Goal: Task Accomplishment & Management: Manage account settings

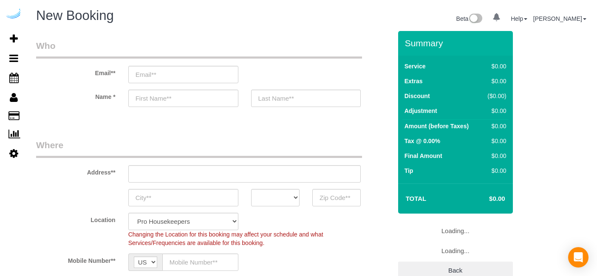
select select "4"
select select "number:9"
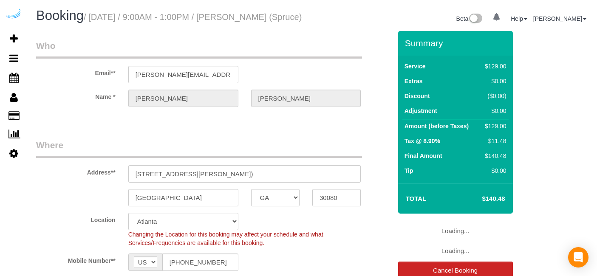
select select "GA"
select select "282"
select select "number:9"
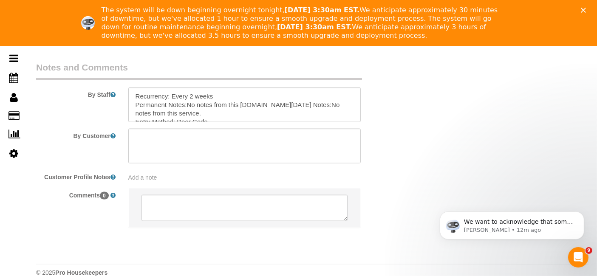
scroll to position [1386, 0]
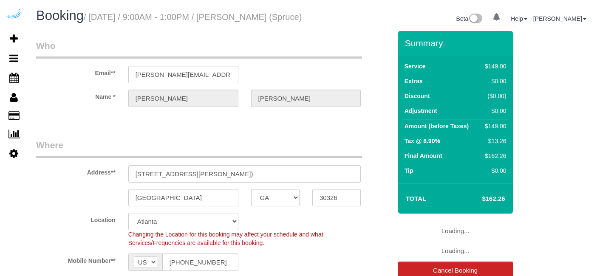
select select "GA"
select select "282"
select select "number:9"
select select "GA"
select select "282"
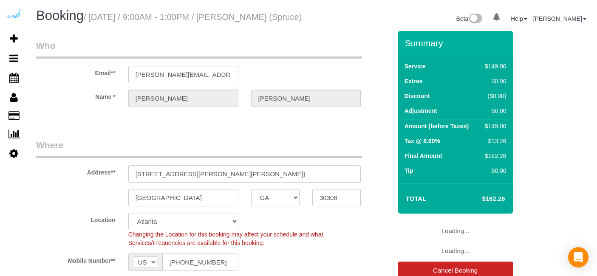
select select "number:9"
select select "object:779"
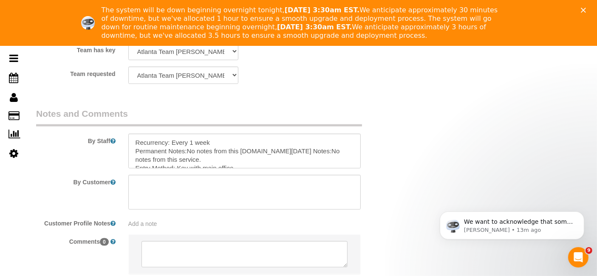
scroll to position [1319, 0]
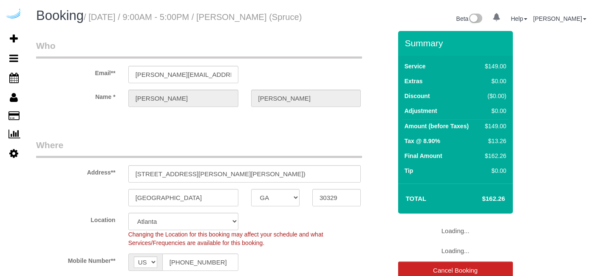
select select "GA"
select select "282"
select select "number:9"
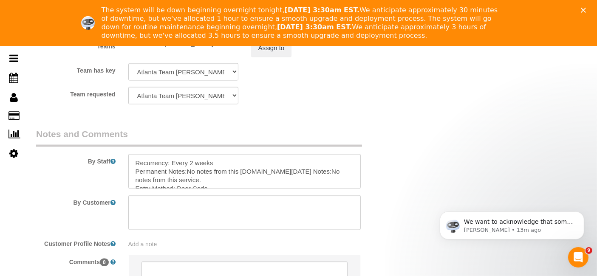
scroll to position [1298, 0]
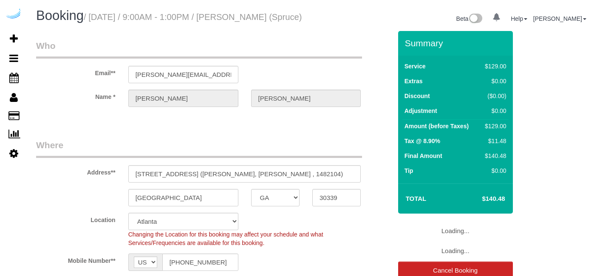
select select "GA"
select select "282"
select select "number:9"
select select "object:779"
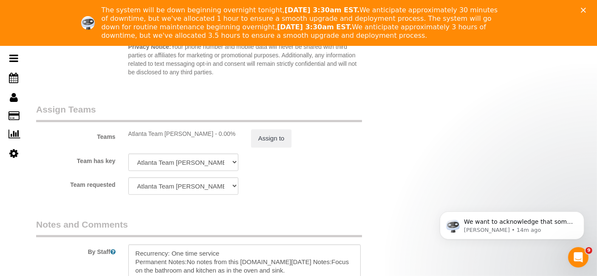
scroll to position [1386, 0]
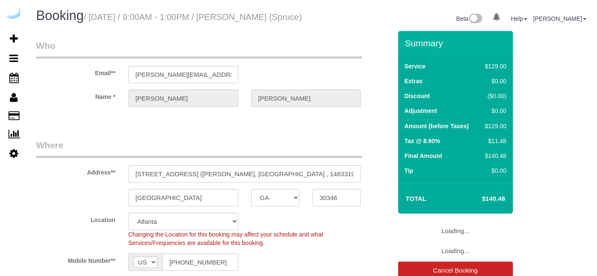
select select "GA"
select select "282"
select select "number:9"
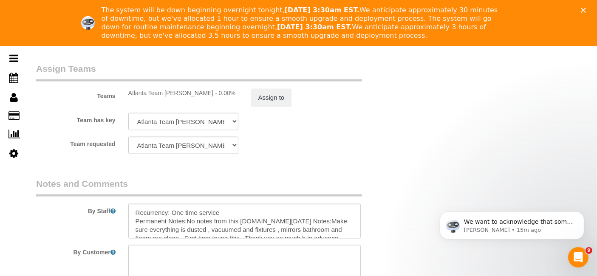
scroll to position [1249, 0]
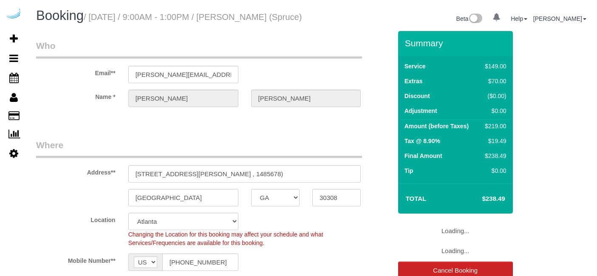
select select "GA"
select select "282"
select select "number:9"
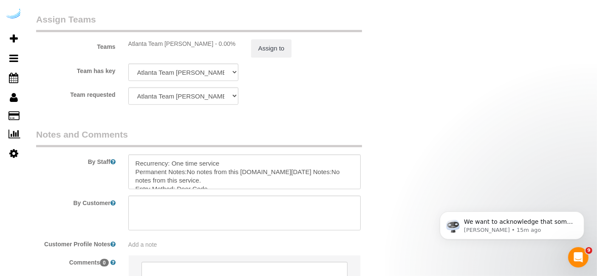
scroll to position [1254, 0]
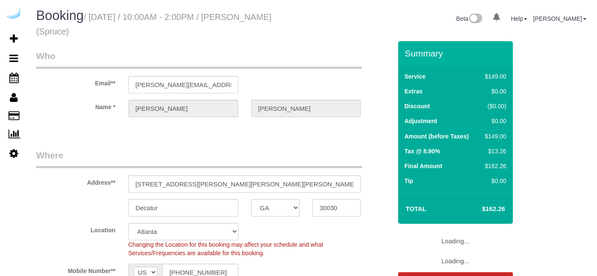
select select "GA"
select select "282"
select select "number:9"
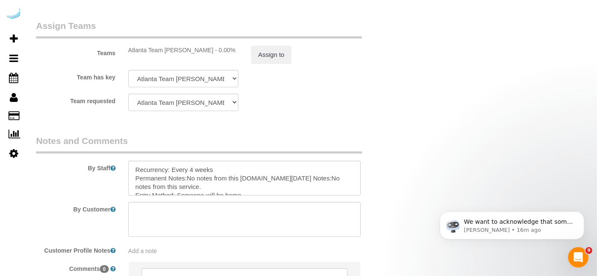
scroll to position [1257, 0]
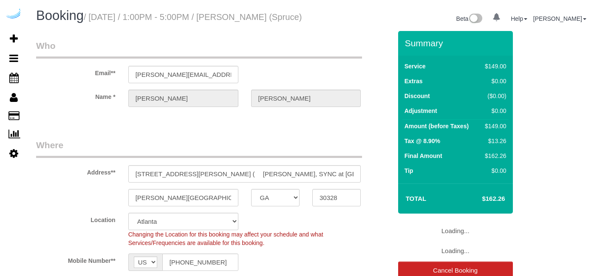
select select "GA"
select select "282"
select select "number:9"
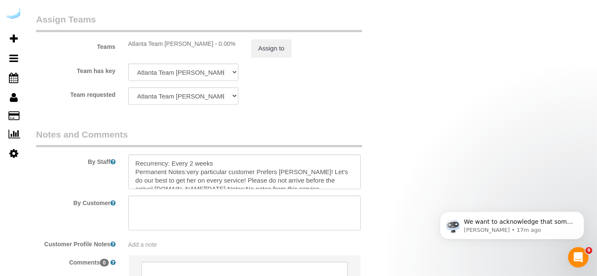
scroll to position [1252, 0]
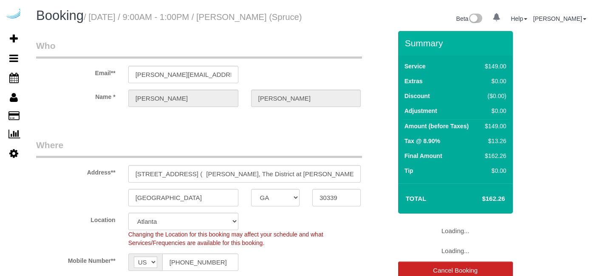
select select "GA"
select select "282"
select select "number:9"
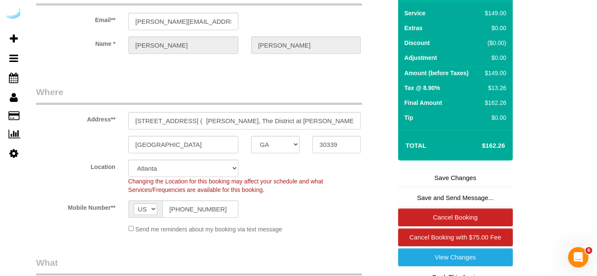
scroll to position [54, 0]
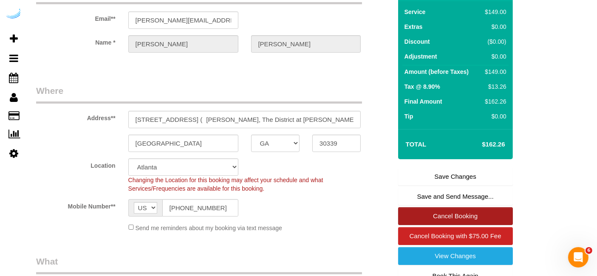
click at [421, 225] on link "Cancel Booking" at bounding box center [455, 216] width 115 height 18
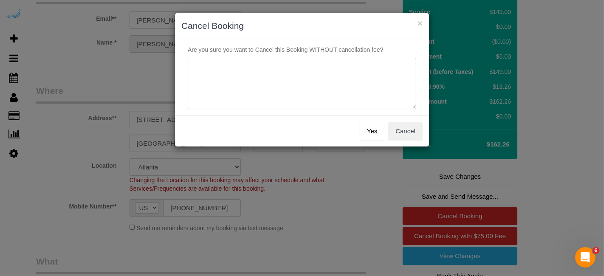
click at [346, 87] on textarea at bounding box center [302, 84] width 228 height 52
click at [211, 70] on textarea at bounding box center [302, 84] width 228 height 52
type textarea "Not on spruce."
click at [376, 135] on button "Yes" at bounding box center [372, 131] width 25 height 18
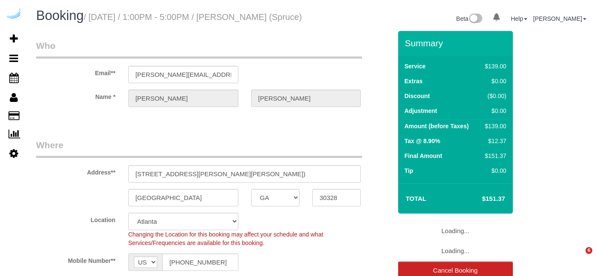
select select "GA"
select select "282"
select select "number:9"
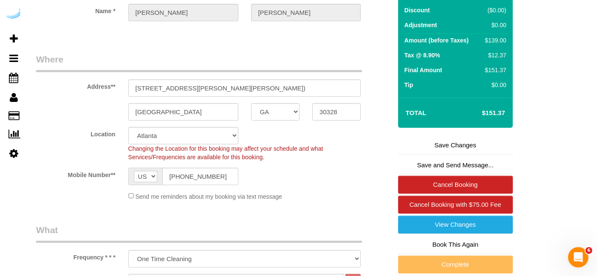
scroll to position [86, 0]
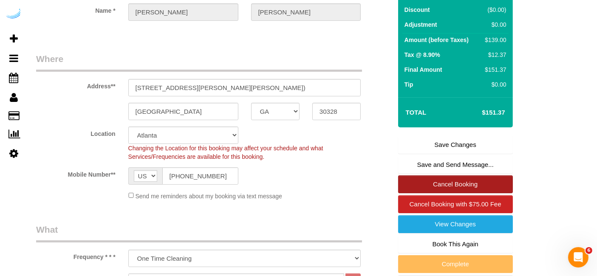
click at [435, 191] on link "Cancel Booking" at bounding box center [455, 184] width 115 height 18
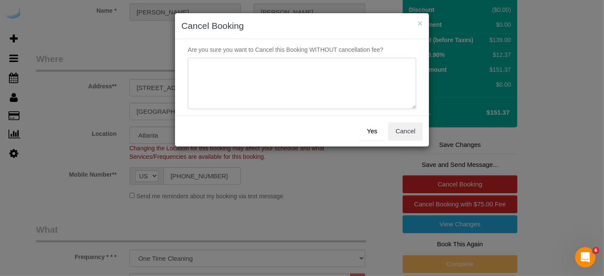
click at [353, 78] on textarea at bounding box center [302, 84] width 228 height 52
paste textarea "Not on spruce."
type textarea "Not on spruce."
click at [371, 132] on button "Yes" at bounding box center [372, 131] width 25 height 18
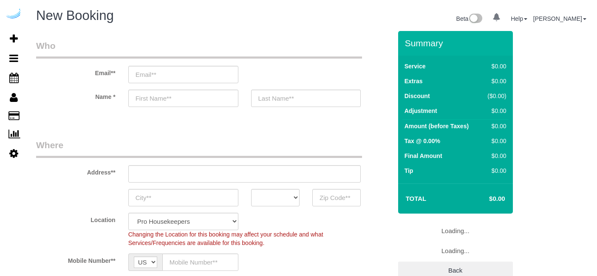
select select "4"
select select "number:9"
click at [201, 72] on input "email" at bounding box center [183, 74] width 110 height 17
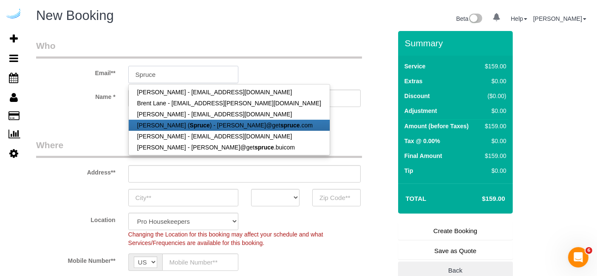
type input "[PERSON_NAME][EMAIL_ADDRESS][DOMAIN_NAME]"
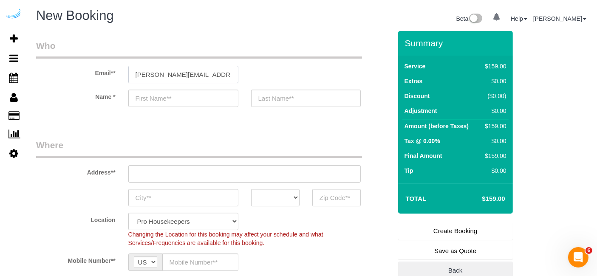
type input "[PERSON_NAME]"
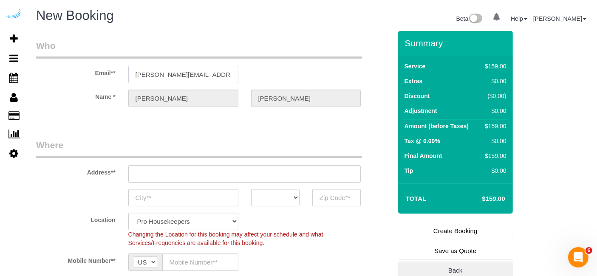
type input "3816 S Lamar Blvd"
type input "Austin"
select select "[GEOGRAPHIC_DATA]"
type input "78704"
type input "[PERSON_NAME][EMAIL_ADDRESS][DOMAIN_NAME]"
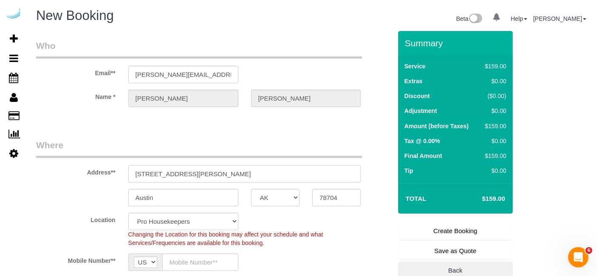
click at [227, 171] on input "3816 S Lamar Blvd" at bounding box center [244, 173] width 233 height 17
select select "9"
select select "object:1257"
paste input "1400 W Peachtree St NW, Atlanta, GA 30309"
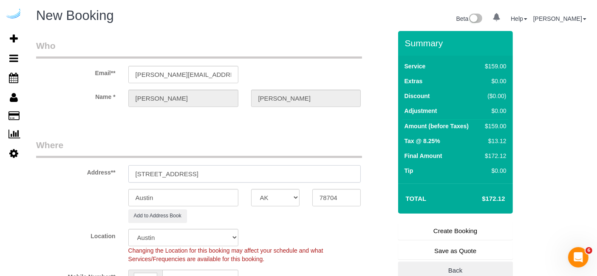
drag, startPoint x: 242, startPoint y: 172, endPoint x: 322, endPoint y: 168, distance: 79.5
click at [322, 168] on input "1400 W Peachtree St NW, Atlanta, GA 30309" at bounding box center [244, 173] width 233 height 17
type input "1400 W Peachtree St NW, Atlanta, GA 30309"
click at [323, 193] on input "78704" at bounding box center [336, 197] width 48 height 17
paste input "30309"
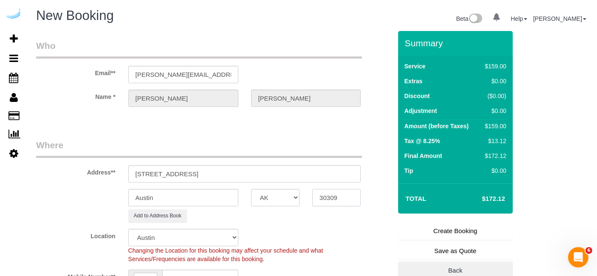
type input "30309"
click at [280, 200] on select "AK AL AR AZ CA CO CT DC DE [GEOGRAPHIC_DATA] [GEOGRAPHIC_DATA] HI IA ID IL IN K…" at bounding box center [275, 197] width 48 height 17
select select "8"
select select "GA"
select select "object:1304"
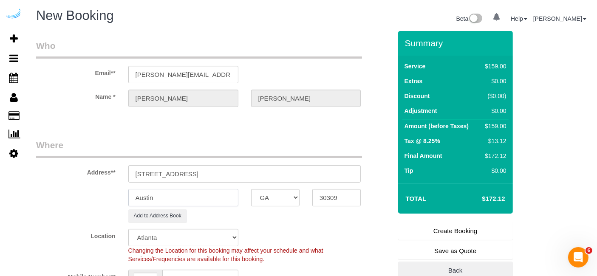
click at [191, 202] on input "Austin" at bounding box center [183, 197] width 110 height 17
type input "[GEOGRAPHIC_DATA]"
drag, startPoint x: 212, startPoint y: 174, endPoint x: 402, endPoint y: 148, distance: 191.6
click at [402, 31] on form "Who Email** brandie@getspruce.com Name * Brandie Louck Where Address** 1400 W P…" at bounding box center [312, 31] width 552 height 0
paste input "Dewaine Johnson"
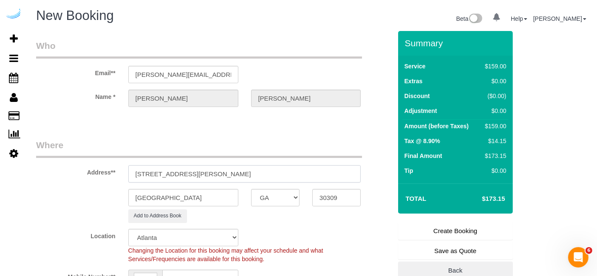
paste input "Dewaine Johnson"
click at [267, 173] on input "1400 W Peachtree St NW, Building Dewaine Johnson , Unit Dewaine Johnson" at bounding box center [244, 173] width 233 height 17
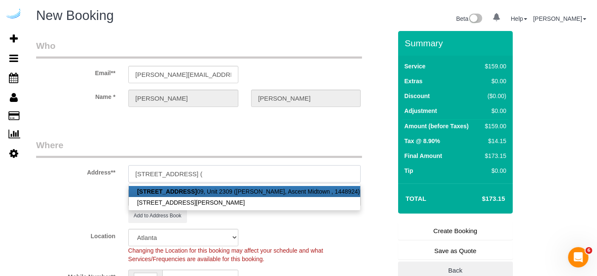
paste input "Dewaine Johnson"
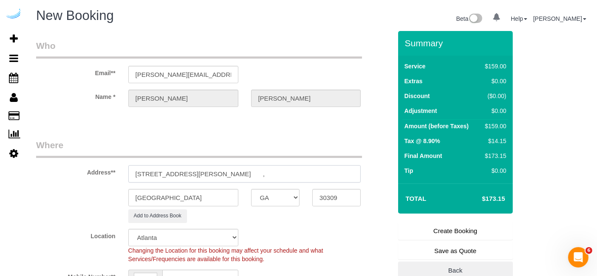
paste input "Ascent Midtown"
paste input "1488575"
type input "1400 W Peachtree St NW, Building 2309, Unit 2309 (Dewaine Johnson , Ascent Midt…"
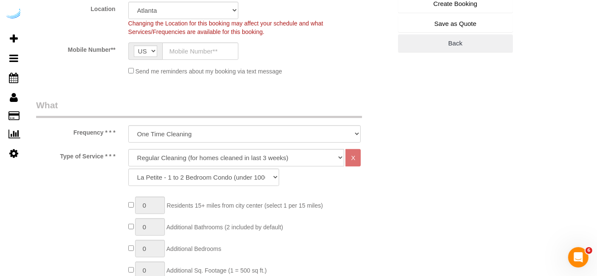
scroll to position [228, 0]
click at [215, 56] on input "text" at bounding box center [200, 50] width 76 height 17
type input "[PHONE_NUMBER]"
type input "Brandie Louck"
type input "[PHONE_NUMBER]"
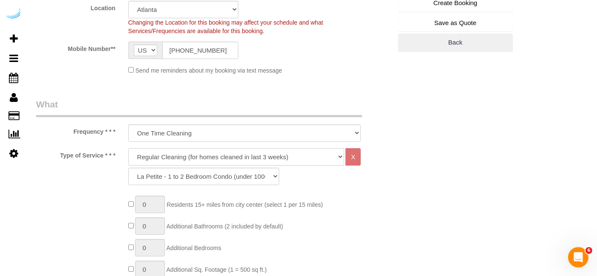
click at [219, 148] on select "Deep Cleaning (for homes that have not been cleaned in 3+ weeks) Spruce Regular…" at bounding box center [236, 156] width 216 height 17
select select "282"
click at [128, 148] on select "Deep Cleaning (for homes that have not been cleaned in 3+ weeks) Spruce Regular…" at bounding box center [236, 156] width 216 height 17
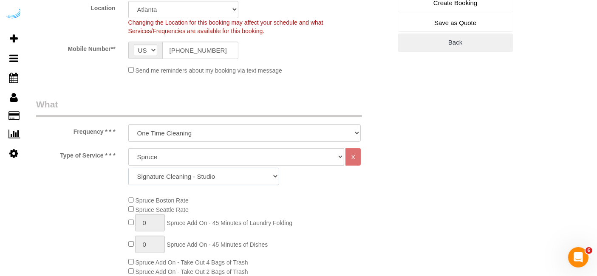
click at [228, 174] on select "Signature Cleaning - Studio Signature Cleaning - 1 Bed 1 Bath Signature Cleanin…" at bounding box center [203, 176] width 151 height 17
select select "304"
click at [128, 168] on select "Signature Cleaning - Studio Signature Cleaning - 1 Bed 1 Bath Signature Cleanin…" at bounding box center [203, 176] width 151 height 17
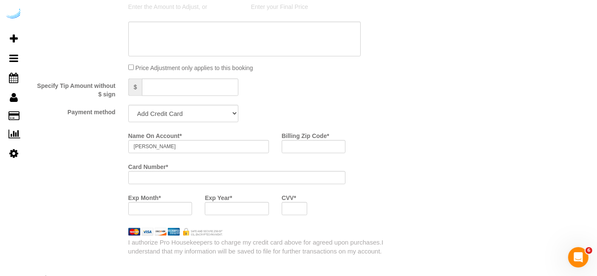
scroll to position [760, 0]
click at [213, 111] on select "Add Credit Card Cash Check Paypal" at bounding box center [183, 112] width 110 height 17
select select "string:check"
click at [128, 104] on select "Add Credit Card Cash Check Paypal" at bounding box center [183, 112] width 110 height 17
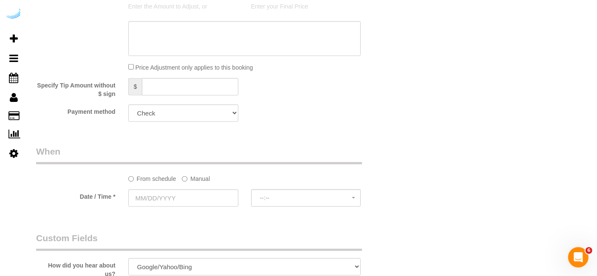
click at [193, 182] on label "Manual" at bounding box center [196, 177] width 28 height 11
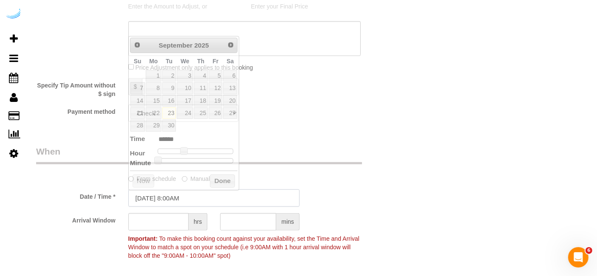
click at [179, 194] on input "09/23/2025 8:00AM" at bounding box center [213, 197] width 171 height 17
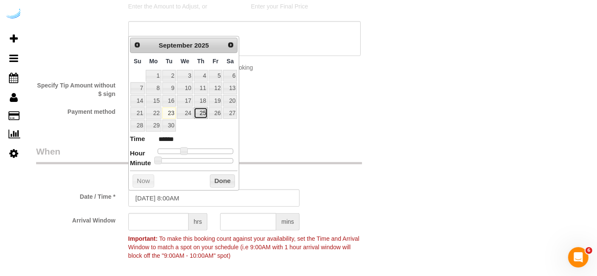
click at [196, 116] on link "25" at bounding box center [201, 112] width 14 height 11
type input "09/25/2025 9:00AM"
type input "******"
type input "09/25/2025 10:00AM"
type input "*******"
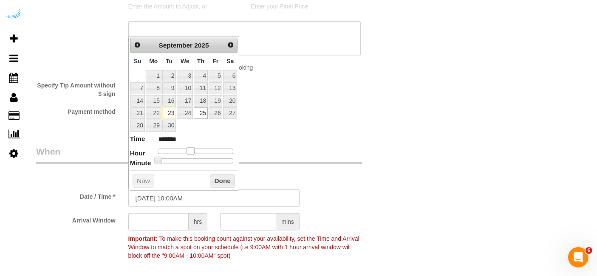
drag, startPoint x: 184, startPoint y: 150, endPoint x: 190, endPoint y: 150, distance: 6.4
click at [190, 150] on span at bounding box center [190, 151] width 8 height 8
type input "09/25/2025 9:00AM"
type input "******"
click at [186, 150] on span at bounding box center [187, 151] width 8 height 8
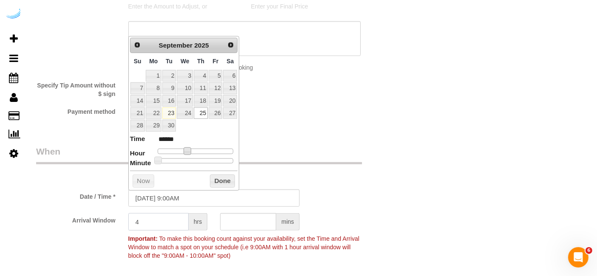
click at [176, 221] on input "4" at bounding box center [158, 221] width 60 height 17
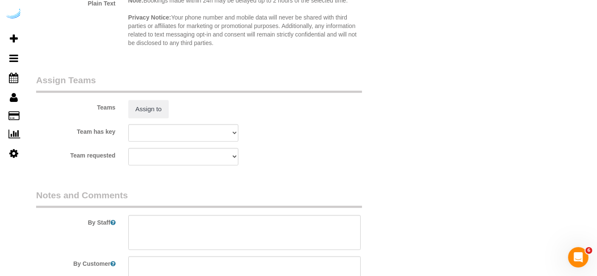
scroll to position [1207, 0]
type input "4"
click at [159, 97] on div "Teams Assign to" at bounding box center [214, 95] width 368 height 44
click at [158, 98] on div "Teams Assign to" at bounding box center [214, 95] width 368 height 44
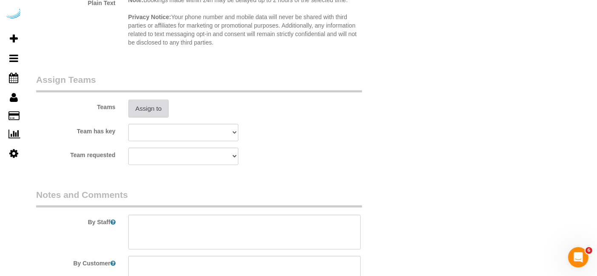
click at [156, 102] on button "Assign to" at bounding box center [148, 109] width 41 height 18
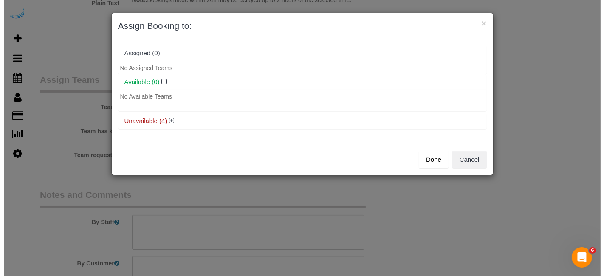
scroll to position [1207, 0]
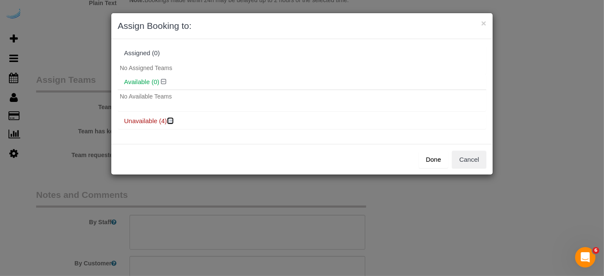
click at [169, 119] on icon at bounding box center [171, 121] width 5 height 6
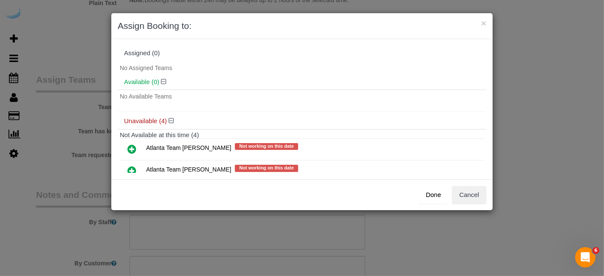
click at [130, 167] on icon at bounding box center [131, 171] width 9 height 10
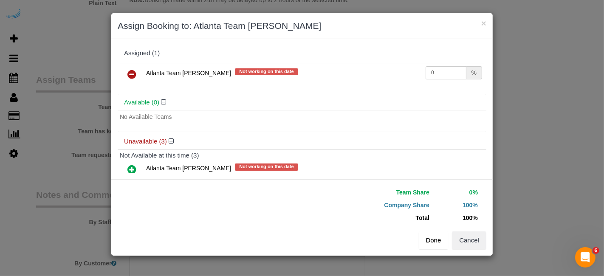
click at [429, 246] on button "Done" at bounding box center [434, 240] width 30 height 18
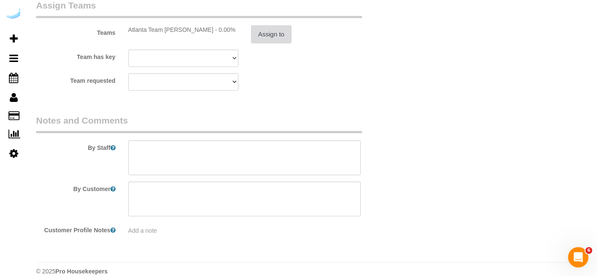
scroll to position [1286, 0]
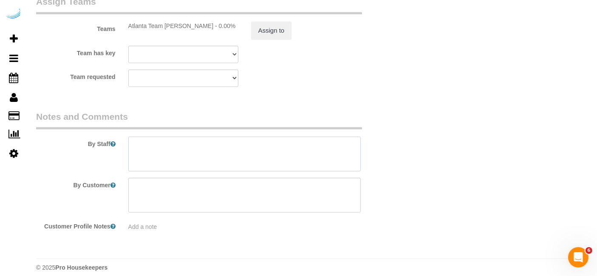
click at [301, 166] on textarea at bounding box center [244, 154] width 233 height 35
click at [247, 148] on textarea at bounding box center [244, 154] width 233 height 35
paste textarea "Permanent Notes:No notes from this customer.Today's Notes:No notes from this se…"
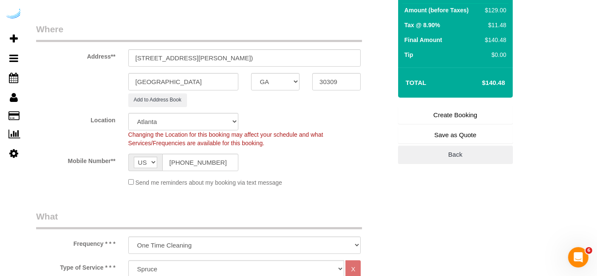
scroll to position [113, 0]
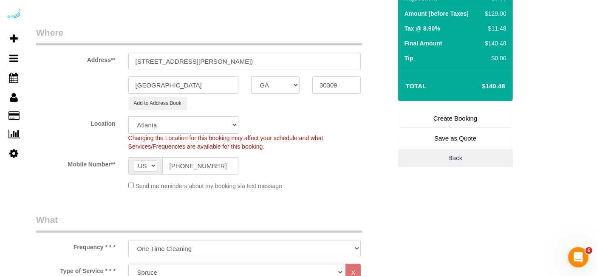
type textarea "Recurrency: One time service Permanent Notes:No notes from this customer.Today'…"
click at [457, 110] on link "Create Booking" at bounding box center [455, 119] width 115 height 18
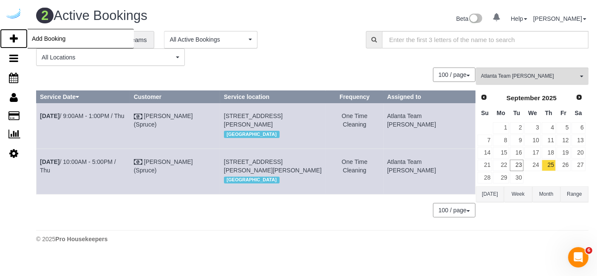
click at [11, 34] on icon at bounding box center [14, 39] width 8 height 10
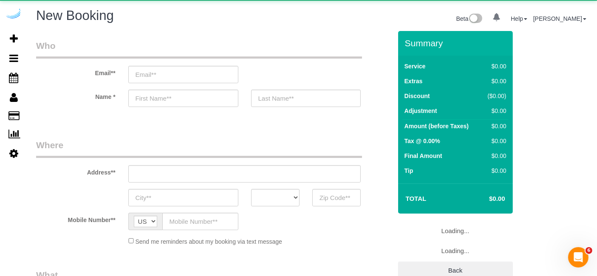
select select "object:2302"
select select "4"
select select "number:9"
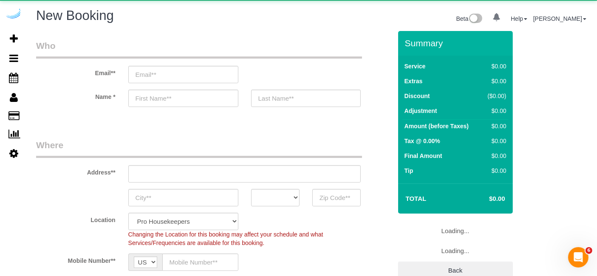
select select "object:2891"
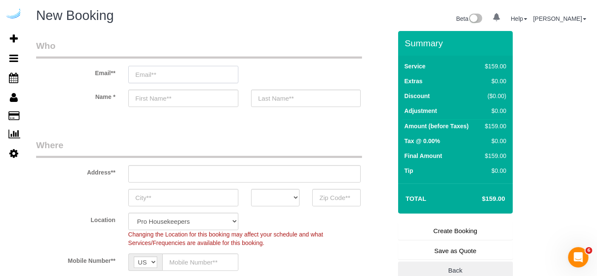
click at [180, 77] on input "email" at bounding box center [183, 74] width 110 height 17
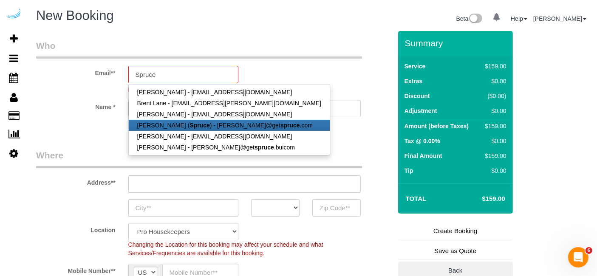
click at [189, 127] on strong "Spruce" at bounding box center [199, 125] width 20 height 7
type input "[PERSON_NAME][EMAIL_ADDRESS][DOMAIN_NAME]"
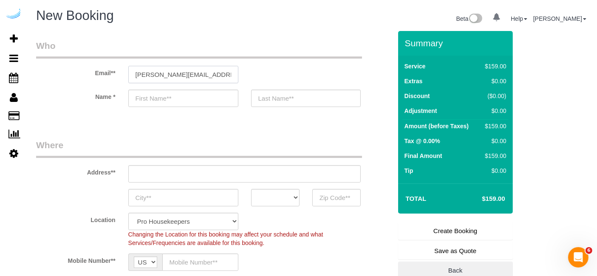
type input "[PERSON_NAME]"
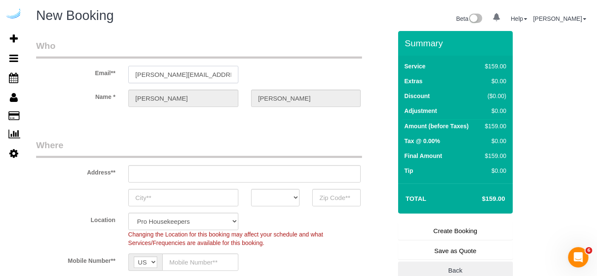
type input "3816 S Lamar Blvd"
type input "Austin"
select select "[GEOGRAPHIC_DATA]"
type input "78704"
click at [281, 178] on input "3816 S Lamar Blvd" at bounding box center [244, 173] width 233 height 17
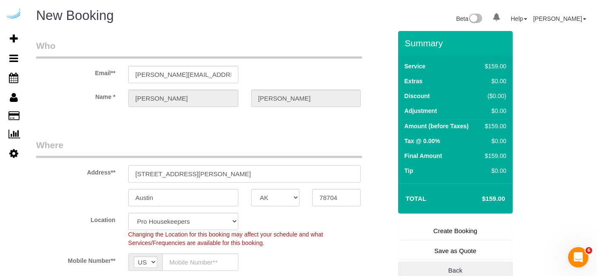
select select "9"
paste input "747 Ralph McGill Blvd NE, Atlanta, GA 30312"
type input "747 Ralph McGill Blvd NE, Atlanta, GA 30312"
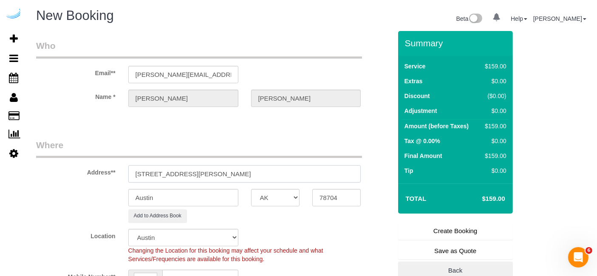
select select "object:2935"
drag, startPoint x: 243, startPoint y: 172, endPoint x: 304, endPoint y: 181, distance: 60.9
click at [304, 181] on input "747 Ralph McGill Blvd NE, Atlanta, GA 30312" at bounding box center [244, 173] width 233 height 17
type input "747 Ralph McGill Blvd NE, Atlanta, GA 30312"
click at [329, 199] on input "78704" at bounding box center [336, 197] width 48 height 17
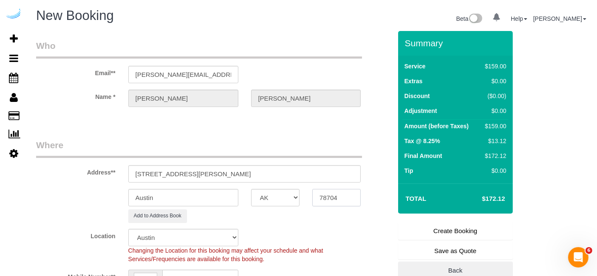
paste input "30312"
type input "30312"
click at [276, 197] on select "AK AL AR AZ CA CO CT DC DE FL GA HI IA ID IL IN KS KY LA MA MD ME MI MN MO MS M…" at bounding box center [275, 197] width 48 height 17
select select "8"
select select "GA"
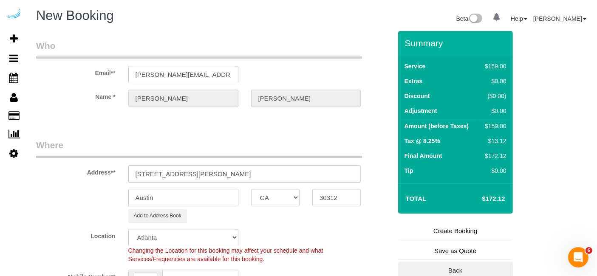
click at [211, 202] on input "Austin" at bounding box center [183, 197] width 110 height 17
select select "object:2977"
type input "a"
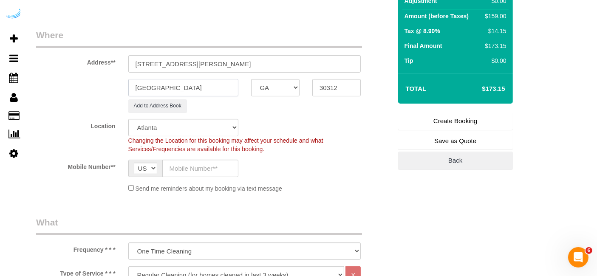
scroll to position [110, 0]
type input "[GEOGRAPHIC_DATA]"
drag, startPoint x: 213, startPoint y: 62, endPoint x: 452, endPoint y: 100, distance: 242.5
paste input "Joshua Plicque"
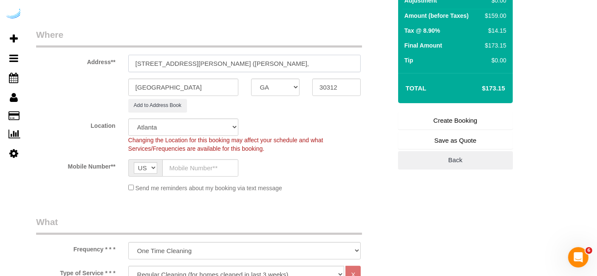
paste input "Block Lofts"
paste input "1488705"
type input "747 Ralph McGill Blvd NE, Building 1249, Unit 1249 (Joshua Plicque, Block Lofts…"
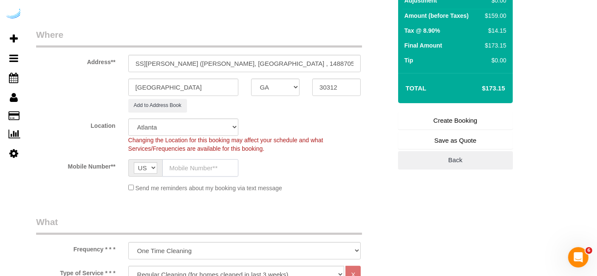
scroll to position [0, 0]
click at [199, 166] on input "text" at bounding box center [200, 167] width 76 height 17
type input "[PHONE_NUMBER]"
type input "Brandie Louck"
type input "[PHONE_NUMBER]"
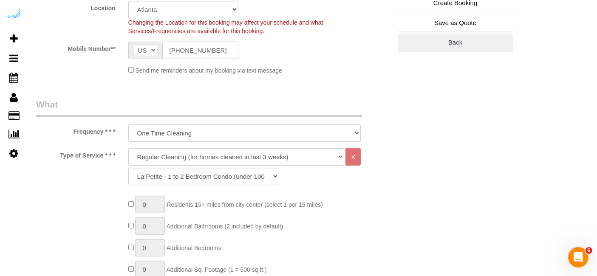
scroll to position [228, 0]
click at [224, 162] on select "Deep Cleaning (for homes that have not been cleaned in 3+ weeks) Spruce Regular…" at bounding box center [236, 156] width 216 height 17
select select "282"
click at [128, 148] on select "Deep Cleaning (for homes that have not been cleaned in 3+ weeks) Spruce Regular…" at bounding box center [236, 156] width 216 height 17
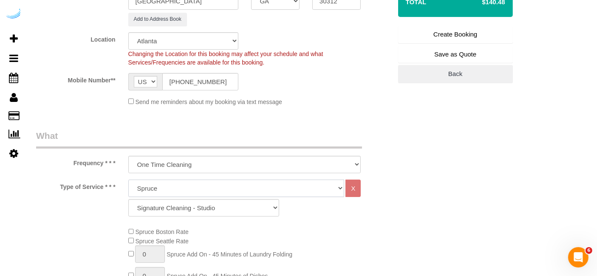
scroll to position [199, 0]
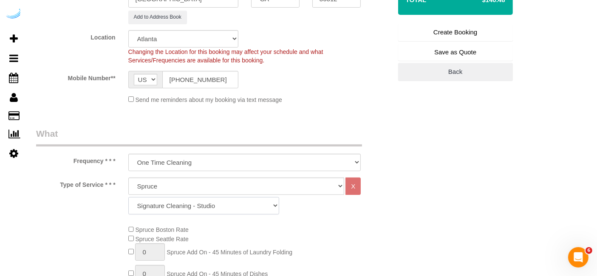
click at [191, 202] on select "Signature Cleaning - Studio Signature Cleaning - 1 Bed 1 Bath Signature Cleanin…" at bounding box center [203, 205] width 151 height 17
select select "304"
click at [128, 197] on select "Signature Cleaning - Studio Signature Cleaning - 1 Bed 1 Bath Signature Cleanin…" at bounding box center [203, 205] width 151 height 17
click at [221, 95] on div "Send me reminders about my booking via text message" at bounding box center [244, 99] width 245 height 9
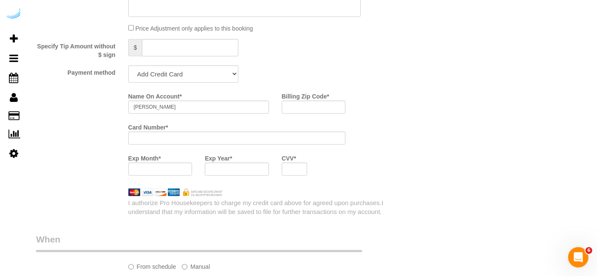
scroll to position [799, 0]
click at [217, 73] on select "Add Credit Card Cash Check Paypal" at bounding box center [183, 74] width 110 height 17
select select "string:check"
click at [128, 66] on select "Add Credit Card Cash Check Paypal" at bounding box center [183, 74] width 110 height 17
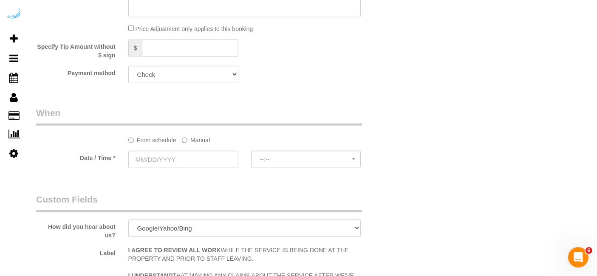
click at [197, 138] on label "Manual" at bounding box center [196, 138] width 28 height 11
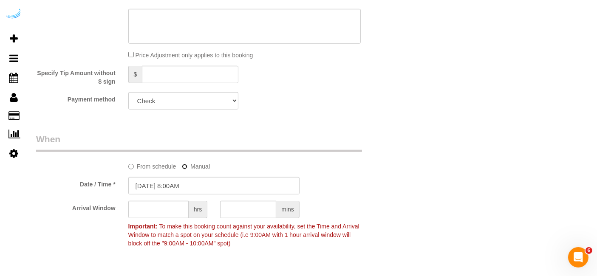
scroll to position [772, 0]
click at [192, 181] on input "09/23/2025 8:00AM" at bounding box center [213, 185] width 171 height 17
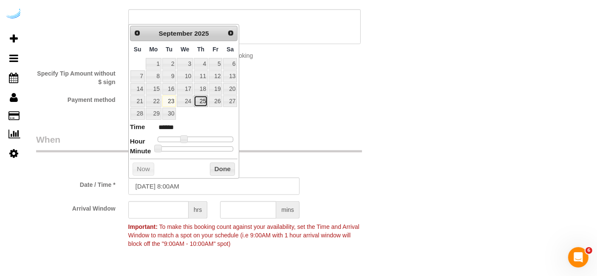
click at [204, 102] on link "25" at bounding box center [201, 101] width 14 height 11
type input "09/25/2025 9:00AM"
type input "******"
click at [186, 139] on span at bounding box center [187, 139] width 8 height 8
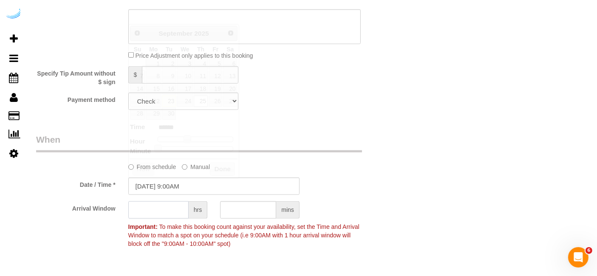
click at [152, 209] on input "text" at bounding box center [158, 209] width 60 height 17
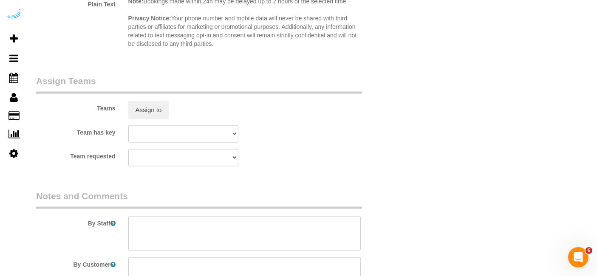
scroll to position [1207, 0]
type input "4"
click at [151, 110] on button "Assign to" at bounding box center [148, 110] width 41 height 18
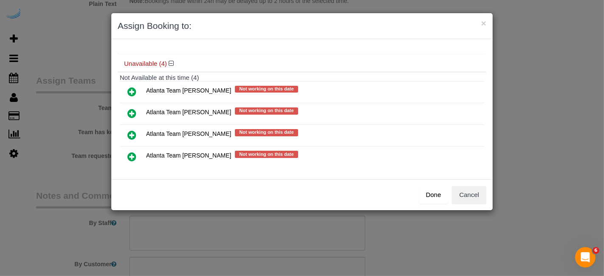
scroll to position [59, 0]
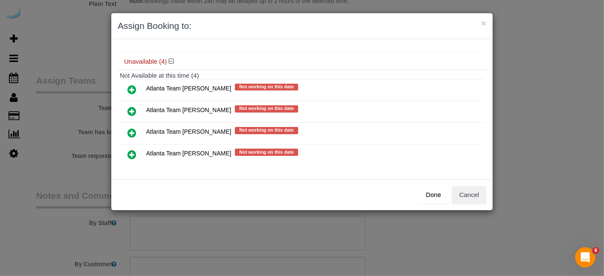
click at [129, 107] on icon at bounding box center [131, 111] width 9 height 10
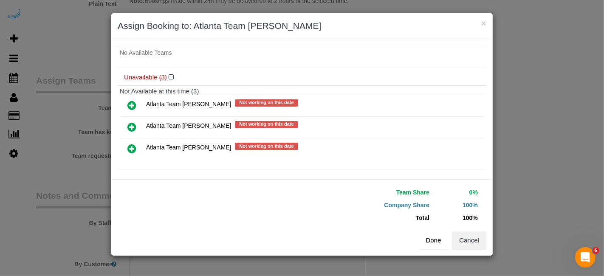
click at [424, 247] on button "Done" at bounding box center [434, 240] width 30 height 18
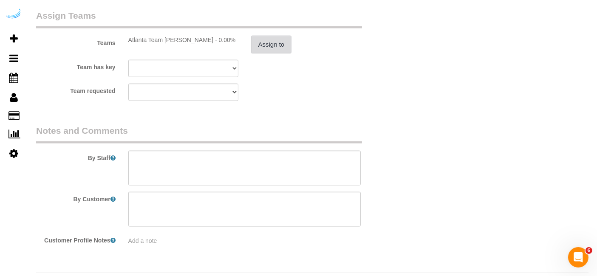
scroll to position [1272, 0]
click at [250, 162] on textarea at bounding box center [244, 167] width 233 height 35
click at [241, 158] on textarea at bounding box center [244, 167] width 233 height 35
paste textarea "Permanent Notes:No notes from this customer.Today's Notes:No notes from this se…"
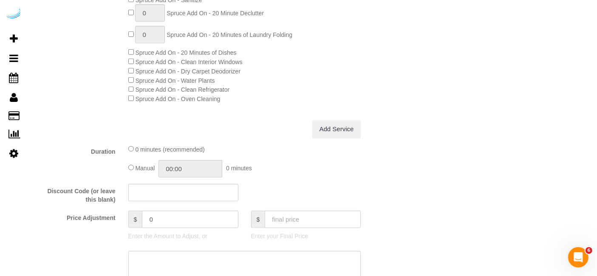
scroll to position [0, 0]
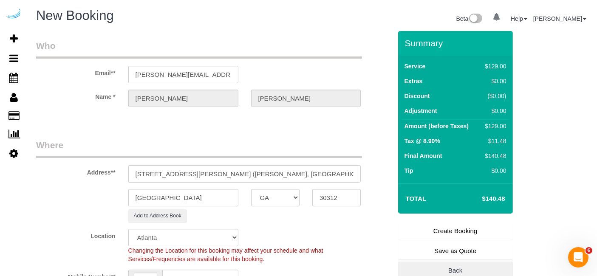
type textarea "Recurrency: Every 4 weeks Permanent Notes:No notes from this customer.Today's N…"
click at [469, 223] on link "Create Booking" at bounding box center [455, 231] width 115 height 18
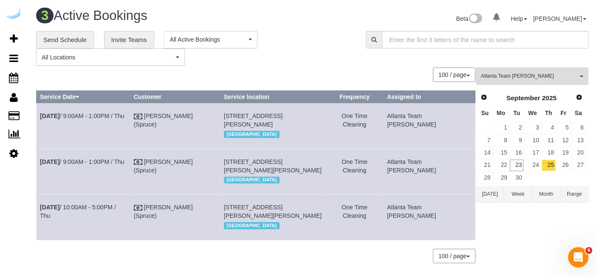
copy tr "Sep 25th / 9:00AM - 1:00PM / Thu Brandie Louck (Spruce) 1400 W Peachtree St Nw,…"
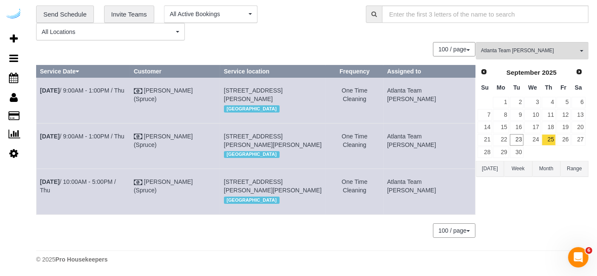
scroll to position [58, 0]
copy tr "Sep 25th / 9:00AM - 1:00PM / Thu Brandie Louck (Spruce) 747 Ralph Mcgill Blvd N…"
click at [484, 205] on div "Atlanta Team Eliane All Teams Remove Team Filters Atlanta Team Andrea Atlanta T…" at bounding box center [532, 144] width 113 height 204
click at [565, 134] on link "26" at bounding box center [563, 139] width 14 height 11
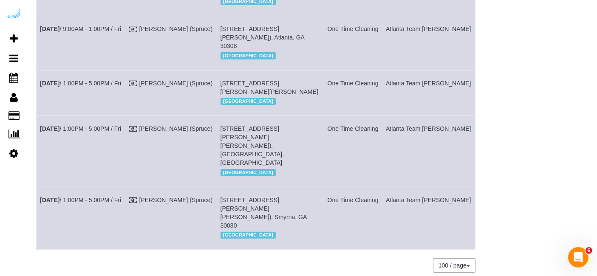
scroll to position [0, 0]
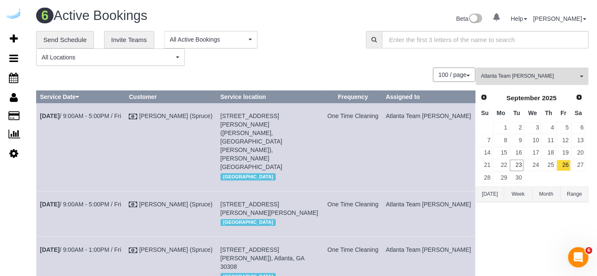
click at [544, 80] on button "Atlanta Team Eliane All Teams" at bounding box center [532, 76] width 113 height 17
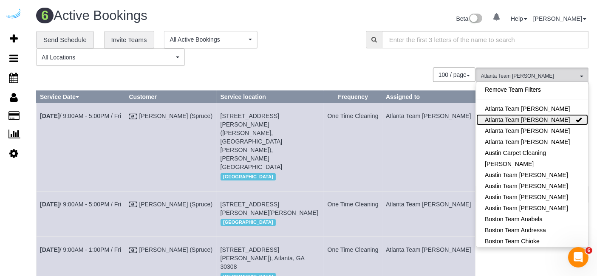
click at [554, 122] on link "Atlanta Team Eliane" at bounding box center [532, 119] width 112 height 11
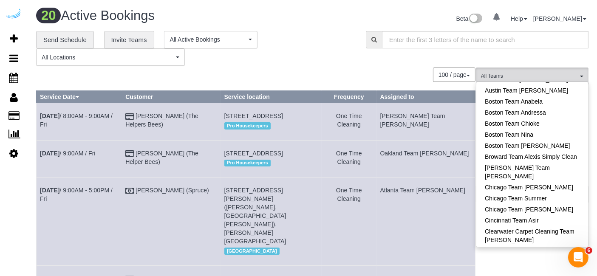
scroll to position [119, 0]
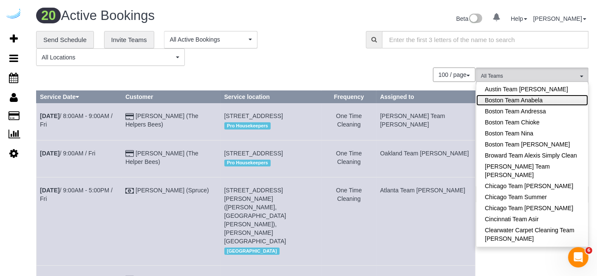
click at [562, 104] on link "Boston Team Anabela" at bounding box center [532, 100] width 112 height 11
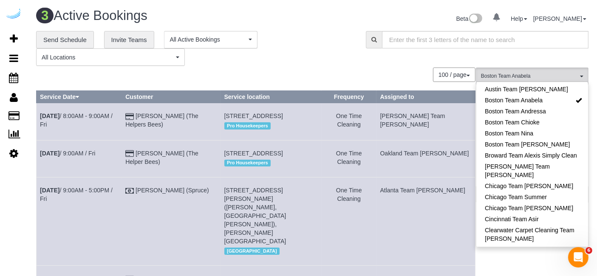
click at [403, 62] on div "**********" at bounding box center [312, 48] width 565 height 35
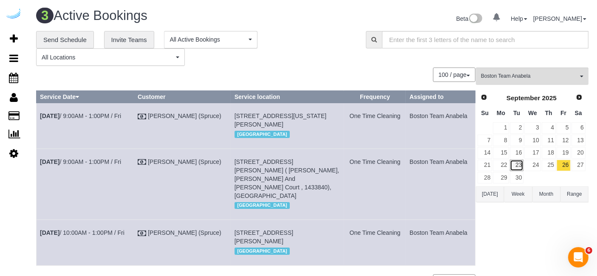
click at [516, 162] on link "23" at bounding box center [516, 165] width 14 height 11
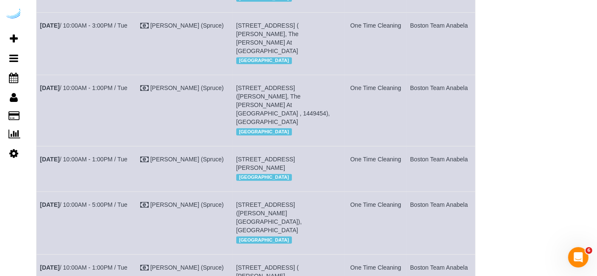
scroll to position [0, 0]
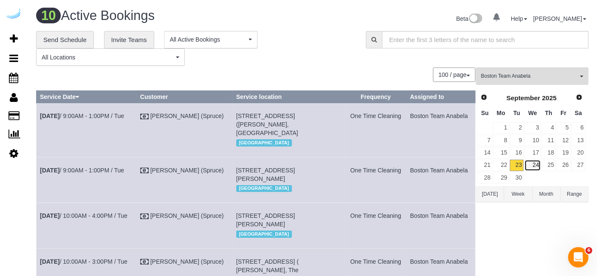
click at [533, 168] on link "24" at bounding box center [532, 165] width 16 height 11
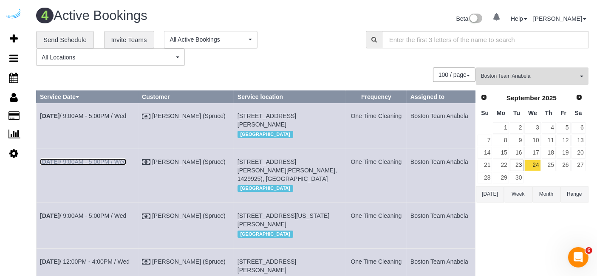
click at [71, 165] on link "Sep 24th / 9:00AM - 5:00PM / Wed" at bounding box center [83, 161] width 86 height 7
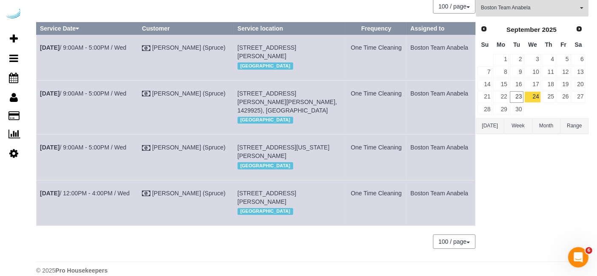
scroll to position [69, 0]
click at [112, 150] on link "Sep 24th / 9:00AM - 5:00PM / Wed" at bounding box center [83, 147] width 86 height 7
click at [88, 213] on td "Sep 24th / 12:00PM - 4:00PM / Wed" at bounding box center [88, 202] width 102 height 45
click at [87, 196] on link "Sep 24th / 12:00PM - 4:00PM / Wed" at bounding box center [85, 192] width 90 height 7
drag, startPoint x: 340, startPoint y: 49, endPoint x: 325, endPoint y: 49, distance: 14.9
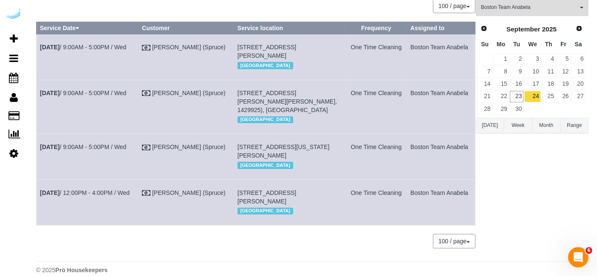
click at [325, 49] on td "449 Canal St, Building 0713, Unit 0713 (Alasdair Mcintosh, Montaje, 1486123), S…" at bounding box center [290, 56] width 112 height 45
copy span "0713"
click at [108, 48] on link "Sep 24th / 9:00AM - 5:00PM / Wed" at bounding box center [83, 47] width 86 height 7
copy tr "Sep 24th / 9:00AM - 5:00PM / Wed Brandie Louck (Spruce) 449 Canal St, Building …"
drag, startPoint x: 466, startPoint y: 50, endPoint x: 39, endPoint y: 40, distance: 427.2
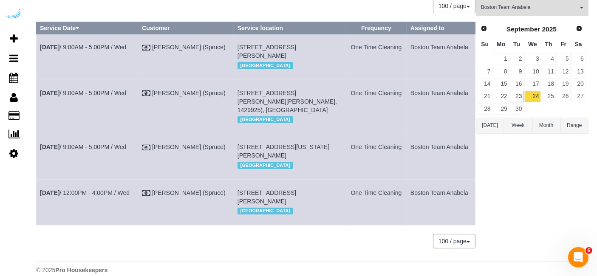
click at [39, 40] on tr "Sep 24th / 9:00AM - 5:00PM / Wed Brandie Louck (Spruce) 449 Canal St, Building …" at bounding box center [256, 56] width 439 height 45
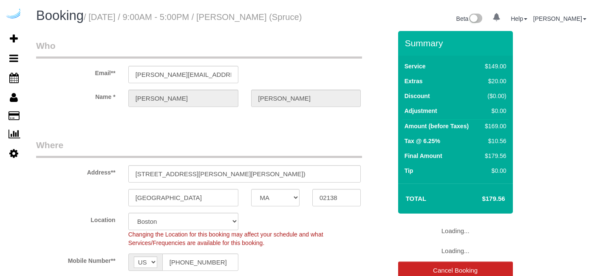
select select "MA"
select select "282"
select select "number:9"
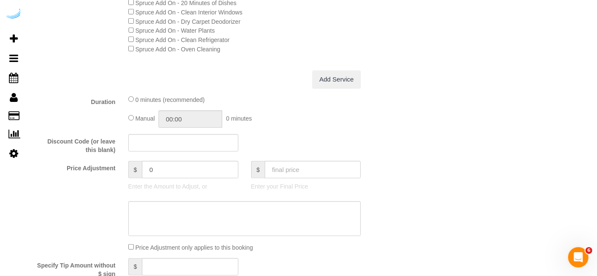
scroll to position [536, 0]
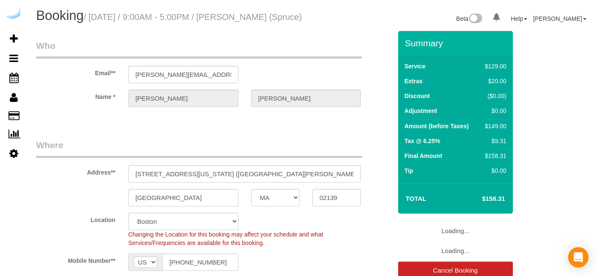
select select "MA"
select select "282"
select select "number:9"
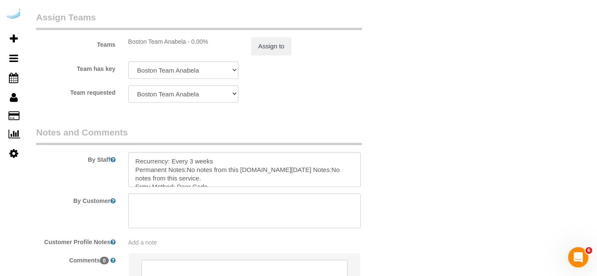
scroll to position [1340, 0]
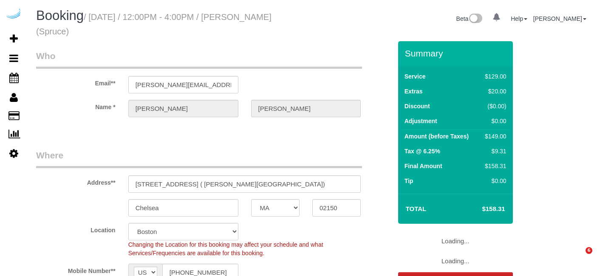
select select "MA"
select select "282"
select select "number:9"
select select "object:779"
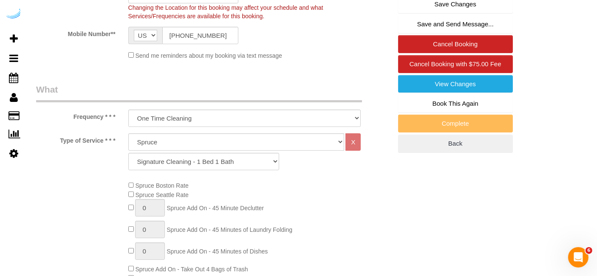
scroll to position [234, 0]
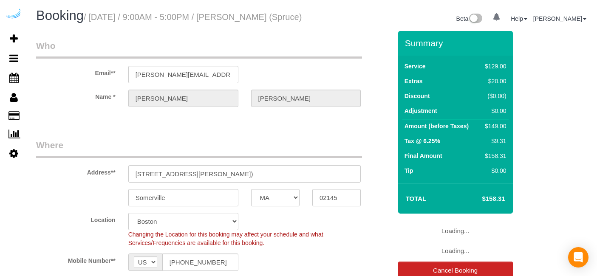
select select "MA"
select select "282"
select select "number:9"
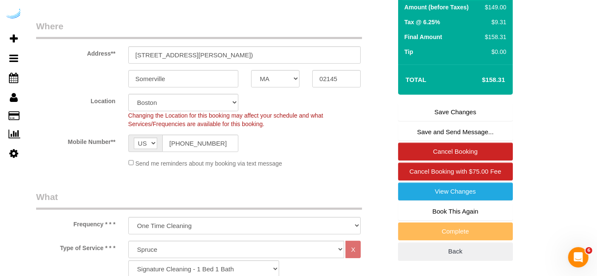
scroll to position [121, 0]
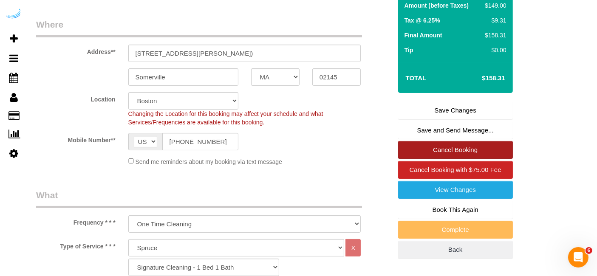
click at [456, 156] on link "Cancel Booking" at bounding box center [455, 150] width 115 height 18
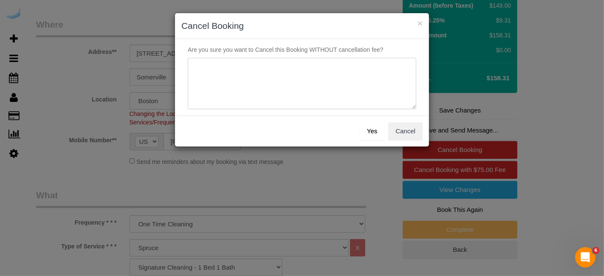
click at [340, 81] on textarea at bounding box center [302, 84] width 228 height 52
type textarea "Not on spruce."
click at [374, 132] on button "Yes" at bounding box center [372, 131] width 25 height 18
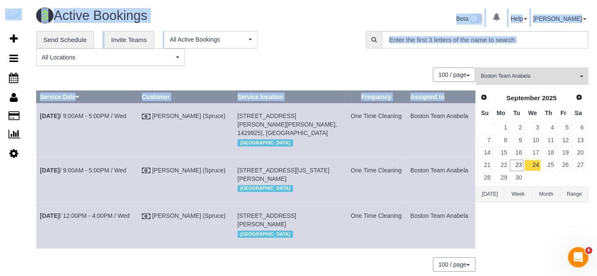
scroll to position [67, 0]
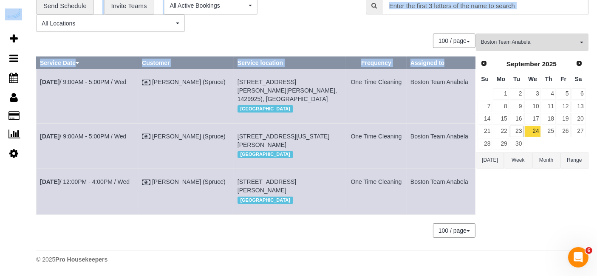
drag, startPoint x: 36, startPoint y: 117, endPoint x: 470, endPoint y: 170, distance: 437.1
click at [470, 170] on tbody "[DATE] 9:00AM - 5:00PM / Wed [PERSON_NAME] (Spruce) [STREET_ADDRESS][PERSON_NAM…" at bounding box center [256, 141] width 439 height 145
copy tbody "[DATE] 9:00AM - 5:00PM / Wed [PERSON_NAME] ([GEOGRAPHIC_DATA]) [STREET_ADDRESS]…"
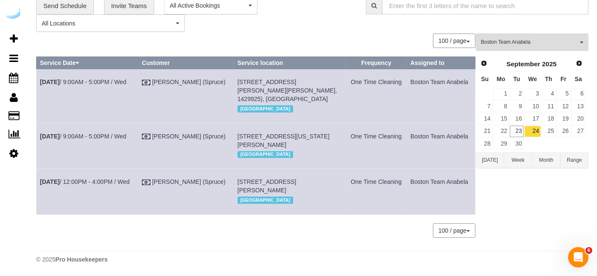
click at [566, 177] on div "Boston Team Anabela All Teams Remove Team Filters Atlanta Team [PERSON_NAME] At…" at bounding box center [532, 140] width 113 height 212
click at [548, 126] on link "25" at bounding box center [548, 131] width 14 height 11
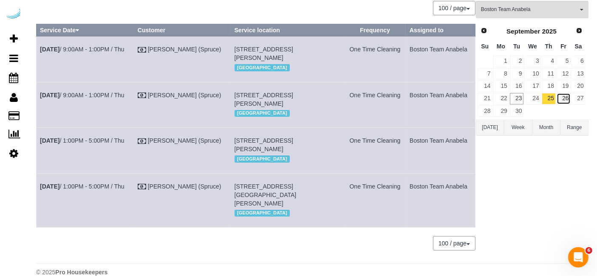
click at [564, 97] on link "26" at bounding box center [563, 98] width 14 height 11
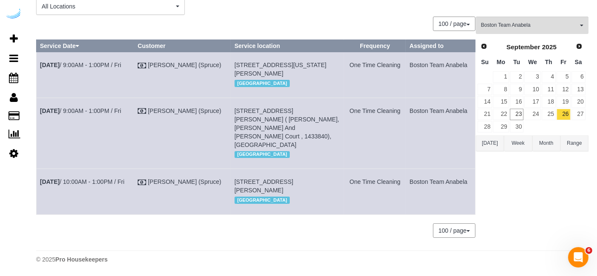
scroll to position [58, 0]
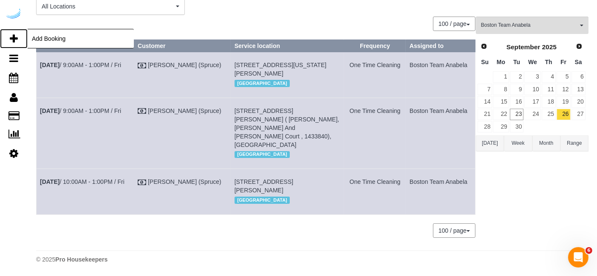
click at [19, 35] on link "Add Booking" at bounding box center [14, 39] width 28 height 20
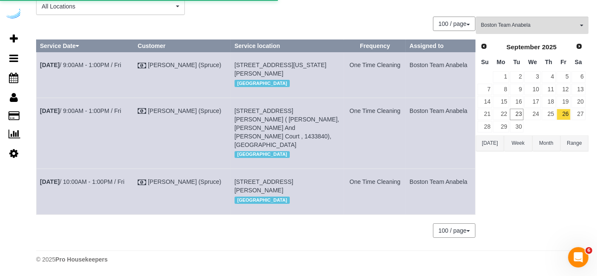
select select "number:9"
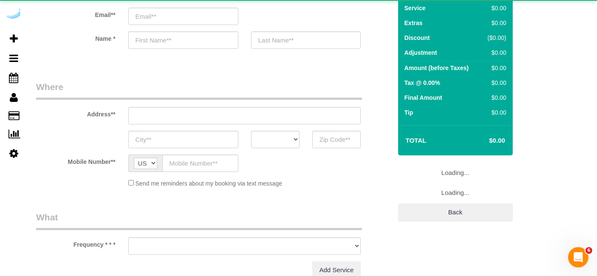
select select "object:1619"
select select "4"
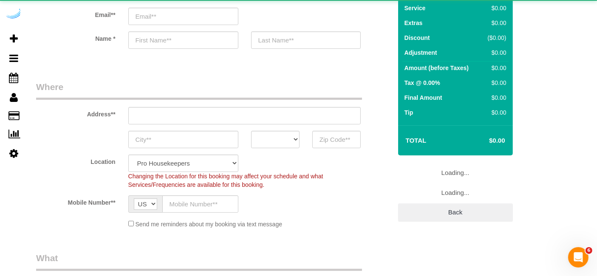
select select "object:2077"
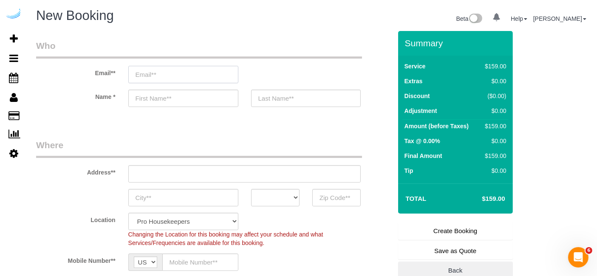
click at [188, 71] on input "email" at bounding box center [183, 74] width 110 height 17
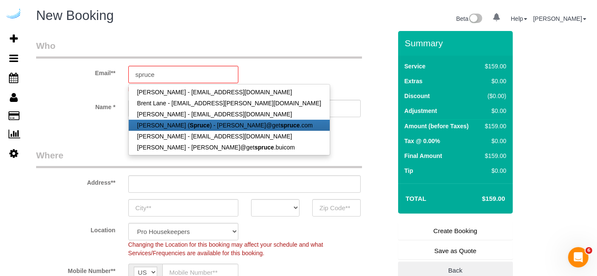
click at [190, 129] on link "Brandie Louck ( Spruce ) - brandie@get spruce .com" at bounding box center [229, 125] width 201 height 11
type input "[PERSON_NAME][EMAIL_ADDRESS][DOMAIN_NAME]"
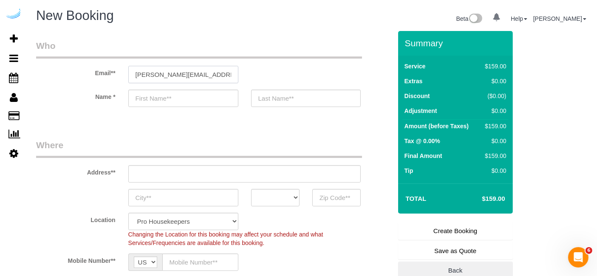
type input "[PERSON_NAME]"
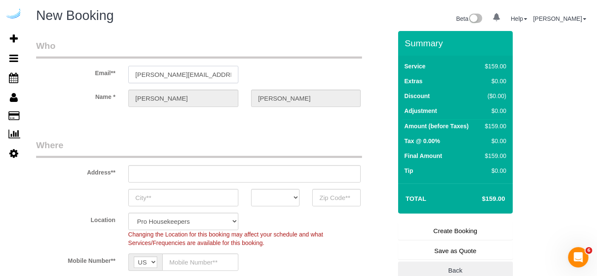
type input "3816 S Lamar Blvd"
type input "Austin"
select select "[GEOGRAPHIC_DATA]"
type input "78704"
click at [256, 179] on input "3816 S Lamar Blvd" at bounding box center [244, 173] width 233 height 17
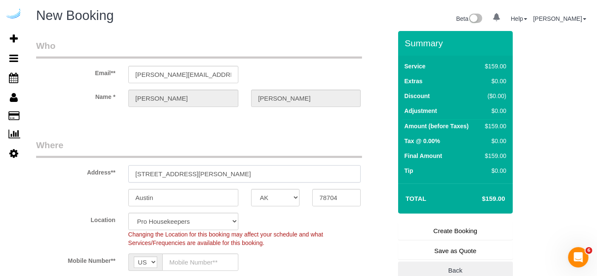
select select "9"
select select "object:2116"
paste input "55 Traveler St, Boston, MA 02118"
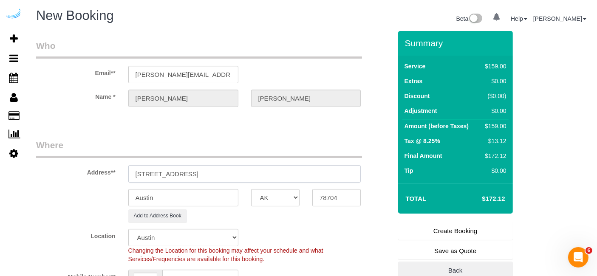
drag, startPoint x: 215, startPoint y: 173, endPoint x: 282, endPoint y: 175, distance: 67.1
click at [282, 175] on input "55 Traveler St, Boston, MA 02118" at bounding box center [244, 173] width 233 height 17
click at [228, 177] on input "55 Traveler St, Boston, MA 02118" at bounding box center [244, 173] width 233 height 17
drag, startPoint x: 212, startPoint y: 174, endPoint x: 265, endPoint y: 178, distance: 53.6
click at [265, 178] on input "55 Traveler St, Boston, MA 02118" at bounding box center [244, 173] width 233 height 17
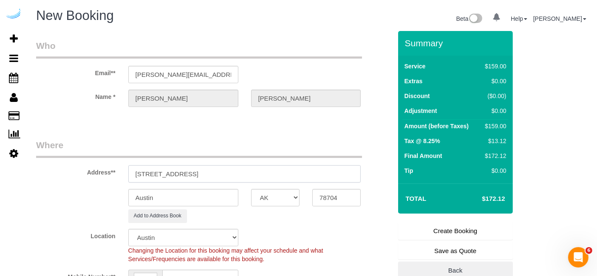
type input "55 Traveler St, Boston, MA 02118"
click at [332, 200] on input "78704" at bounding box center [336, 197] width 48 height 17
paste input "02118"
type input "02118"
click at [288, 197] on select "AK AL AR AZ CA CO CT DC DE FL GA HI IA ID IL IN KS KY LA MA MD ME MI MN MO MS M…" at bounding box center [275, 197] width 48 height 17
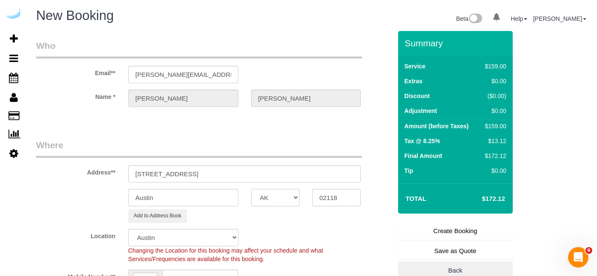
select select "7"
select select "MA"
click at [251, 189] on select "AK AL AR AZ CA CO CT DC DE FL GA HI IA ID IL IN KS KY LA MA MD ME MI MN MO MS M…" at bounding box center [275, 197] width 48 height 17
select select "object:2163"
click at [236, 199] on input "Austin" at bounding box center [183, 197] width 110 height 17
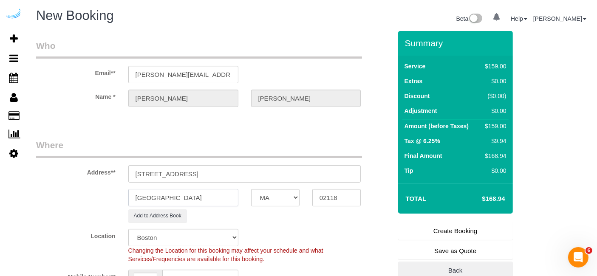
type input "[GEOGRAPHIC_DATA]"
drag, startPoint x: 183, startPoint y: 175, endPoint x: 374, endPoint y: 184, distance: 191.3
click at [374, 184] on sui-booking-address "Address** 55 Traveler St, Boston, MA 02118 Boston AK AL AR AZ CA CO CT DC DE FL…" at bounding box center [213, 181] width 355 height 84
paste input "Steve Villani"
paste input "Troy Boston"
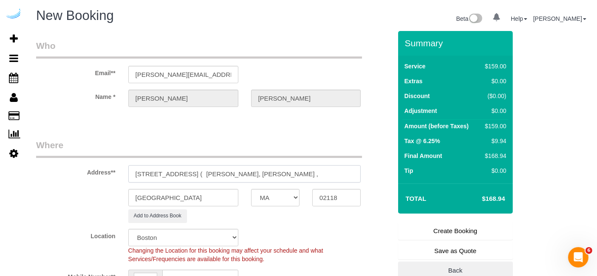
paste input "1488573"
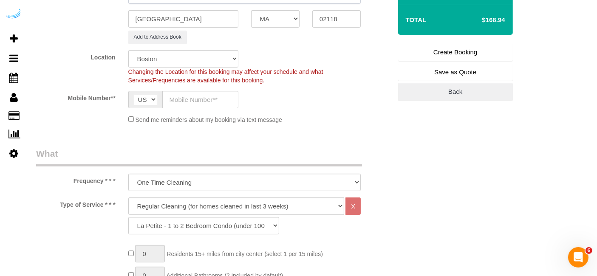
scroll to position [179, 0]
type input "55 Traveler St, Building High Rise, Unit 1911 ( Steve Villani, Troy Boston , 14…"
click at [230, 98] on input "text" at bounding box center [200, 98] width 76 height 17
type input "[PHONE_NUMBER]"
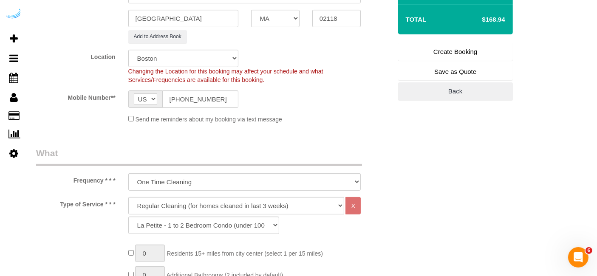
type input "Brandie Louck"
type input "[PHONE_NUMBER]"
click at [186, 205] on select "Deep Cleaning (for homes that have not been cleaned in 3+ weeks) Spruce Regular…" at bounding box center [236, 205] width 216 height 17
select select "282"
click at [128, 197] on select "Deep Cleaning (for homes that have not been cleaned in 3+ weeks) Spruce Regular…" at bounding box center [236, 205] width 216 height 17
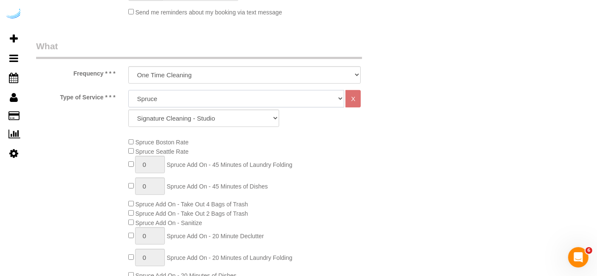
scroll to position [287, 0]
click at [223, 116] on select "Signature Cleaning - Studio Signature Cleaning - 1 Bed 1 Bath Signature Cleanin…" at bounding box center [203, 117] width 151 height 17
select select "309"
click at [128, 109] on select "Signature Cleaning - Studio Signature Cleaning - 1 Bed 1 Bath Signature Cleanin…" at bounding box center [203, 117] width 151 height 17
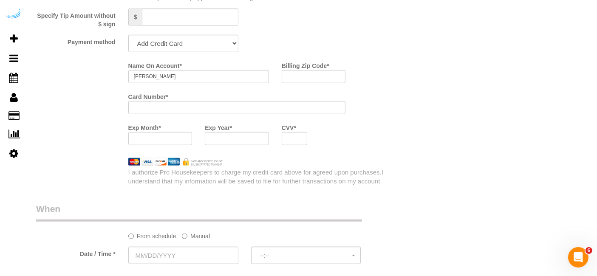
scroll to position [831, 0]
click at [221, 37] on select "Add Credit Card Cash Check Paypal" at bounding box center [183, 42] width 110 height 17
select select "string:check"
click at [128, 34] on select "Add Credit Card Cash Check Paypal" at bounding box center [183, 42] width 110 height 17
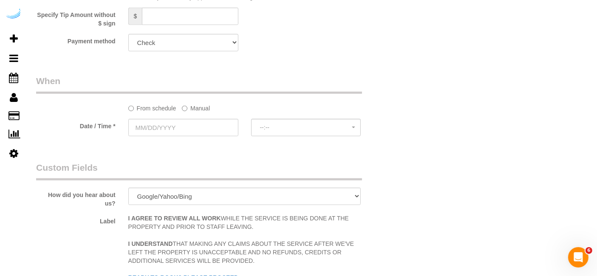
click at [191, 109] on label "Manual" at bounding box center [196, 106] width 28 height 11
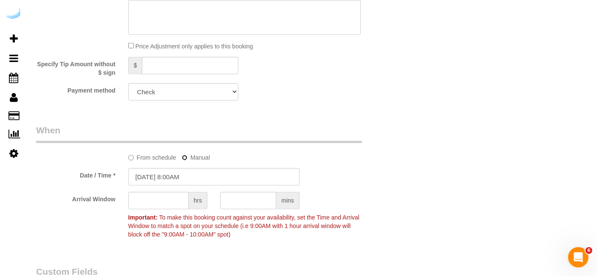
scroll to position [780, 0]
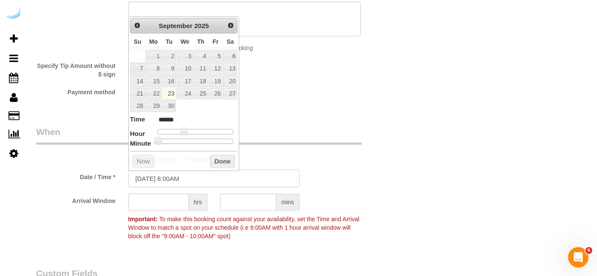
click at [190, 177] on input "09/23/2025 8:00AM" at bounding box center [213, 178] width 171 height 17
click at [214, 94] on link "26" at bounding box center [215, 93] width 14 height 11
type input "09/26/2025 9:00AM"
type input "******"
click at [186, 129] on span at bounding box center [187, 132] width 8 height 8
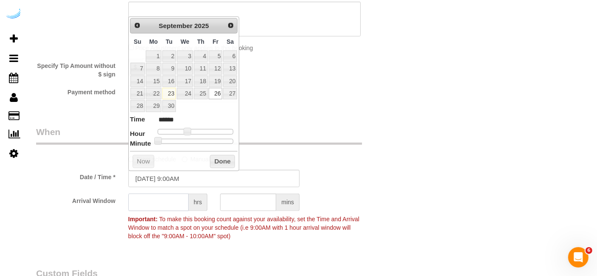
click at [172, 200] on input "text" at bounding box center [158, 202] width 60 height 17
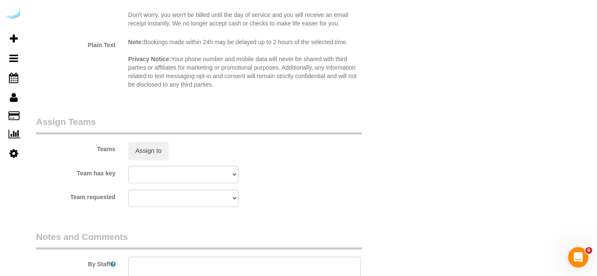
scroll to position [1167, 0]
type input "8"
click at [154, 149] on button "Assign to" at bounding box center [148, 150] width 41 height 18
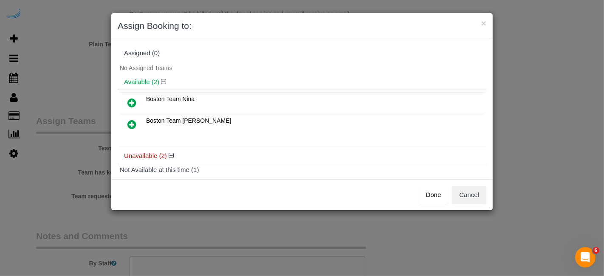
scroll to position [71, 0]
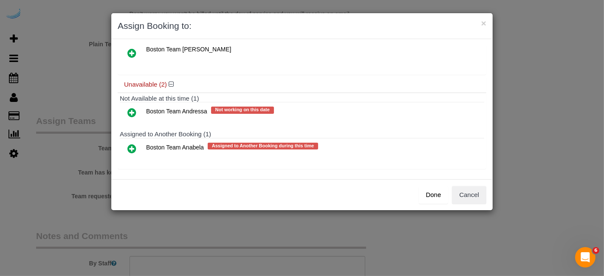
click at [131, 144] on icon at bounding box center [131, 149] width 9 height 10
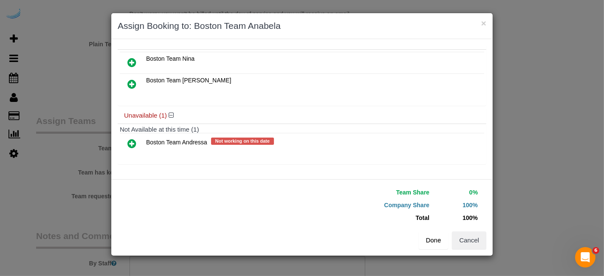
scroll to position [56, 0]
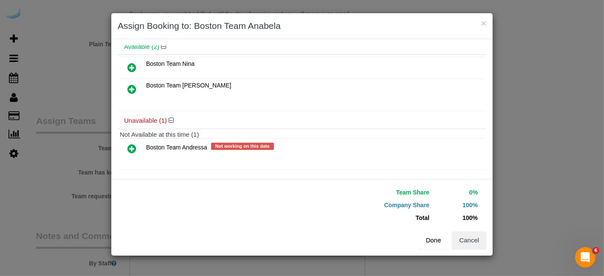
click at [426, 239] on button "Done" at bounding box center [434, 240] width 30 height 18
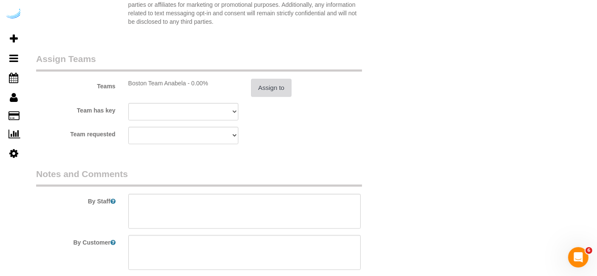
scroll to position [1229, 0]
click at [270, 218] on textarea at bounding box center [244, 210] width 233 height 35
paste textarea "Permanent Notes:No notes from this customer.Today's Notes:No notes from this se…"
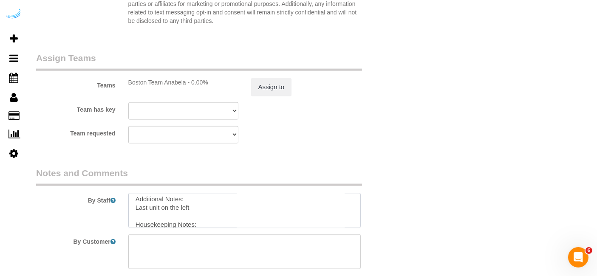
scroll to position [0, 0]
click at [194, 200] on textarea at bounding box center [244, 210] width 233 height 35
type textarea "Recurrency: Every 5 weeks Permanent Notes:No notes from this customer.Today's N…"
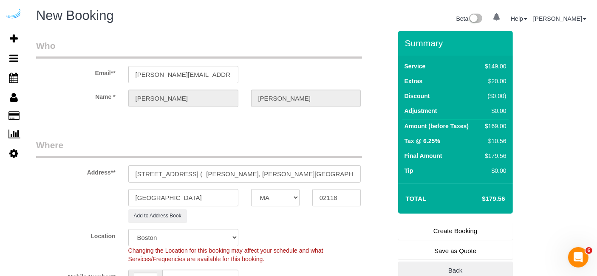
click at [452, 228] on link "Create Booking" at bounding box center [455, 231] width 115 height 18
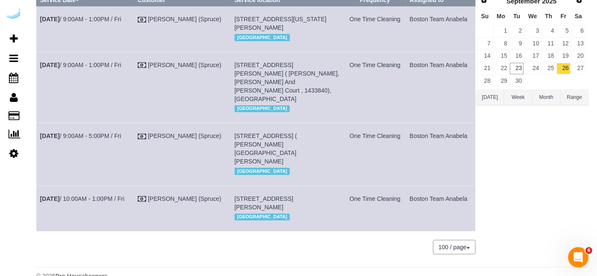
scroll to position [97, 0]
copy tr "Sep 26th / 9:00AM - 5:00PM / Fri Brandie Louck (Spruce) 55 Traveler St, Buildin…"
drag, startPoint x: 467, startPoint y: 138, endPoint x: 40, endPoint y: 140, distance: 427.5
click at [40, 140] on tr "Sep 26th / 9:00AM - 5:00PM / Fri Brandie Louck (Spruce) 55 Traveler St, Buildin…" at bounding box center [256, 154] width 439 height 62
click at [568, 183] on div "Boston Team Anabela All Teams Remove Team Filters Atlanta Team Andrea Atlanta T…" at bounding box center [532, 117] width 113 height 292
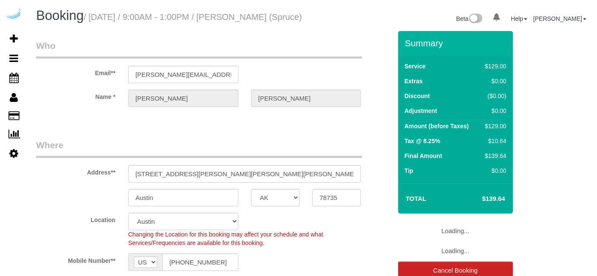
select select "[GEOGRAPHIC_DATA]"
select select "282"
select select "number:9"
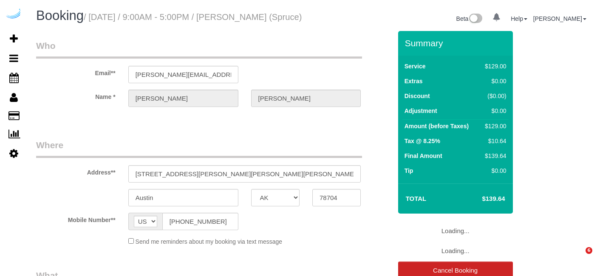
select select "[GEOGRAPHIC_DATA]"
select select "number:9"
select select "object:794"
select select "282"
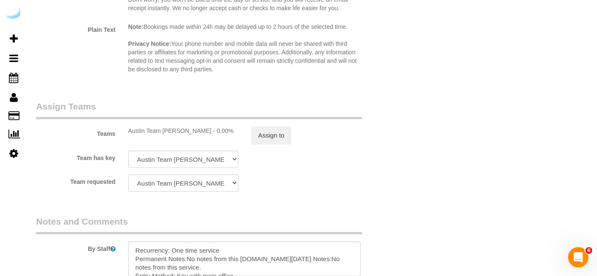
scroll to position [1340, 0]
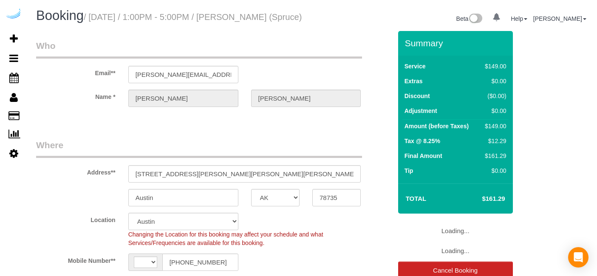
select select "[GEOGRAPHIC_DATA]"
select select "string:[GEOGRAPHIC_DATA]"
select select "object:787"
select select "282"
select select "number:9"
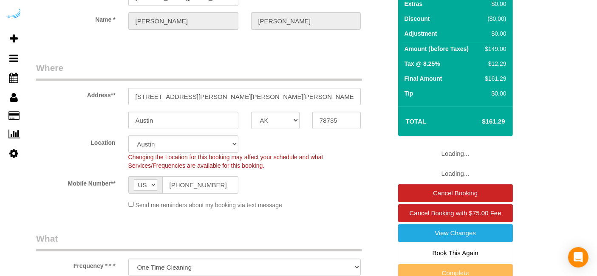
select select "object:794"
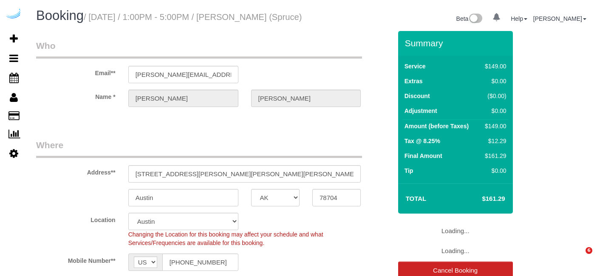
select select "[GEOGRAPHIC_DATA]"
select select "282"
select select "number:9"
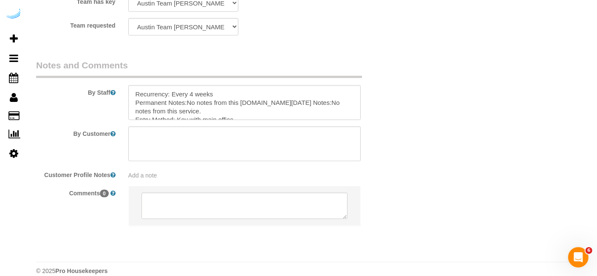
scroll to position [1321, 0]
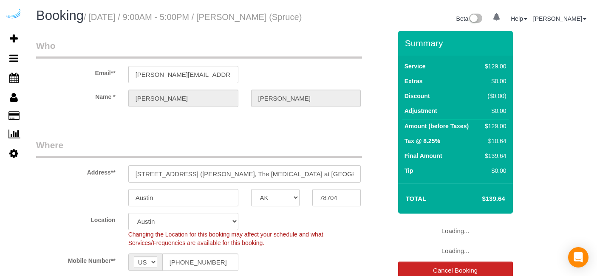
select select "[GEOGRAPHIC_DATA]"
select select "282"
select select "number:9"
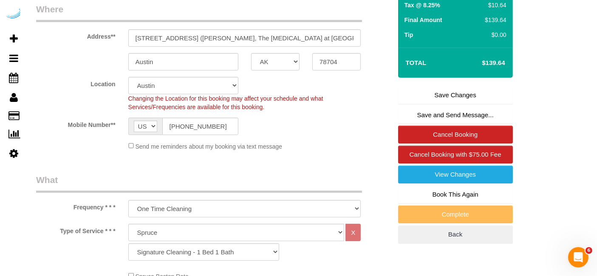
scroll to position [138, 0]
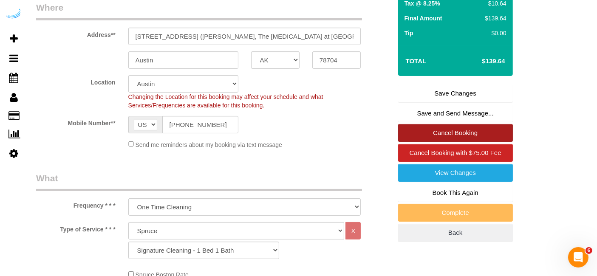
click at [432, 139] on link "Cancel Booking" at bounding box center [455, 133] width 115 height 18
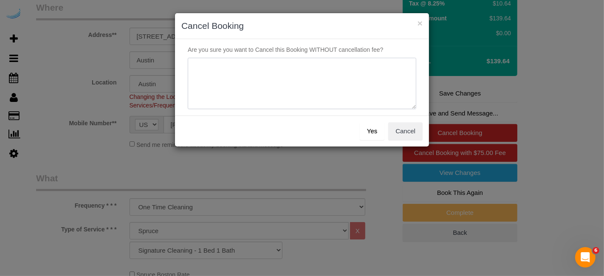
click at [319, 100] on textarea at bounding box center [302, 84] width 228 height 52
type textarea "Not on spruce."
click at [370, 128] on button "Yes" at bounding box center [372, 131] width 25 height 18
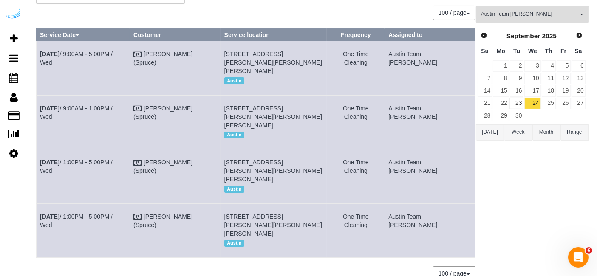
scroll to position [62, 0]
copy tbody "Sep 24th / 9:00AM - 5:00PM / Wed Brandie Louck (Spruce) 1100 S Lamar Blvd, Unit…"
click at [570, 189] on div "Austin Team Isabel All Teams Remove Team Filters Atlanta Team Andrea Atlanta Te…" at bounding box center [532, 147] width 113 height 284
click at [553, 98] on link "25" at bounding box center [548, 102] width 14 height 11
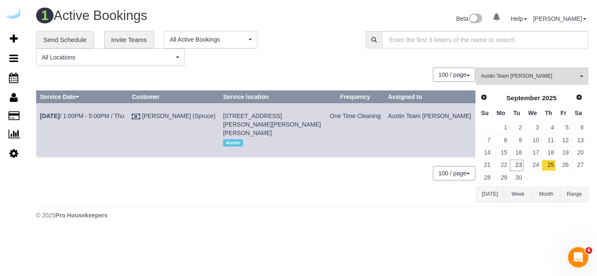
scroll to position [0, 0]
click at [574, 162] on link "26" at bounding box center [570, 165] width 14 height 11
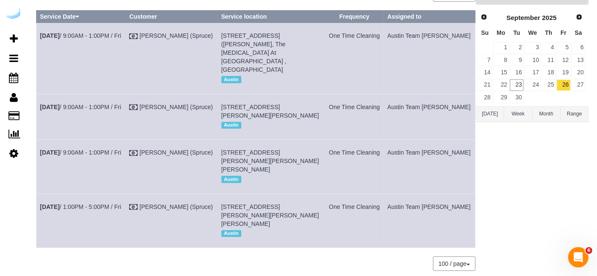
scroll to position [79, 0]
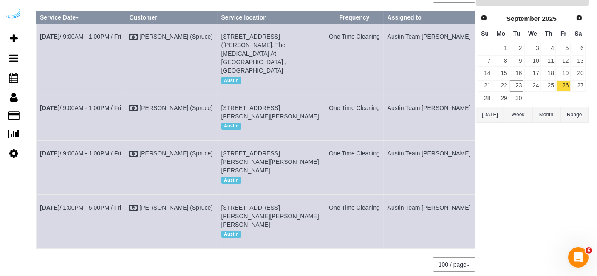
drag, startPoint x: 246, startPoint y: 99, endPoint x: 234, endPoint y: 100, distance: 12.3
click at [234, 104] on span "1221 S Congress Ave, Building 0631, Unit 0631 (Eleanor Holmes, The Lola South C…" at bounding box center [270, 111] width 98 height 15
copy span "0631"
click at [98, 104] on link "Sep 26th / 9:00AM - 1:00PM / Fri" at bounding box center [80, 107] width 81 height 7
copy tr "Sep 26th / 9:00AM - 1:00PM / Fri Brandie Louck (Spruce) 1221 S Congress Ave, Bu…"
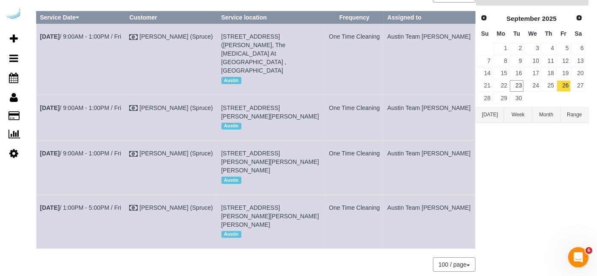
drag, startPoint x: 467, startPoint y: 95, endPoint x: 38, endPoint y: 84, distance: 428.9
click at [38, 95] on tr "Sep 26th / 9:00AM - 1:00PM / Fri Brandie Louck (Spruce) 1221 S Congress Ave, Bu…" at bounding box center [256, 117] width 439 height 45
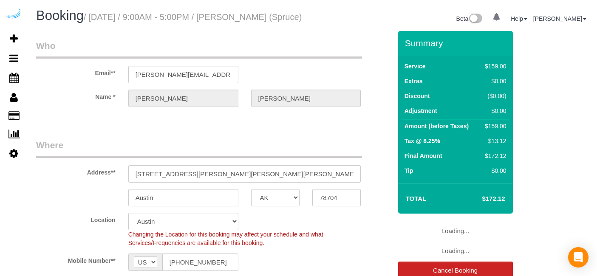
select select "[GEOGRAPHIC_DATA]"
select select "282"
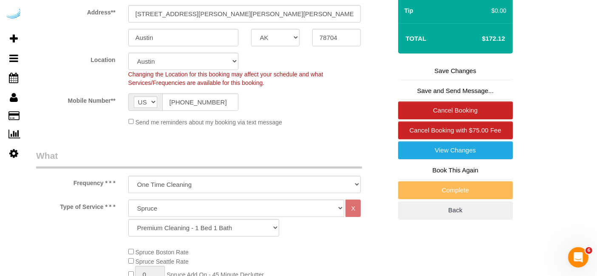
scroll to position [164, 0]
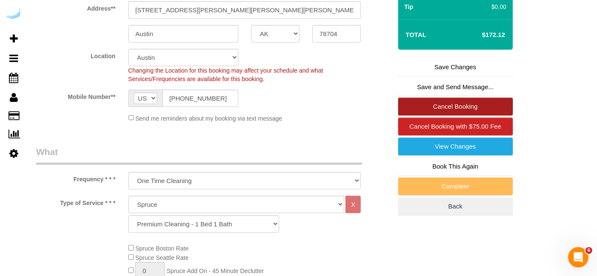
click at [459, 109] on link "Cancel Booking" at bounding box center [455, 107] width 115 height 18
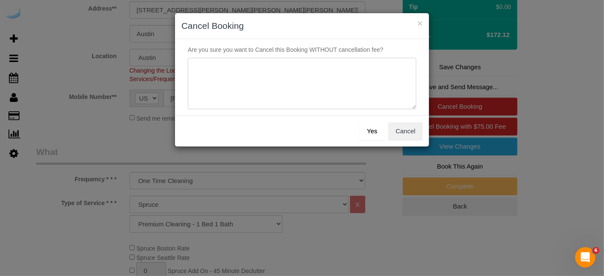
click at [364, 100] on textarea at bounding box center [302, 84] width 228 height 52
type textarea "Not on spruce."
click at [375, 126] on button "Yes" at bounding box center [372, 131] width 25 height 18
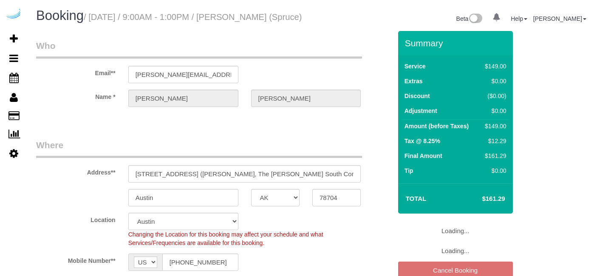
select select "[GEOGRAPHIC_DATA]"
select select "282"
select select "number:9"
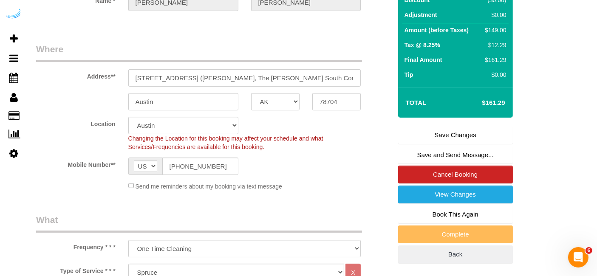
scroll to position [99, 0]
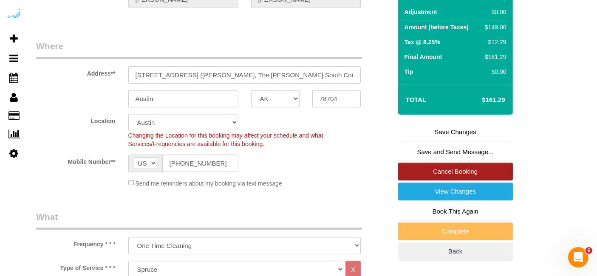
click at [442, 174] on link "Cancel Booking" at bounding box center [455, 172] width 115 height 18
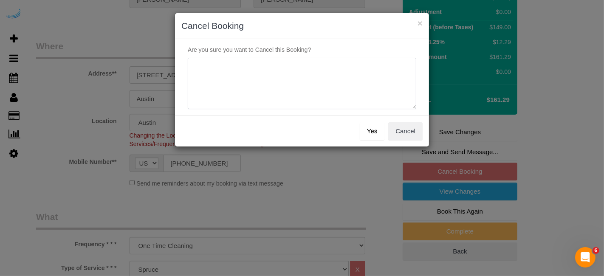
click at [312, 83] on textarea at bounding box center [302, 84] width 228 height 52
type textarea "Not on spruce."
click at [367, 123] on button "Yes" at bounding box center [372, 131] width 25 height 18
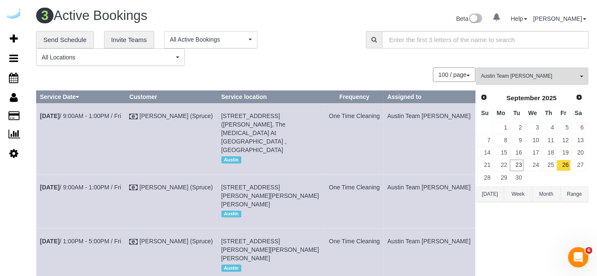
click at [285, 76] on div "100 / page 10 / page 20 / page 30 / page 40 / page 50 / page 100 / page" at bounding box center [255, 75] width 439 height 14
click at [509, 74] on span "Austin Team Isabel" at bounding box center [529, 76] width 97 height 7
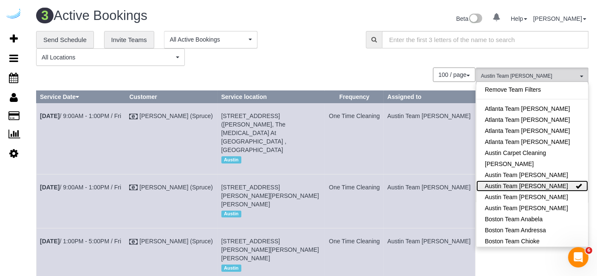
click at [554, 185] on link "Austin Team Isabel" at bounding box center [532, 185] width 112 height 11
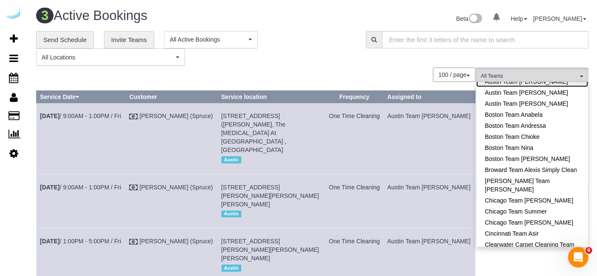
scroll to position [107, 0]
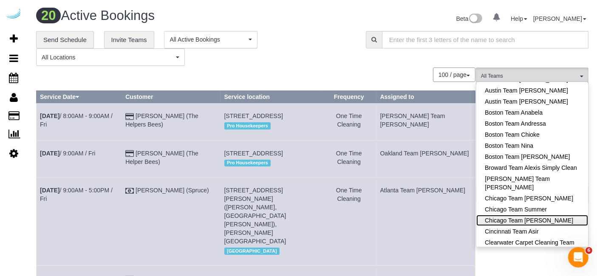
click at [549, 220] on link "Chicago Team [PERSON_NAME]" at bounding box center [532, 220] width 112 height 11
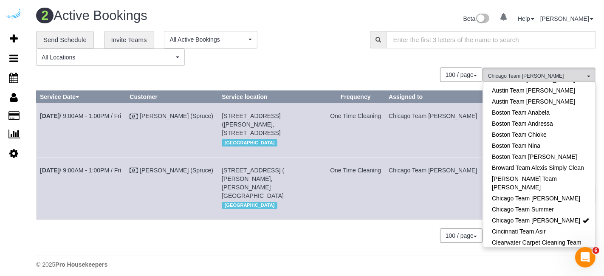
click at [387, 60] on div "**********" at bounding box center [316, 48] width 572 height 35
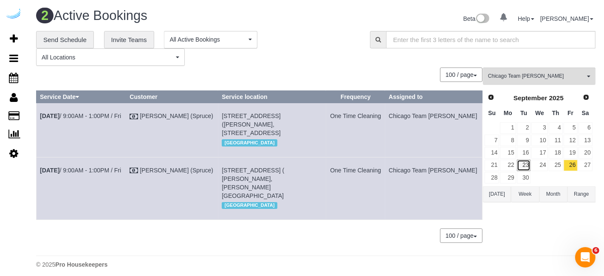
click at [521, 163] on link "23" at bounding box center [524, 165] width 14 height 11
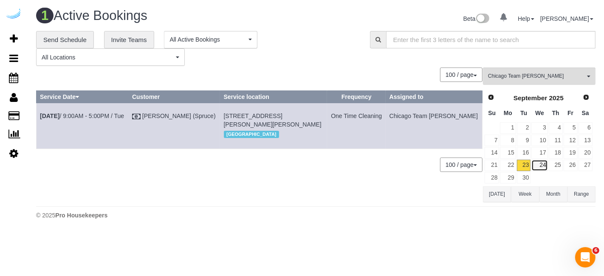
click at [543, 160] on link "24" at bounding box center [539, 165] width 16 height 11
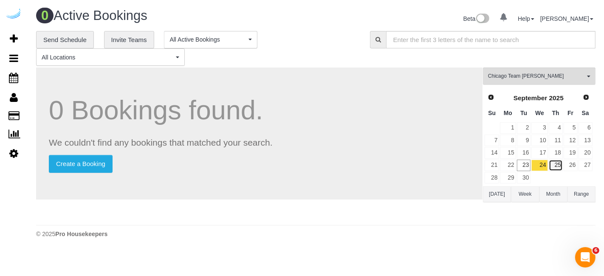
click at [554, 163] on link "25" at bounding box center [556, 165] width 14 height 11
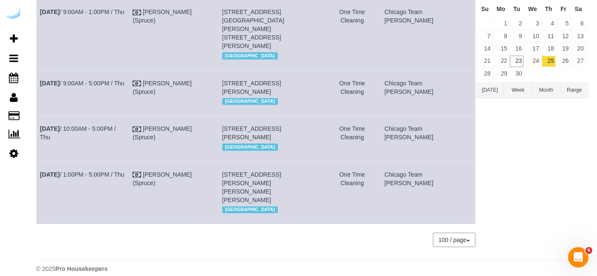
scroll to position [66, 0]
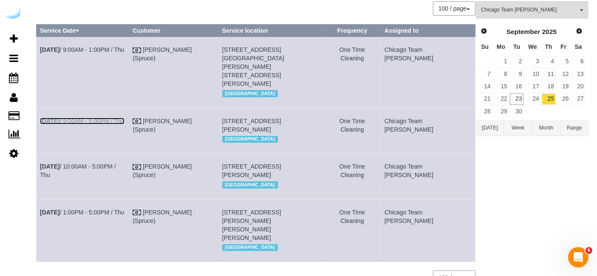
click at [121, 118] on link "Sep 25th / 9:00AM - 5:00PM / Thu" at bounding box center [82, 121] width 84 height 7
click at [75, 214] on link "Sep 25th / 1:00PM - 5:00PM / Thu" at bounding box center [82, 212] width 84 height 7
click at [103, 118] on link "Sep 25th / 9:00AM - 5:00PM / Thu" at bounding box center [82, 121] width 84 height 7
click at [118, 209] on link "Sep 25th / 1:00PM - 5:00PM / Thu" at bounding box center [82, 212] width 84 height 7
drag, startPoint x: 462, startPoint y: 111, endPoint x: 284, endPoint y: 131, distance: 179.4
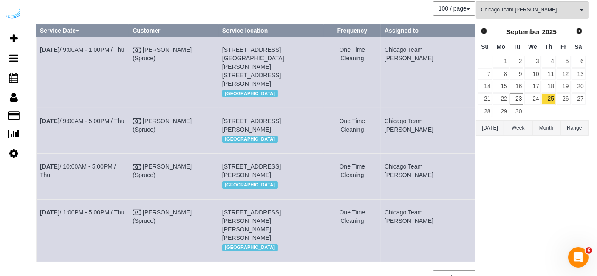
click at [284, 131] on tr "Sep 25th / 9:00AM - 5:00PM / Thu Brandie Louck (Spruce) 808 W Van Buren St, Bui…" at bounding box center [256, 130] width 439 height 45
copy tr "Sep 25th / 9:00AM - 5:00PM / Thu Brandie Louck (Spruce) 808 W Van Buren St, Bui…"
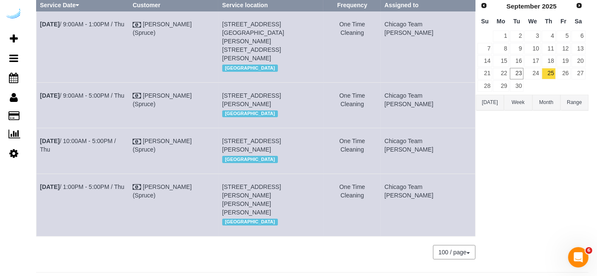
scroll to position [93, 0]
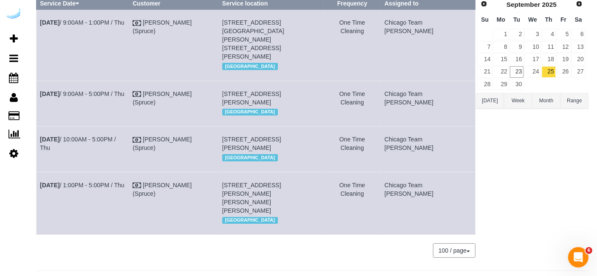
copy tr "Sep 25th / 1:00PM - 5:00PM / Thu Brandie Louck (Spruce) 700 N Larrabee St, Unit…"
drag, startPoint x: 468, startPoint y: 186, endPoint x: 39, endPoint y: 180, distance: 429.3
click at [39, 180] on tr "Sep 25th / 1:00PM - 5:00PM / Thu Brandie Louck (Spruce) 700 N Larrabee St, Unit…" at bounding box center [256, 203] width 439 height 62
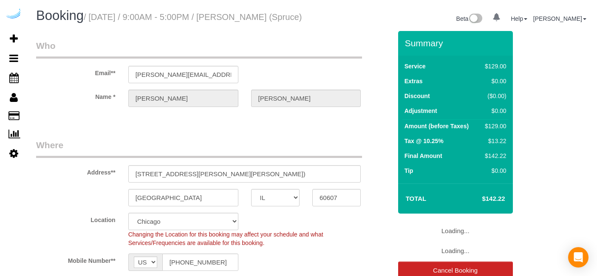
select select "IL"
select select "282"
select select "number:9"
select select "IL"
select select "282"
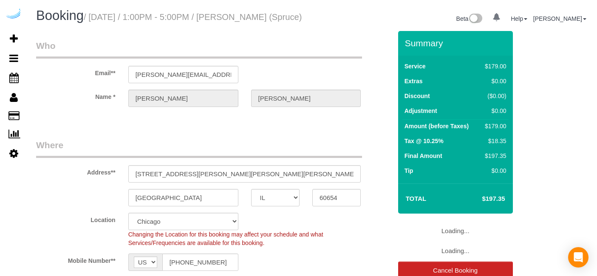
select select "number:9"
select select "IL"
select select "282"
select select "number:9"
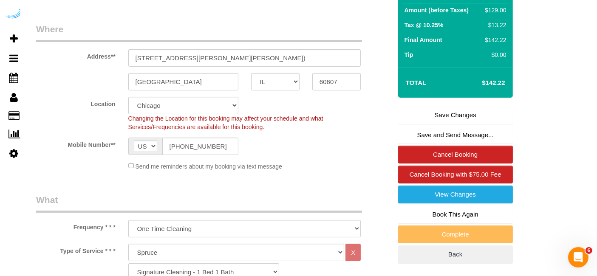
scroll to position [119, 0]
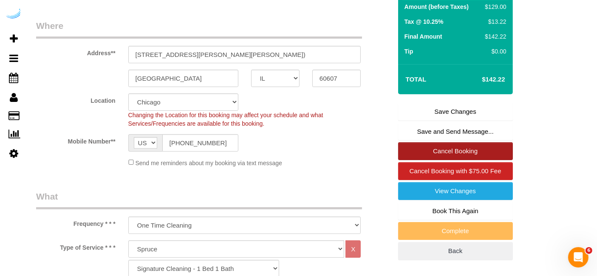
click at [448, 158] on link "Cancel Booking" at bounding box center [455, 151] width 115 height 18
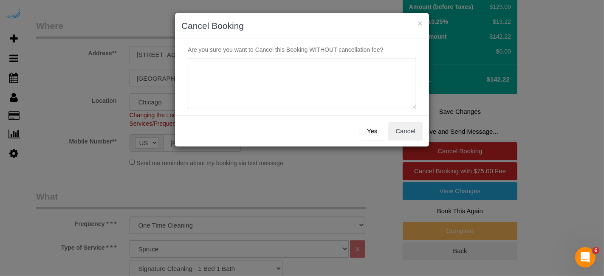
click at [350, 112] on div "Are you sure you want to Cancel this Booking WITHOUT cancellation fee?" at bounding box center [302, 77] width 254 height 76
click at [350, 83] on textarea at bounding box center [302, 84] width 228 height 52
type textarea "Not on spruce."
click at [371, 129] on button "Yes" at bounding box center [372, 131] width 25 height 18
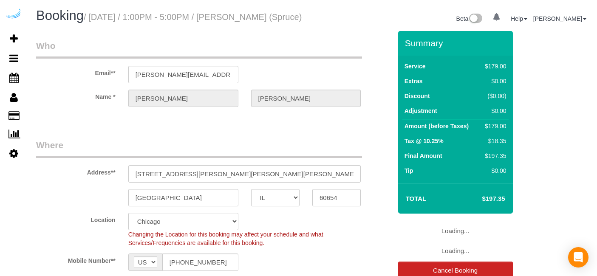
select select "IL"
select select "282"
select select "number:9"
select select "object:774"
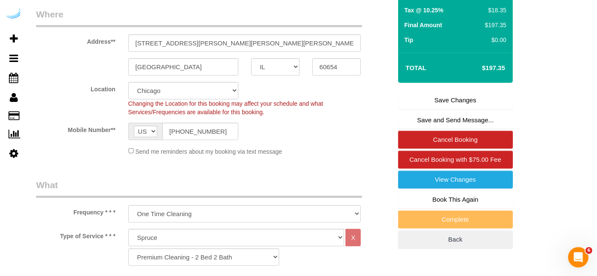
scroll to position [137, 0]
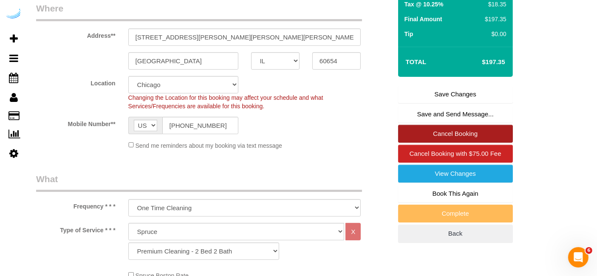
click at [451, 139] on link "Cancel Booking" at bounding box center [455, 134] width 115 height 18
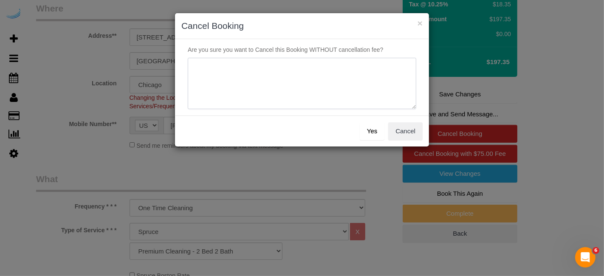
click at [357, 83] on textarea at bounding box center [302, 84] width 228 height 52
paste textarea "Not on spruce."
type textarea "Not on spruce."
click at [374, 137] on button "Yes" at bounding box center [372, 131] width 25 height 18
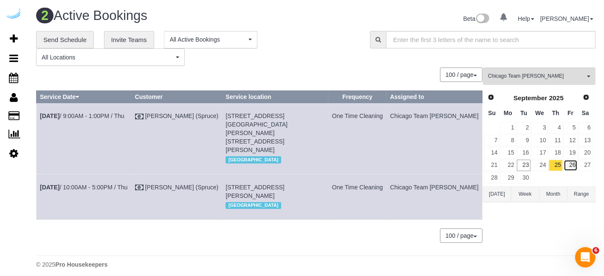
click at [571, 164] on link "26" at bounding box center [570, 165] width 14 height 11
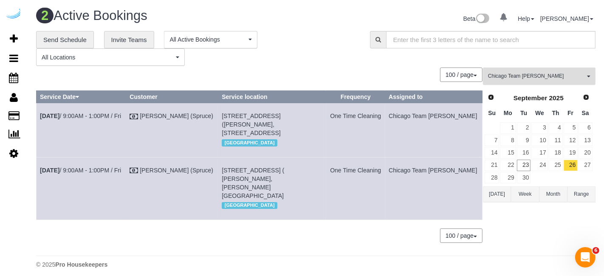
click at [550, 79] on span "Chicago Team Wesley" at bounding box center [536, 76] width 97 height 7
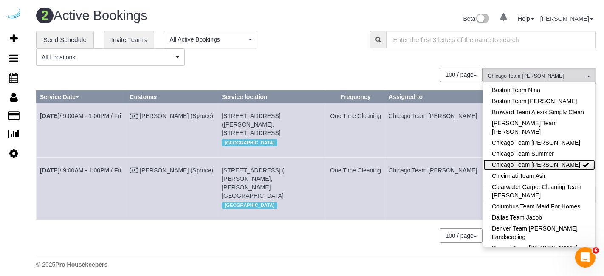
click at [532, 159] on link "Chicago Team Wesley" at bounding box center [539, 164] width 112 height 11
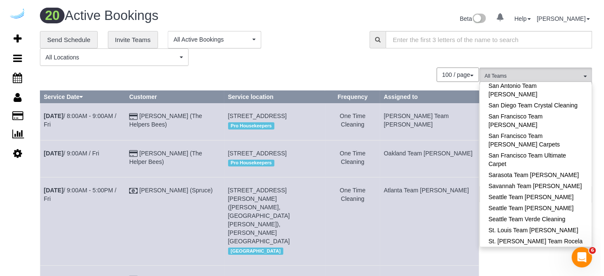
scroll to position [854, 0]
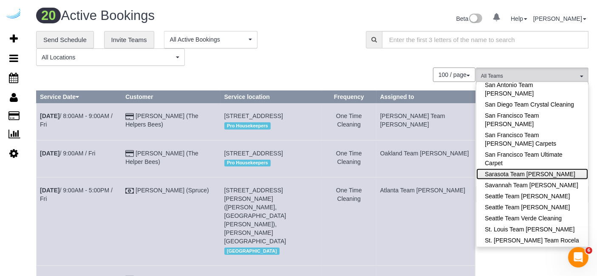
click at [557, 169] on link "Sarasota Team [PERSON_NAME]" at bounding box center [532, 174] width 112 height 11
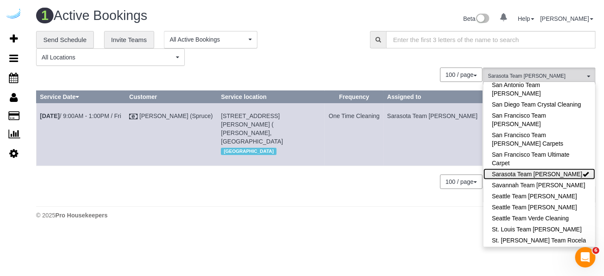
scroll to position [917, 0]
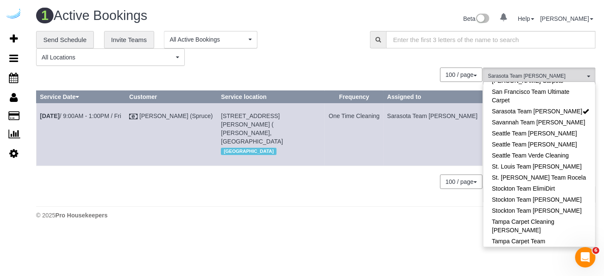
click at [434, 239] on body "0 Beta Your Notifications You have 0 alerts Add Booking Bookings Active Booking…" at bounding box center [302, 138] width 604 height 276
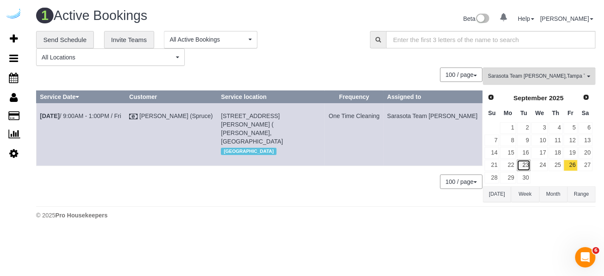
click at [520, 160] on link "23" at bounding box center [524, 165] width 14 height 11
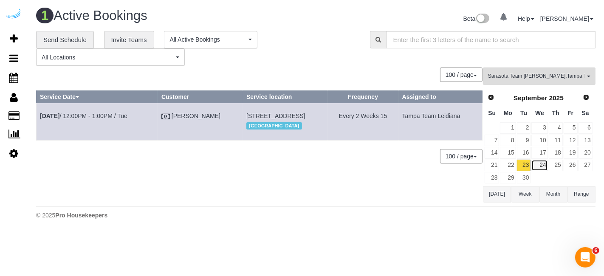
click at [540, 169] on link "24" at bounding box center [539, 165] width 16 height 11
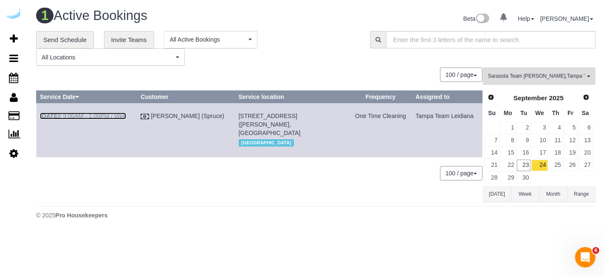
click at [126, 116] on link "Sep 24th / 9:00AM - 1:00PM / Wed" at bounding box center [83, 116] width 86 height 7
copy tr "Sep 24th / 9:00AM - 1:00PM / Wed Brandie Louck (Spruce) 1420 Lakefront Dr, Buil…"
click at [560, 164] on link "25" at bounding box center [556, 165] width 14 height 11
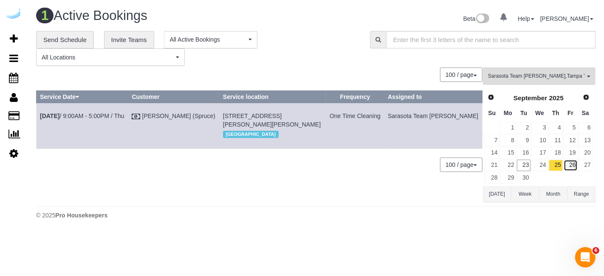
click at [569, 168] on link "26" at bounding box center [570, 165] width 14 height 11
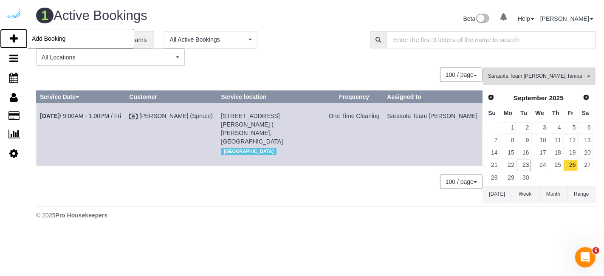
click at [15, 40] on icon at bounding box center [14, 39] width 8 height 10
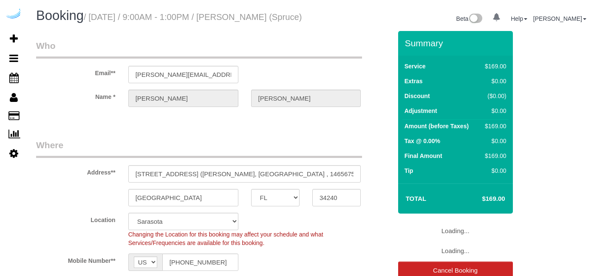
select select "FL"
select select "282"
select select "number:9"
select select "object:774"
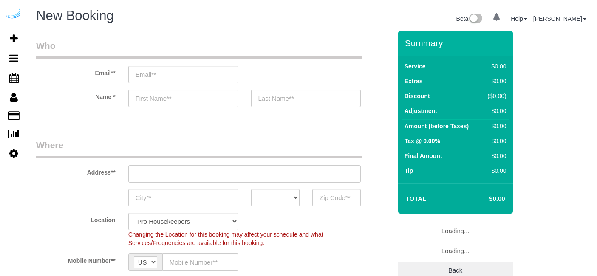
select select "4"
select select "number:9"
select select "object:1220"
click at [212, 67] on input "email" at bounding box center [183, 74] width 110 height 17
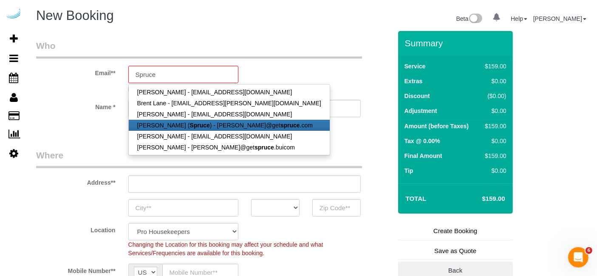
click at [195, 128] on link "[PERSON_NAME] ( Spruce ) - [PERSON_NAME]@get spruce .com" at bounding box center [229, 125] width 201 height 11
type input "[PERSON_NAME][EMAIL_ADDRESS][DOMAIN_NAME]"
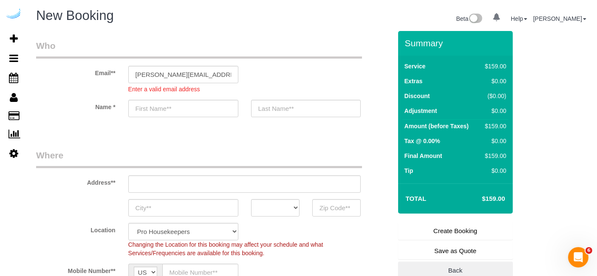
type input "[PERSON_NAME]"
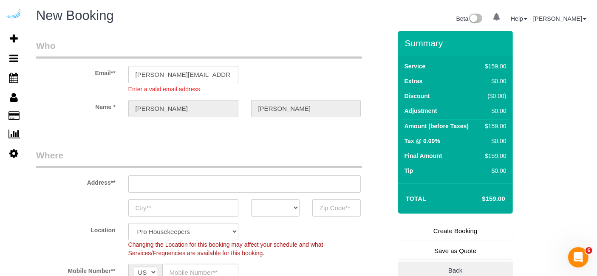
type input "[STREET_ADDRESS][PERSON_NAME]"
type input "Austin"
select select "[GEOGRAPHIC_DATA]"
type input "78704"
select select "9"
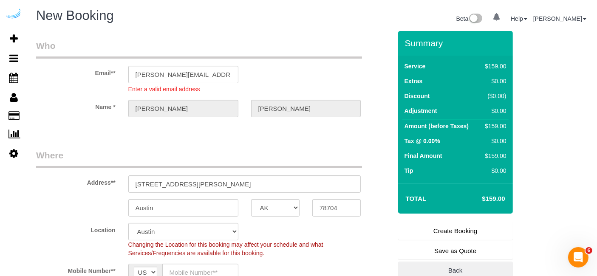
select select "object:1261"
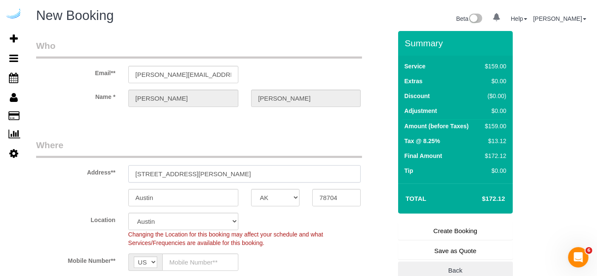
click at [236, 172] on input "[STREET_ADDRESS][PERSON_NAME]" at bounding box center [244, 173] width 233 height 17
paste input "2800 Telluride Lp, Sarasota, FL 34243"
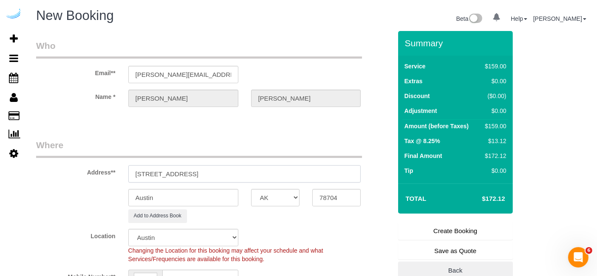
drag, startPoint x: 224, startPoint y: 172, endPoint x: 302, endPoint y: 173, distance: 77.7
click at [302, 173] on input "2800 Telluride Lp, Sarasota, FL 34243" at bounding box center [244, 173] width 233 height 17
type input "2800 Telluride Lp, Sarasota, FL 34243"
click at [321, 191] on input "78704" at bounding box center [336, 197] width 48 height 17
paste input "34243"
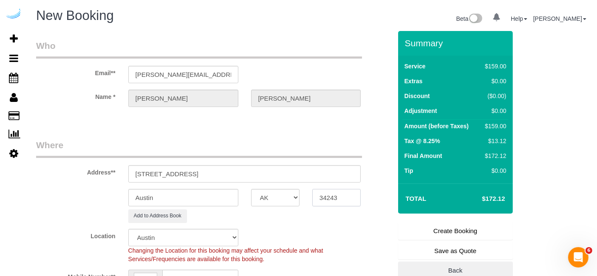
type input "34243"
click at [281, 197] on select "AK AL AR AZ CA CO CT DC DE [GEOGRAPHIC_DATA] [GEOGRAPHIC_DATA] HI IA ID IL IN K…" at bounding box center [275, 197] width 48 height 17
select select "FL"
click at [251, 189] on select "AK AL AR AZ CA CO CT DC DE [GEOGRAPHIC_DATA] [GEOGRAPHIC_DATA] HI IA ID IL IN K…" at bounding box center [275, 197] width 48 height 17
select select "22"
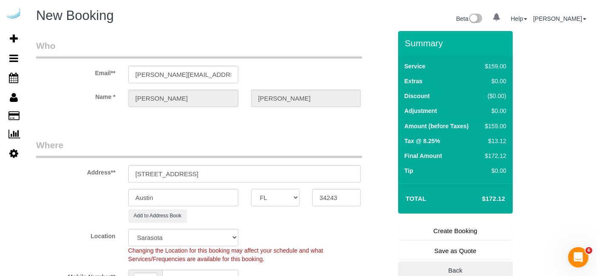
select select "object:1308"
click at [215, 200] on input "Austin" at bounding box center [183, 197] width 110 height 17
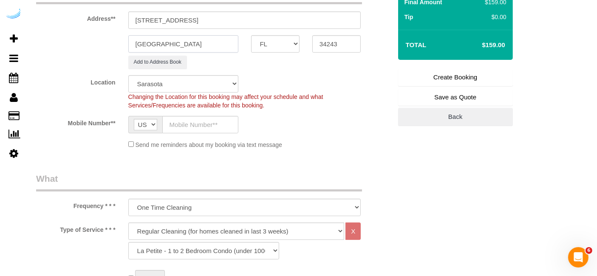
scroll to position [165, 0]
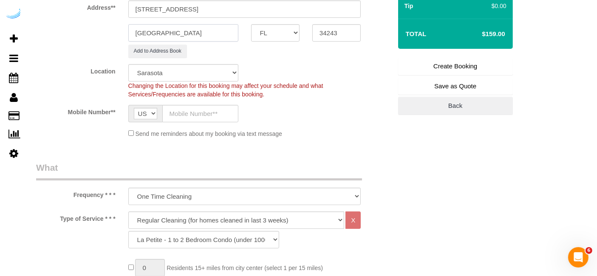
type input "[GEOGRAPHIC_DATA]"
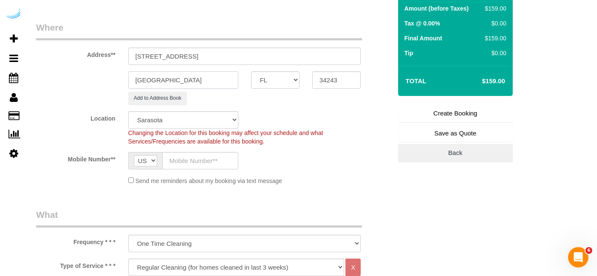
scroll to position [118, 0]
drag, startPoint x: 188, startPoint y: 59, endPoint x: 330, endPoint y: 60, distance: 142.7
click at [330, 60] on input "2800 Telluride Lp, Sarasota, FL 34243" at bounding box center [244, 56] width 233 height 17
paste input "Irina Smirnova"
paste input "The Loop at 2800"
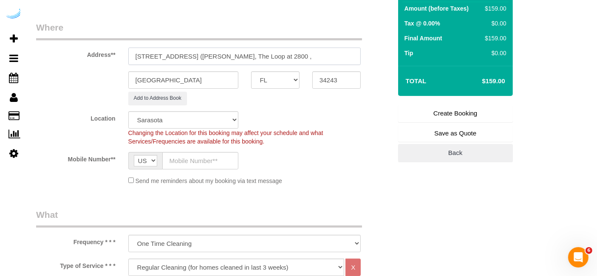
scroll to position [0, 0]
paste input "1488792"
type input "2800 Telluride Lp, Building 8407, Unit 105 (Irina Smirnova, The Loop at 2800 , …"
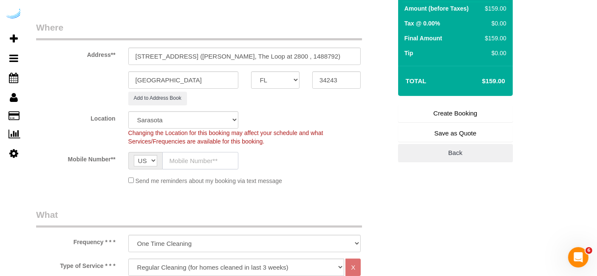
click at [198, 164] on input "text" at bounding box center [200, 160] width 76 height 17
type input "[PHONE_NUMBER]"
type input "[PERSON_NAME]"
type input "[PHONE_NUMBER]"
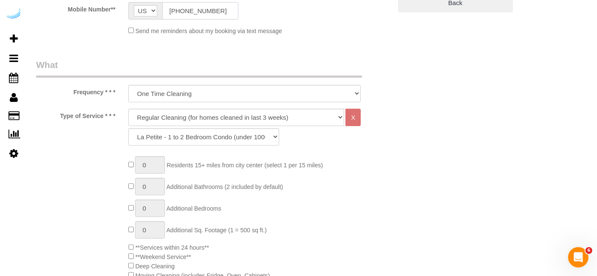
scroll to position [268, 0]
click at [257, 115] on select "Deep Cleaning (for homes that have not been cleaned in 3+ weeks) Spruce Regular…" at bounding box center [236, 116] width 216 height 17
select select "282"
click at [128, 108] on select "Deep Cleaning (for homes that have not been cleaned in 3+ weeks) Spruce Regular…" at bounding box center [236, 116] width 216 height 17
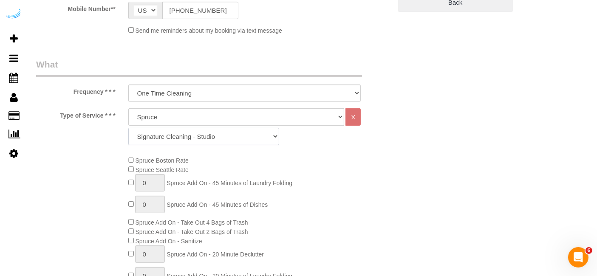
click at [205, 136] on select "Signature Cleaning - Studio Signature Cleaning - 1 Bed 1 Bath Signature Cleanin…" at bounding box center [203, 136] width 151 height 17
select select "312"
click at [128, 128] on select "Signature Cleaning - Studio Signature Cleaning - 1 Bed 1 Bath Signature Cleanin…" at bounding box center [203, 136] width 151 height 17
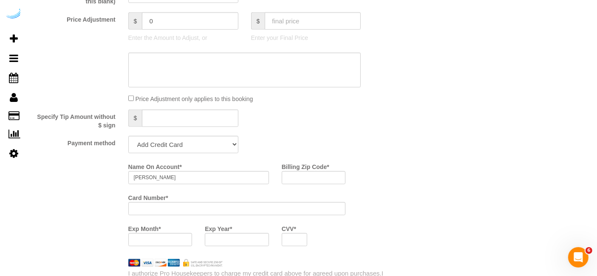
scroll to position [732, 0]
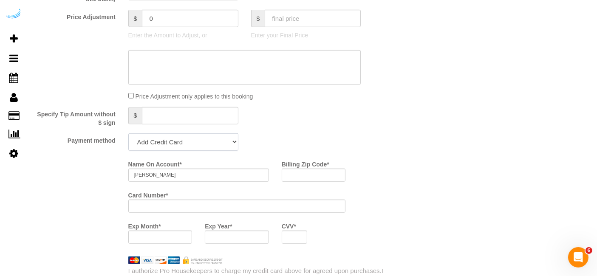
click at [199, 138] on select "Add Credit Card Cash Check Paypal" at bounding box center [183, 141] width 110 height 17
select select "string:check"
click at [128, 133] on select "Add Credit Card Cash Check Paypal" at bounding box center [183, 141] width 110 height 17
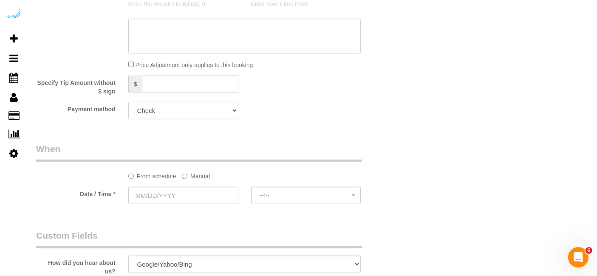
scroll to position [758, 0]
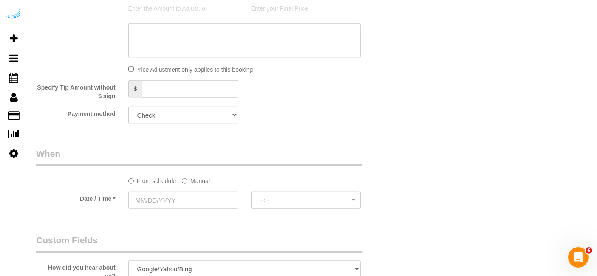
click at [201, 179] on label "Manual" at bounding box center [196, 179] width 28 height 11
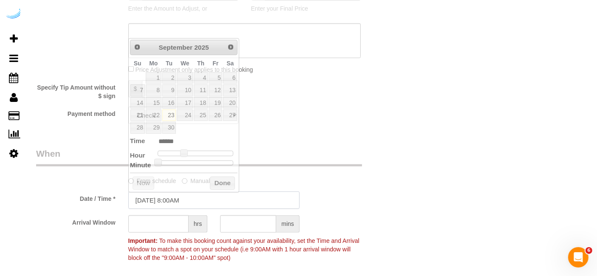
click at [179, 203] on input "[DATE] 8:00AM" at bounding box center [213, 199] width 171 height 17
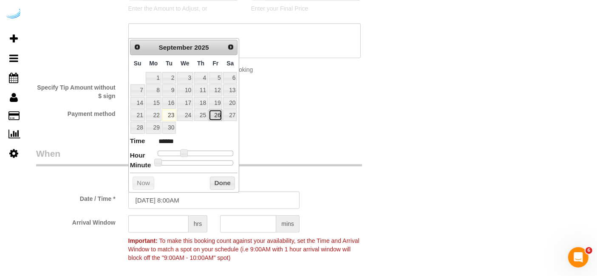
click at [211, 113] on link "26" at bounding box center [215, 115] width 14 height 11
type input "09/26/2025 9:00AM"
type input "******"
type input "09/26/2025 10:00AM"
type input "*******"
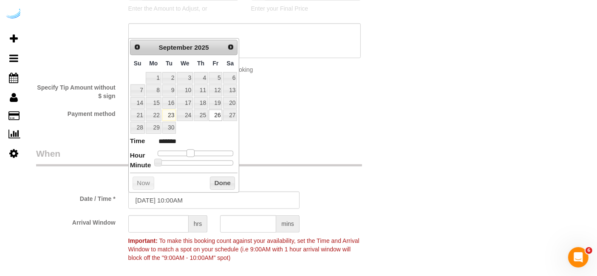
type input "09/26/2025 11:00AM"
type input "*******"
type input "09/26/2025 12:00PM"
type input "*******"
type input "09/26/2025 1:00PM"
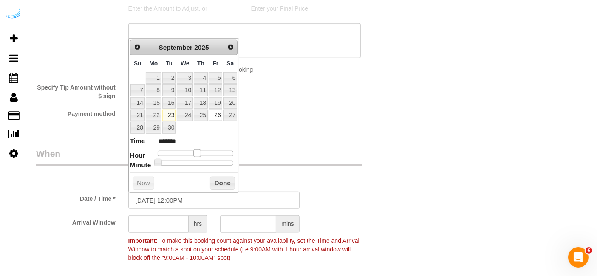
type input "******"
drag, startPoint x: 180, startPoint y: 150, endPoint x: 198, endPoint y: 153, distance: 17.7
click at [198, 153] on span at bounding box center [200, 153] width 8 height 8
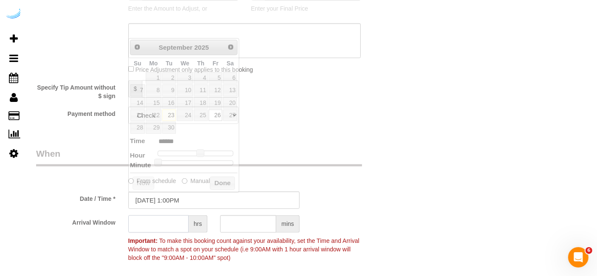
click at [163, 219] on input "text" at bounding box center [158, 223] width 60 height 17
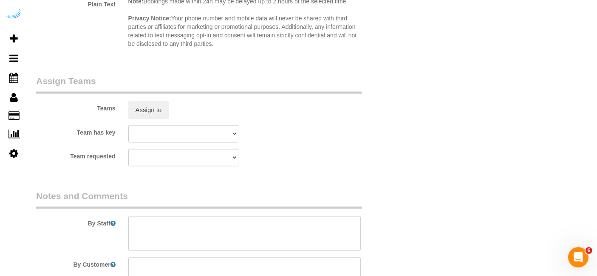
scroll to position [1207, 0]
type input "4"
click at [155, 108] on button "Assign to" at bounding box center [148, 110] width 41 height 18
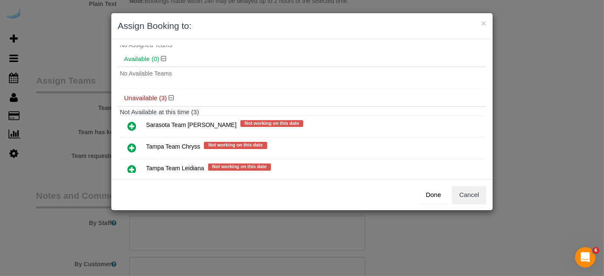
scroll to position [45, 0]
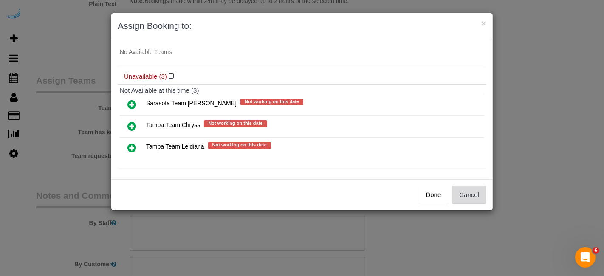
click at [468, 191] on button "Cancel" at bounding box center [469, 195] width 34 height 18
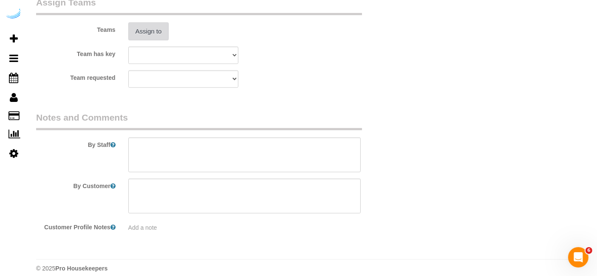
scroll to position [1289, 0]
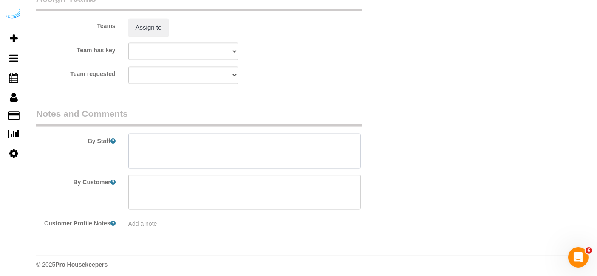
click at [288, 159] on textarea at bounding box center [244, 151] width 233 height 35
click at [184, 146] on textarea at bounding box center [244, 151] width 233 height 35
paste textarea "Permanent Notes:No notes from this customer.Today's Notes:Floored has to be cle…"
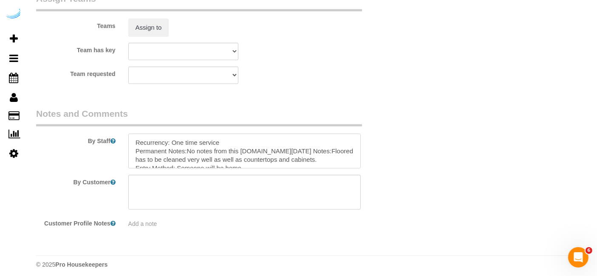
type textarea "Recurrency: One time service Permanent Notes:No notes from this customer.Today'…"
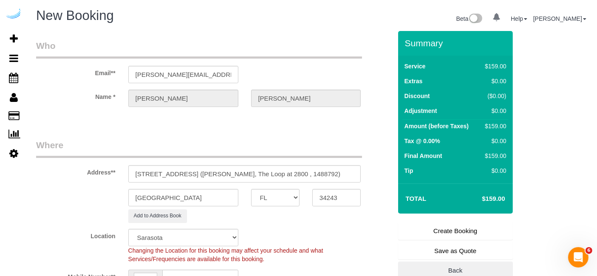
click at [465, 224] on link "Create Booking" at bounding box center [455, 231] width 115 height 18
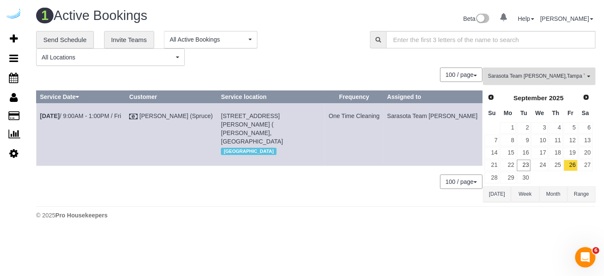
click at [570, 74] on span "Sarasota Team Juan , Tampa Team Leidiana" at bounding box center [536, 76] width 97 height 7
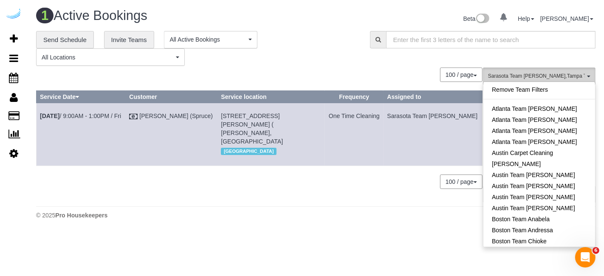
scroll to position [804, 0]
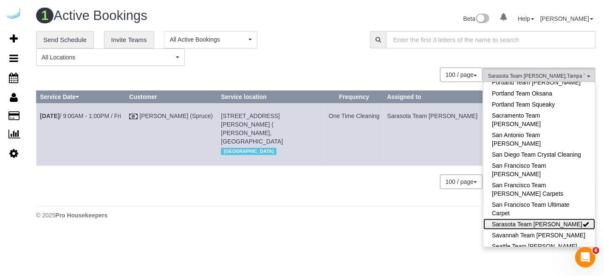
click at [564, 219] on link "Sarasota Team [PERSON_NAME]" at bounding box center [539, 224] width 112 height 11
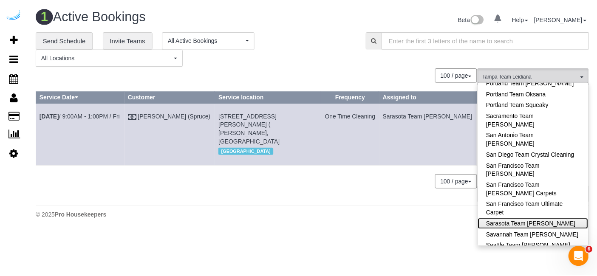
scroll to position [917, 0]
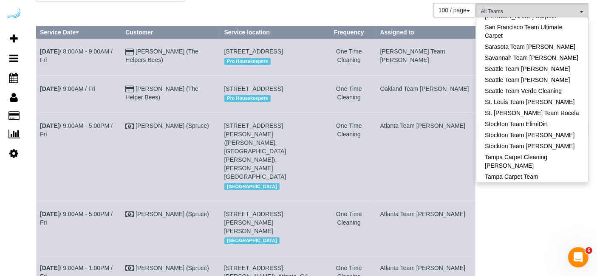
scroll to position [0, 0]
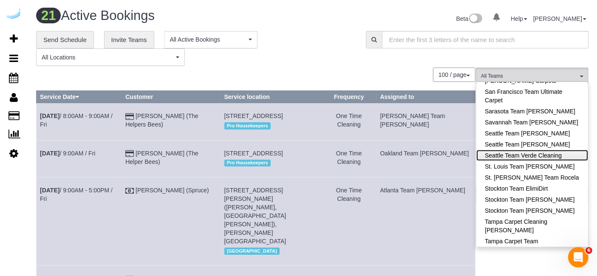
click at [562, 150] on link "Seattle Team Verde Cleaning" at bounding box center [532, 155] width 112 height 11
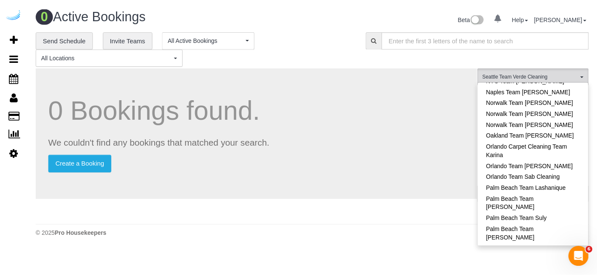
scroll to position [589, 0]
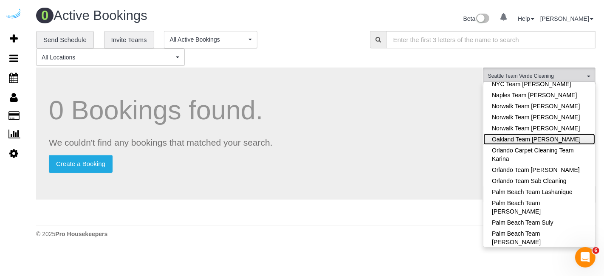
click at [558, 134] on link "Oakland Team [PERSON_NAME]" at bounding box center [539, 139] width 112 height 11
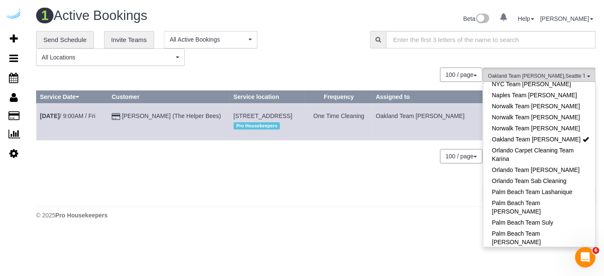
click at [366, 126] on td "One Time Cleaning" at bounding box center [338, 121] width 67 height 37
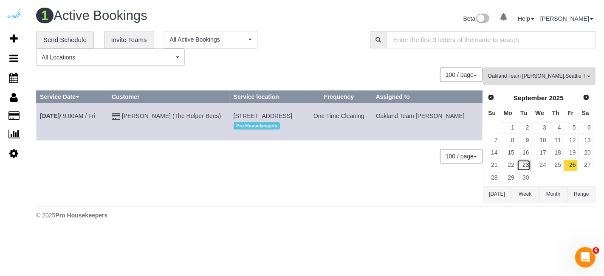
click at [523, 161] on link "23" at bounding box center [524, 165] width 14 height 11
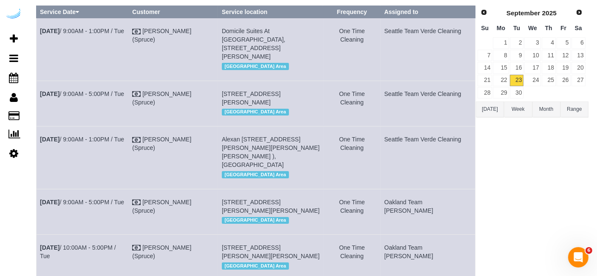
scroll to position [88, 0]
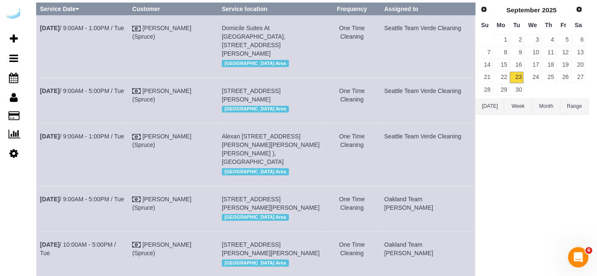
drag, startPoint x: 314, startPoint y: 90, endPoint x: 302, endPoint y: 90, distance: 12.3
click at [280, 90] on span "1942 Westlake Ave, Building 1204, Unit 1204 ( Michael Dudley, Met Tower , 14644…" at bounding box center [251, 94] width 59 height 15
copy span "1204"
click at [104, 88] on link "Sep 23rd / 9:00AM - 5:00PM / Tue" at bounding box center [82, 90] width 84 height 7
drag, startPoint x: 321, startPoint y: 144, endPoint x: 313, endPoint y: 142, distance: 8.2
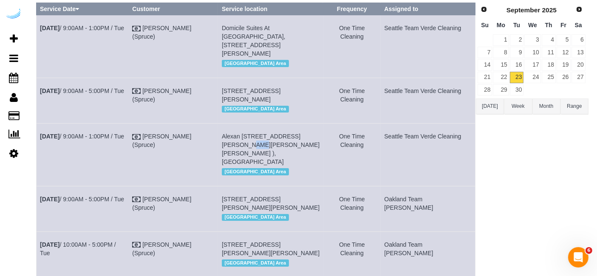
click at [313, 142] on span "Alexan [STREET_ADDRESS][PERSON_NAME][PERSON_NAME][PERSON_NAME] ), [GEOGRAPHIC_D…" at bounding box center [271, 149] width 98 height 32
copy span "702"
click at [296, 198] on span "[STREET_ADDRESS][PERSON_NAME][PERSON_NAME]" at bounding box center [271, 203] width 98 height 15
click at [293, 198] on span "[STREET_ADDRESS][PERSON_NAME][PERSON_NAME]" at bounding box center [271, 203] width 98 height 15
copy span "1206"
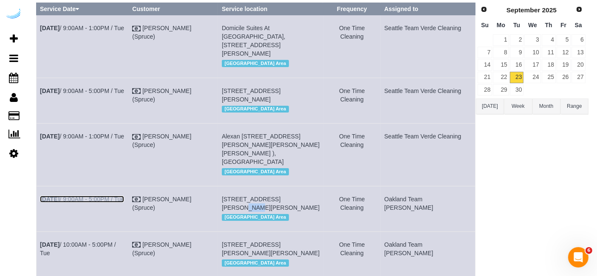
click at [117, 196] on link "Sep 23rd / 9:00AM - 5:00PM / Tue" at bounding box center [82, 199] width 84 height 7
copy tr "Sep 23rd / 9:00AM - 5:00PM / Tue Brandie Louck (Spruce) 888 Western Ave, Unit 1…"
copy tr "Sep 23rd / 9:00AM - 5:00PM / Tue Brandie Louck (Spruce) 1942 Westlake Ave, Buil…"
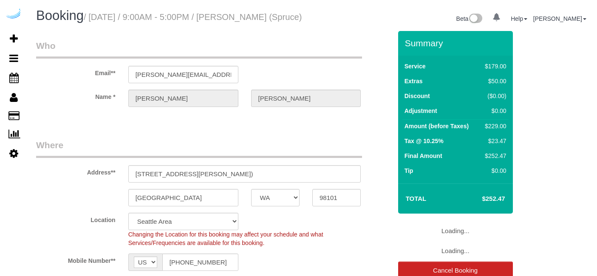
select select "WA"
select select "282"
select select "number:9"
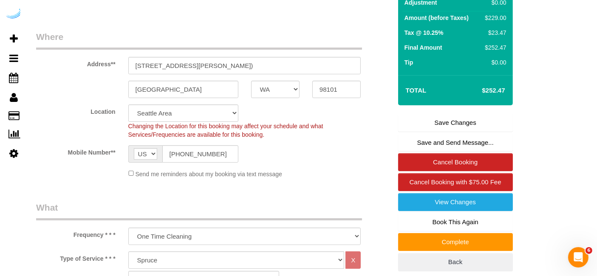
scroll to position [109, 0]
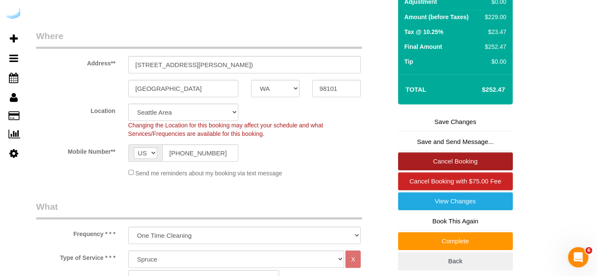
click at [446, 168] on link "Cancel Booking" at bounding box center [455, 161] width 115 height 18
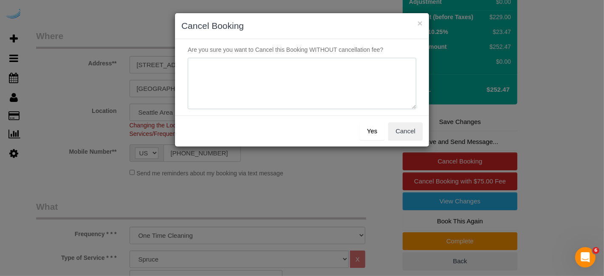
click at [351, 82] on textarea at bounding box center [302, 84] width 228 height 52
type textarea "n"
type textarea "Not on spruce."
click at [372, 126] on button "Yes" at bounding box center [372, 131] width 25 height 18
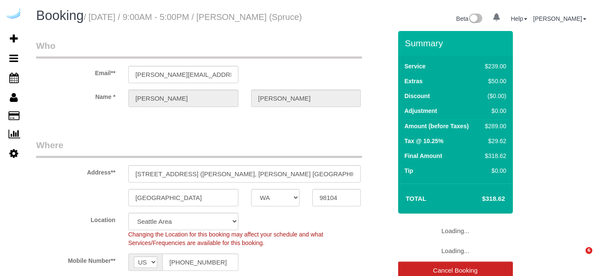
select select "WA"
select select "282"
select select "number:9"
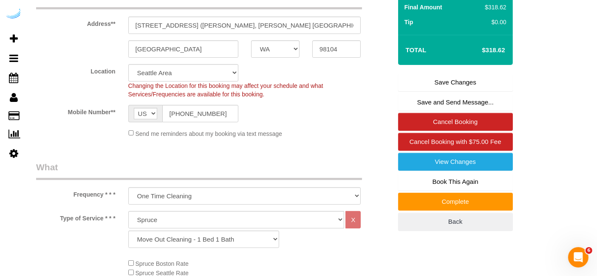
scroll to position [159, 0]
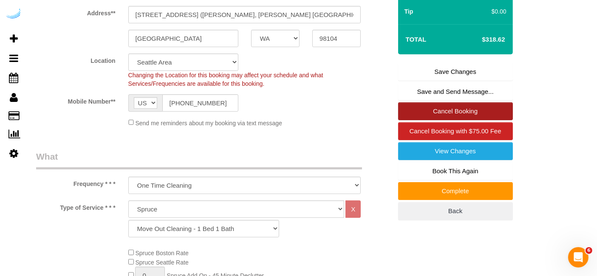
click at [436, 120] on link "Cancel Booking" at bounding box center [455, 111] width 115 height 18
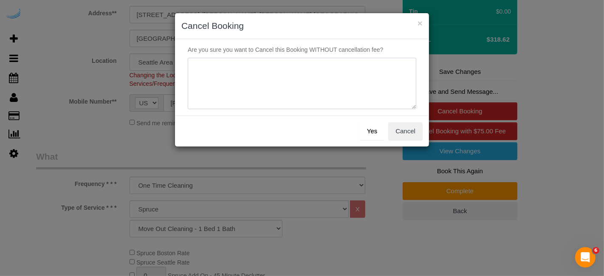
click at [325, 78] on textarea at bounding box center [302, 84] width 228 height 52
paste textarea "Not on spruce."
type textarea "Not on spruce."
click at [370, 129] on button "Yes" at bounding box center [372, 131] width 25 height 18
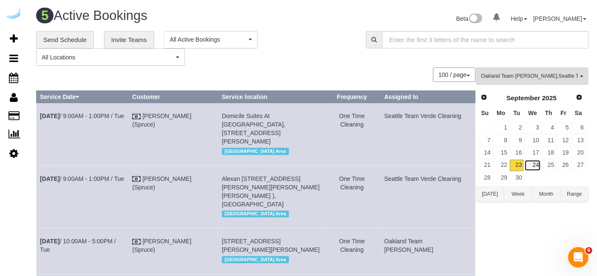
click at [535, 160] on link "24" at bounding box center [532, 165] width 16 height 11
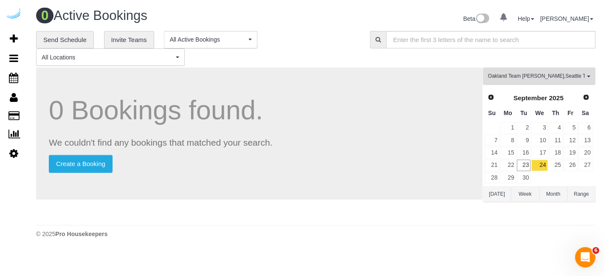
click at [537, 73] on span "Oakland Team [PERSON_NAME] , [GEOGRAPHIC_DATA] Team Verde Cleaning" at bounding box center [536, 76] width 97 height 7
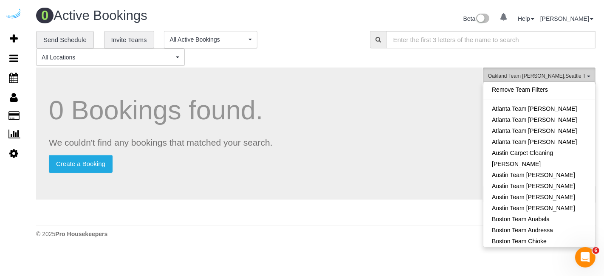
scroll to position [530, 0]
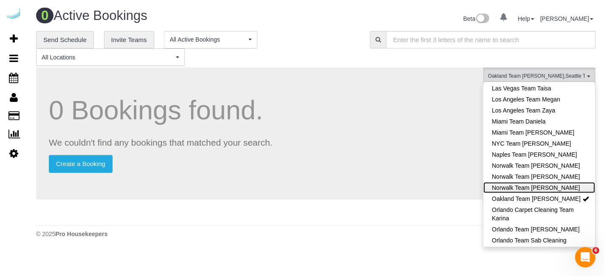
click at [552, 182] on link "Norwalk Team [PERSON_NAME]" at bounding box center [539, 187] width 112 height 11
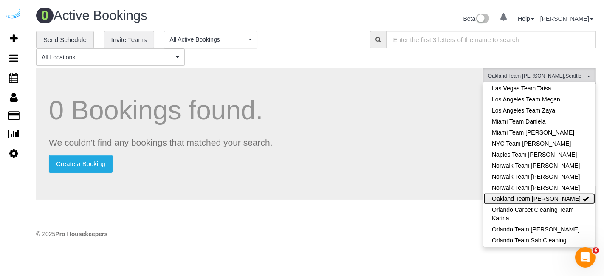
click at [554, 193] on link "Oakland Team [PERSON_NAME]" at bounding box center [539, 198] width 112 height 11
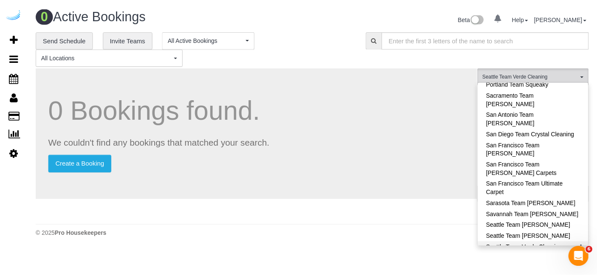
scroll to position [825, 0]
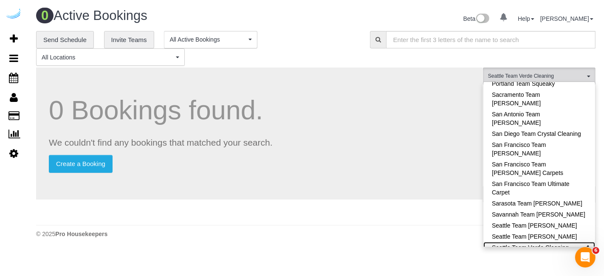
click at [554, 242] on link "Seattle Team Verde Cleaning" at bounding box center [539, 247] width 112 height 11
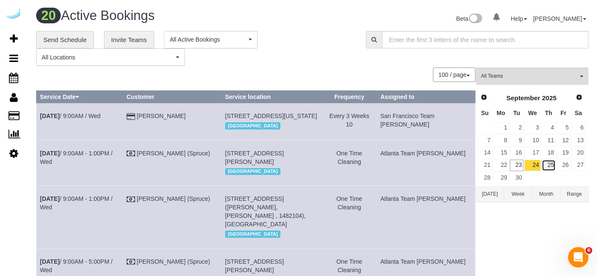
click at [549, 161] on link "25" at bounding box center [548, 165] width 14 height 11
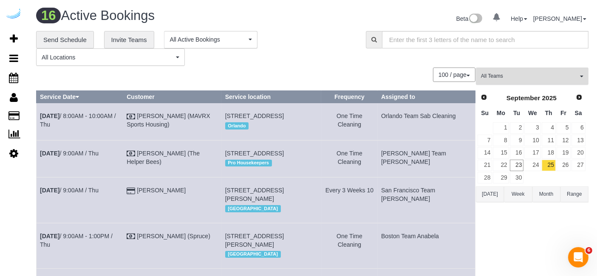
click at [548, 82] on button "All Teams" at bounding box center [532, 76] width 113 height 17
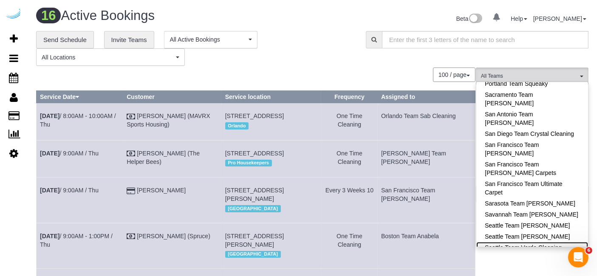
click at [555, 242] on link "Seattle Team Verde Cleaning" at bounding box center [532, 247] width 112 height 11
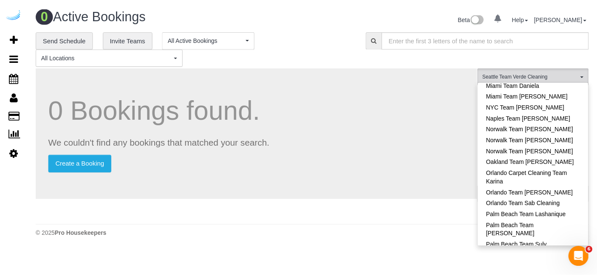
scroll to position [563, 0]
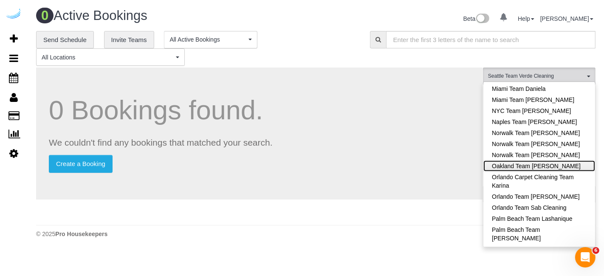
click at [555, 160] on link "Oakland Team [PERSON_NAME]" at bounding box center [539, 165] width 112 height 11
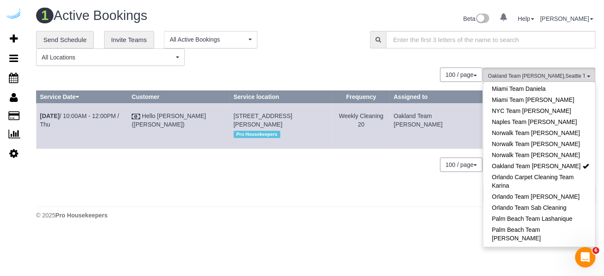
click at [439, 200] on div "0 Bookings found. We couldn't find any bookings that matched your search. Creat…" at bounding box center [259, 135] width 447 height 134
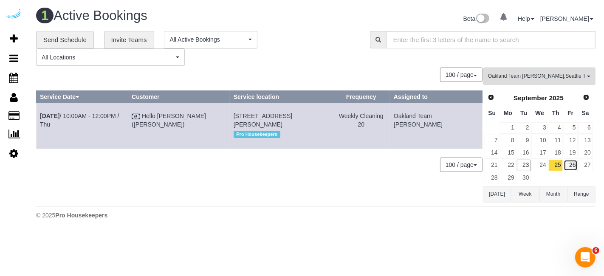
click at [571, 164] on link "26" at bounding box center [570, 165] width 14 height 11
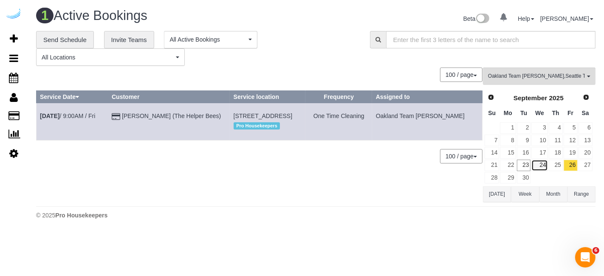
click at [541, 160] on link "24" at bounding box center [539, 165] width 16 height 11
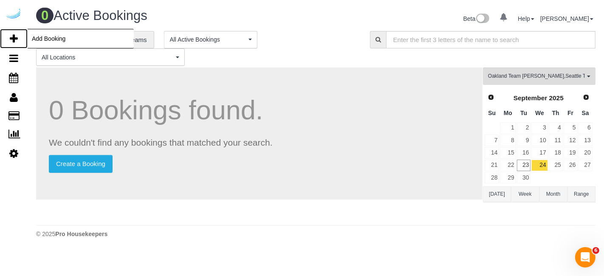
click at [19, 35] on link "Add Booking" at bounding box center [14, 39] width 28 height 20
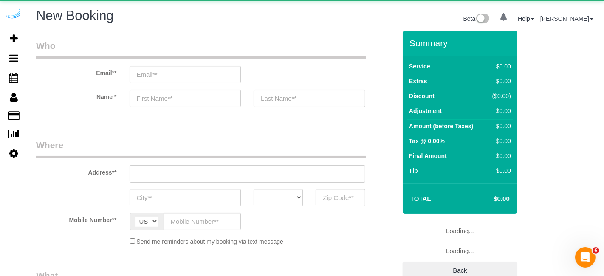
select select "object:1946"
select select "4"
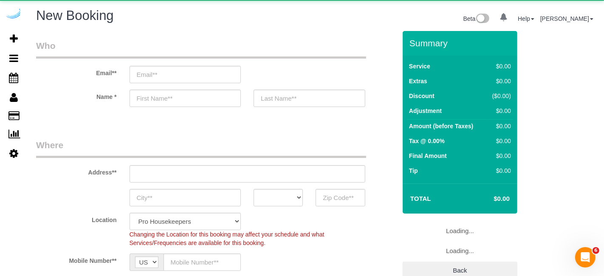
select select "object:2533"
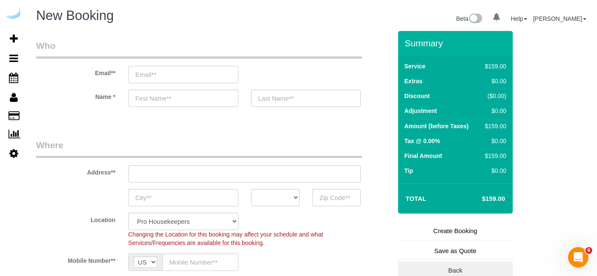
click at [210, 73] on input "email" at bounding box center [183, 74] width 110 height 17
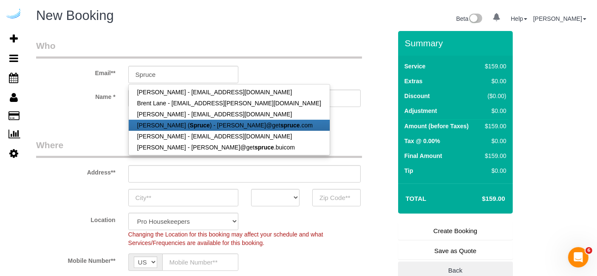
click at [189, 124] on strong "Spruce" at bounding box center [199, 125] width 20 height 7
type input "[PERSON_NAME][EMAIL_ADDRESS][DOMAIN_NAME]"
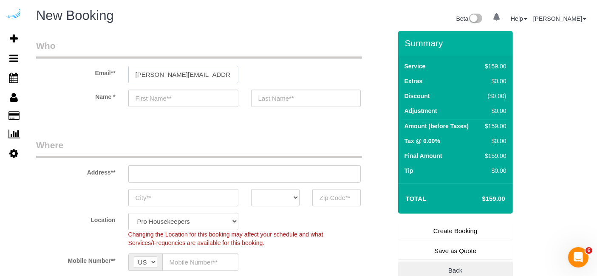
type input "[PERSON_NAME]"
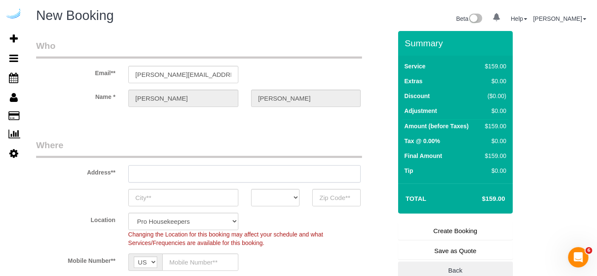
type input "[STREET_ADDRESS][PERSON_NAME]"
type input "Austin"
select select "[GEOGRAPHIC_DATA]"
type input "78704"
click at [270, 173] on input "[STREET_ADDRESS][PERSON_NAME]" at bounding box center [244, 173] width 233 height 17
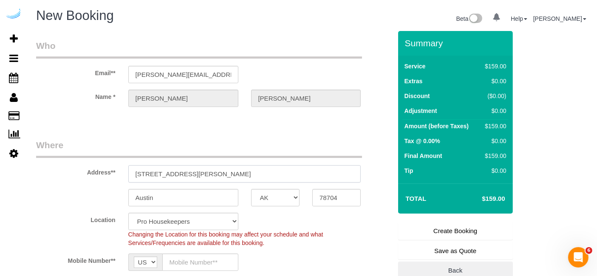
select select "9"
paste input "[STREET_ADDRESS]"
type input "[STREET_ADDRESS]"
select select "object:2577"
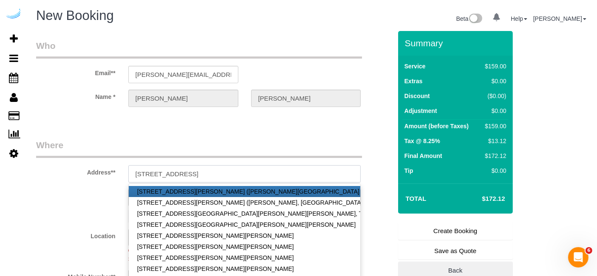
type input "[STREET_ADDRESS]"
click at [266, 148] on legend "Where" at bounding box center [199, 148] width 326 height 19
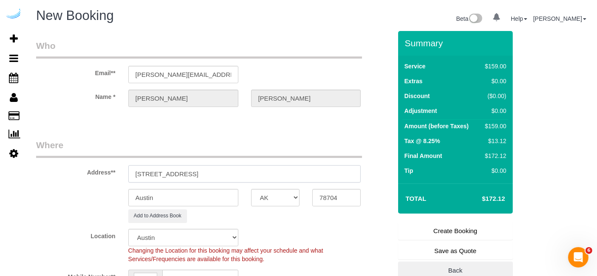
drag, startPoint x: 221, startPoint y: 171, endPoint x: 268, endPoint y: 176, distance: 47.0
click at [268, 176] on input "[STREET_ADDRESS]" at bounding box center [244, 173] width 233 height 17
paste input "981"
click at [321, 200] on input "78704" at bounding box center [336, 197] width 48 height 17
type input "98104"
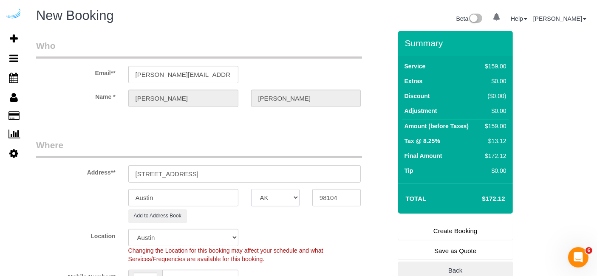
click at [279, 195] on select "AK AL AR AZ CA CO CT DC DE [GEOGRAPHIC_DATA] [GEOGRAPHIC_DATA] HI IA ID IL IN K…" at bounding box center [275, 197] width 48 height 17
select select "4"
select select "WA"
click at [225, 199] on input "Austin" at bounding box center [183, 197] width 110 height 17
select select "object:2742"
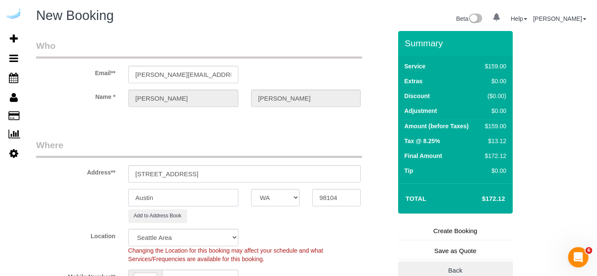
select select "228"
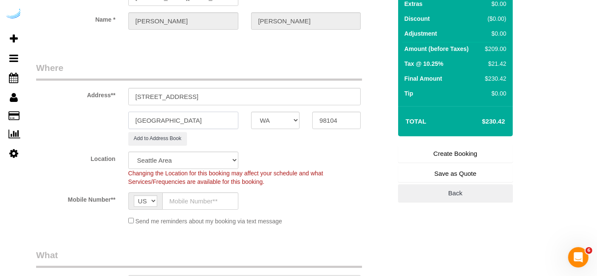
scroll to position [91, 0]
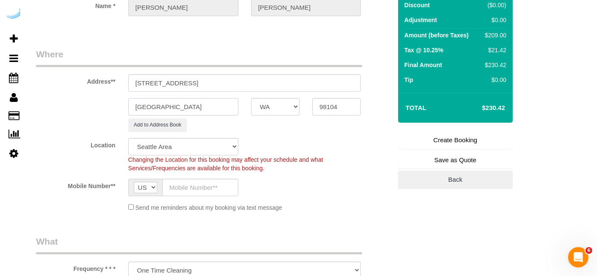
type input "[GEOGRAPHIC_DATA]"
drag, startPoint x: 189, startPoint y: 82, endPoint x: 302, endPoint y: 89, distance: 113.2
click at [302, 89] on input "[STREET_ADDRESS]" at bounding box center [244, 82] width 233 height 17
paste input "[PERSON_NAME]"
paste input "[PERSON_NAME] Seattle Waterfront"
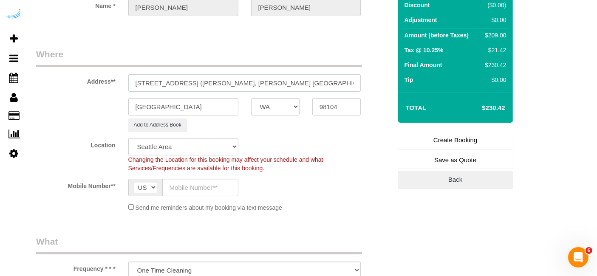
paste input "1487101"
type input "[STREET_ADDRESS] ([PERSON_NAME], [PERSON_NAME] [GEOGRAPHIC_DATA] , 1487101)"
click at [211, 183] on input "text" at bounding box center [200, 187] width 76 height 17
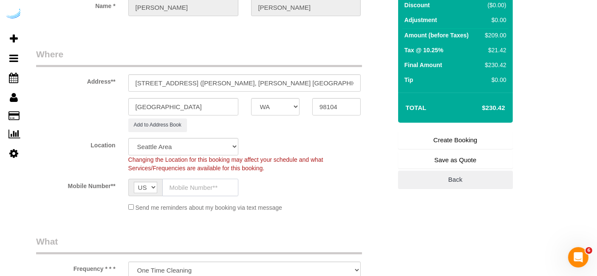
type input "[PHONE_NUMBER]"
type input "[PERSON_NAME]"
type input "[PHONE_NUMBER]"
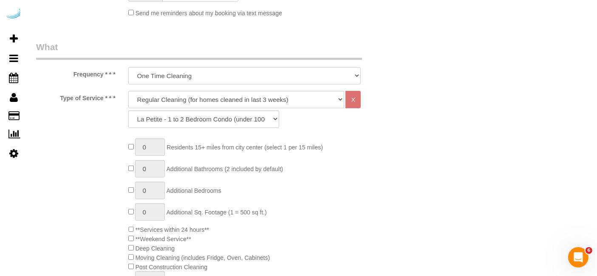
scroll to position [286, 0]
click at [212, 90] on select "Deep Cleaning (for homes that have not been cleaned in 3+ weeks) Spruce Regular…" at bounding box center [236, 98] width 216 height 17
select select "282"
click at [128, 90] on select "Deep Cleaning (for homes that have not been cleaned in 3+ weeks) Spruce Regular…" at bounding box center [236, 98] width 216 height 17
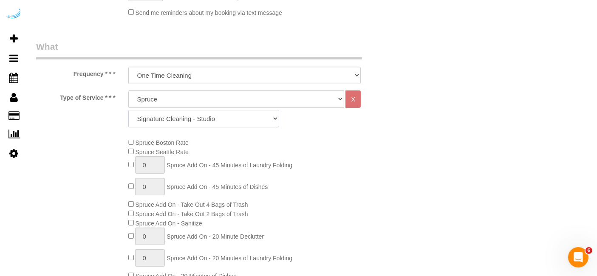
click at [203, 116] on select "Signature Cleaning - Studio Signature Cleaning - 1 Bed 1 Bath Signature Cleanin…" at bounding box center [203, 118] width 151 height 17
select select "336"
click at [128, 110] on select "Signature Cleaning - Studio Signature Cleaning - 1 Bed 1 Bath Signature Cleanin…" at bounding box center [203, 118] width 151 height 17
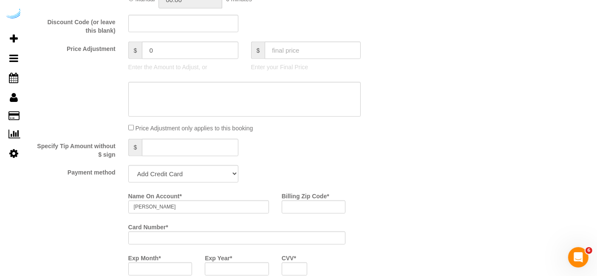
scroll to position [711, 0]
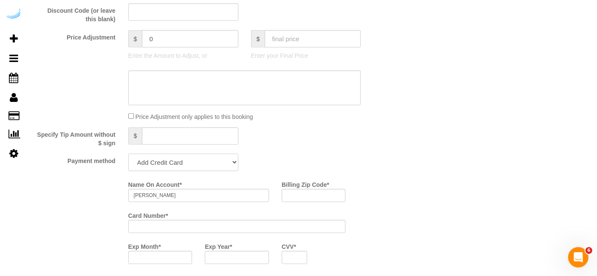
click at [215, 157] on select "Add Credit Card Cash Check Paypal" at bounding box center [183, 162] width 110 height 17
select select "string:check"
click at [128, 154] on select "Add Credit Card Cash Check Paypal" at bounding box center [183, 162] width 110 height 17
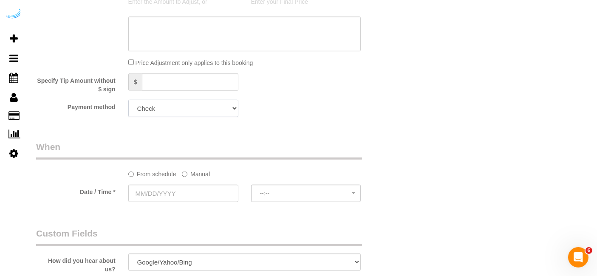
scroll to position [765, 0]
click at [189, 168] on label "Manual" at bounding box center [196, 171] width 28 height 11
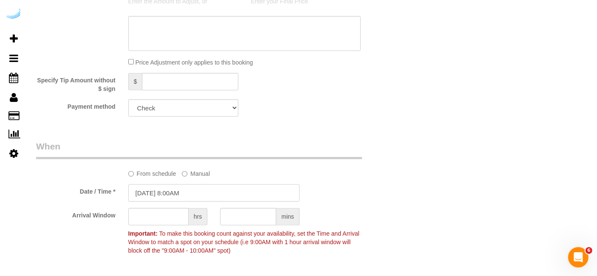
click at [175, 196] on input "[DATE] 8:00AM" at bounding box center [213, 192] width 171 height 17
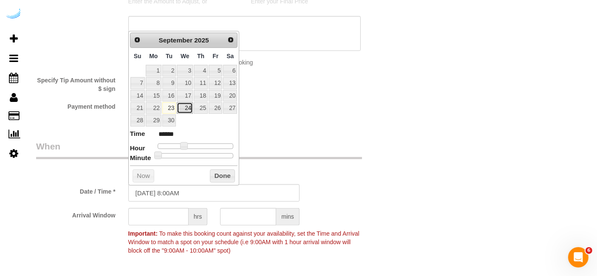
click at [187, 106] on link "24" at bounding box center [185, 107] width 16 height 11
type input "[DATE] 9:00AM"
type input "******"
click at [186, 142] on span at bounding box center [187, 146] width 8 height 8
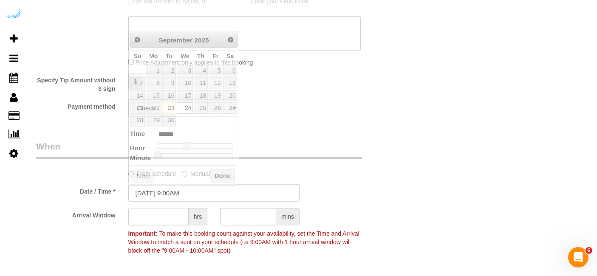
click at [164, 215] on input "text" at bounding box center [158, 216] width 60 height 17
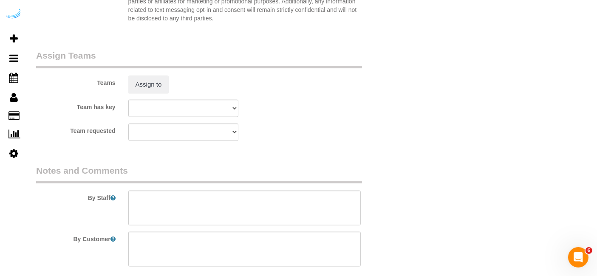
scroll to position [1232, 0]
type input "8"
click at [161, 87] on button "Assign to" at bounding box center [148, 84] width 41 height 18
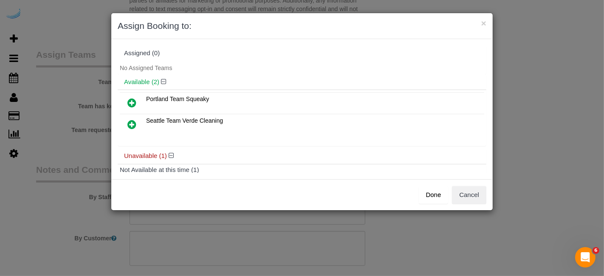
scroll to position [36, 0]
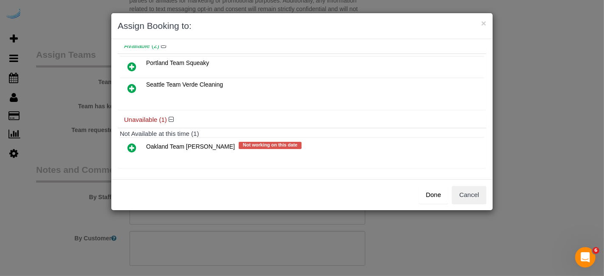
click at [136, 144] on icon at bounding box center [131, 148] width 9 height 10
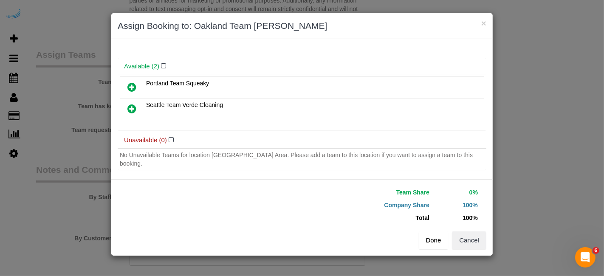
scroll to position [29, 0]
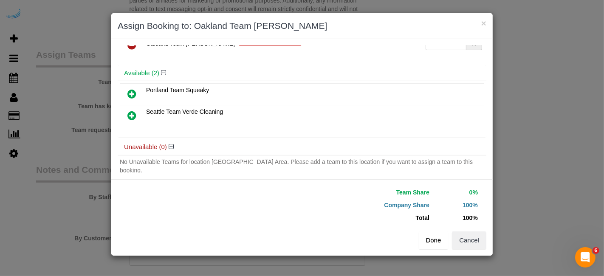
click at [435, 237] on button "Done" at bounding box center [434, 240] width 30 height 18
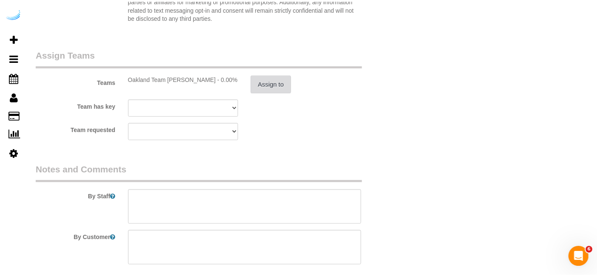
scroll to position [1232, 0]
click at [312, 214] on textarea at bounding box center [244, 207] width 233 height 35
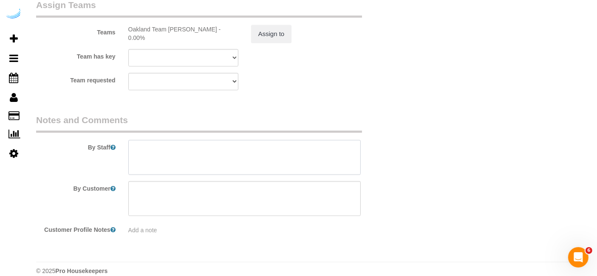
scroll to position [1284, 0]
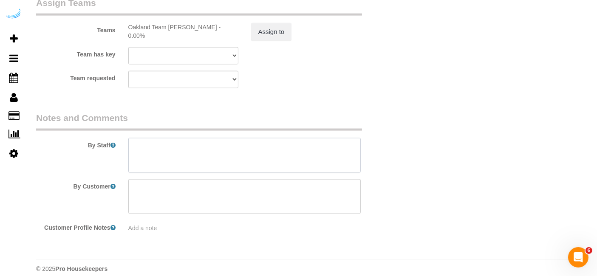
click at [244, 149] on textarea at bounding box center [244, 155] width 233 height 35
paste textarea "Permanent Notes:No notes from this [DOMAIN_NAME][DATE] Notes:No notes from this…"
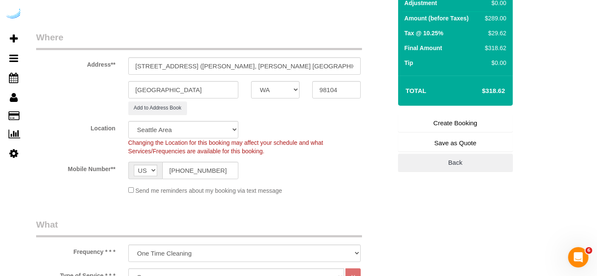
scroll to position [0, 0]
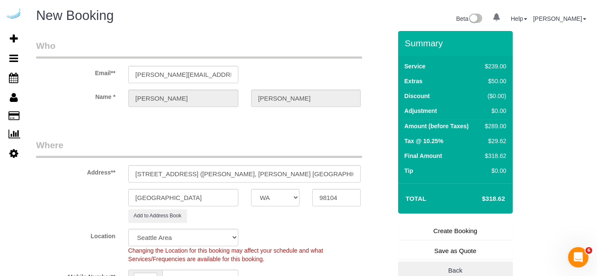
type textarea "Recurrency: One time service Permanent Notes:No notes from this [DOMAIN_NAME][D…"
click at [444, 228] on link "Create Booking" at bounding box center [455, 231] width 115 height 18
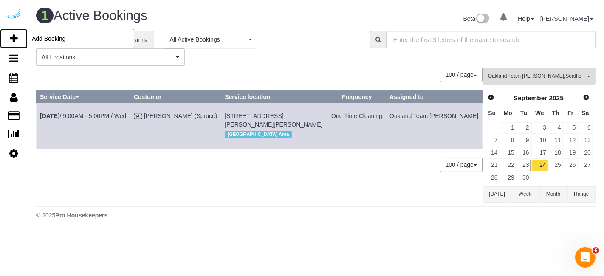
click at [18, 37] on link "Add Booking" at bounding box center [14, 39] width 28 height 20
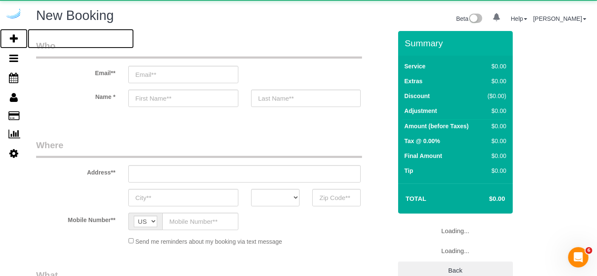
select select "number:9"
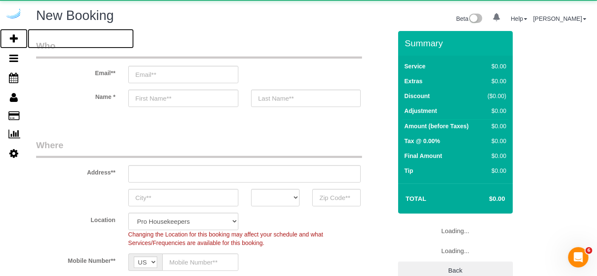
select select "object:4208"
select select "4"
select select "object:4344"
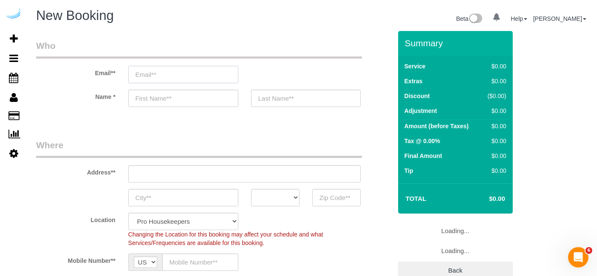
click at [149, 71] on input "email" at bounding box center [183, 74] width 110 height 17
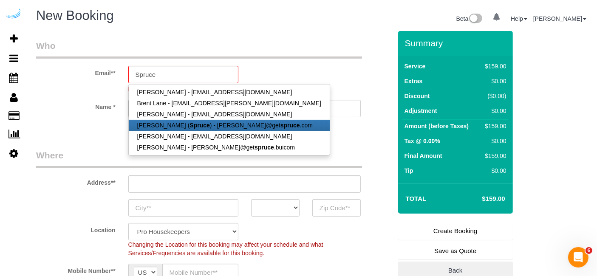
click at [189, 127] on strong "Spruce" at bounding box center [199, 125] width 20 height 7
type input "[PERSON_NAME][EMAIL_ADDRESS][DOMAIN_NAME]"
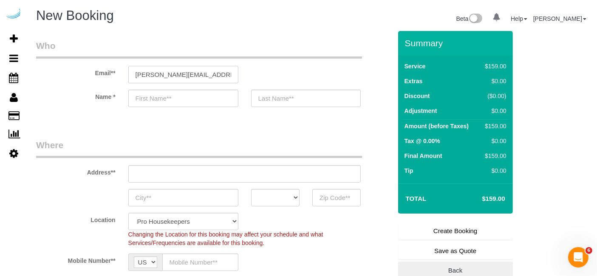
type input "[PERSON_NAME]"
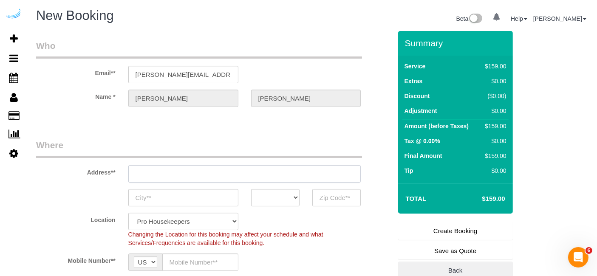
type input "[STREET_ADDRESS][PERSON_NAME]"
type input "Austin"
select select "[GEOGRAPHIC_DATA]"
type input "78704"
click at [244, 178] on input "[STREET_ADDRESS][PERSON_NAME]" at bounding box center [244, 173] width 233 height 17
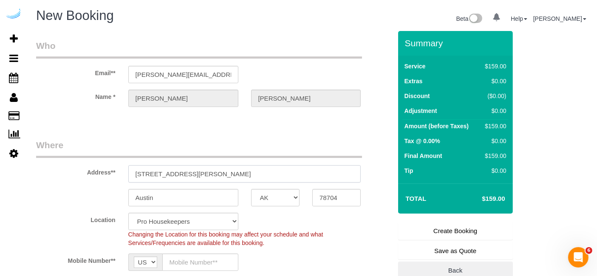
paste input "[STREET_ADDRESS]"
type input "[STREET_ADDRESS]"
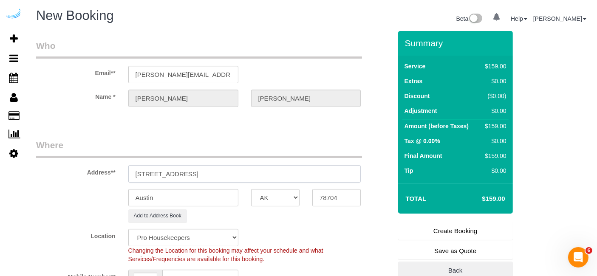
select select "9"
select select "object:4388"
drag, startPoint x: 227, startPoint y: 175, endPoint x: 276, endPoint y: 174, distance: 49.3
click at [276, 174] on input "[STREET_ADDRESS]" at bounding box center [244, 173] width 233 height 17
type input "[STREET_ADDRESS]"
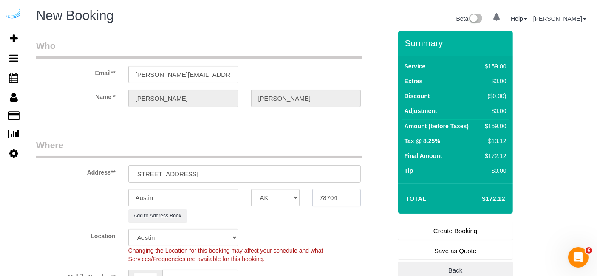
paste input "98101"
click at [322, 194] on input "78704" at bounding box center [336, 197] width 48 height 17
type input "98101"
click at [283, 198] on select "AK AL AR AZ CA CO CT DC DE [GEOGRAPHIC_DATA] [GEOGRAPHIC_DATA] HI IA ID IL IN K…" at bounding box center [275, 197] width 48 height 17
select select "11"
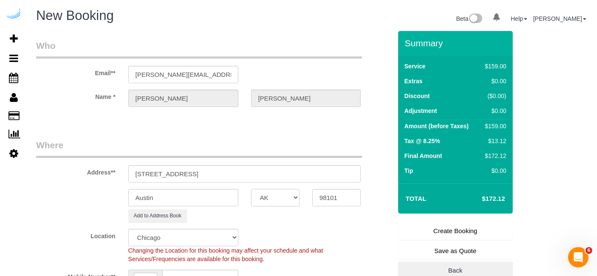
select select "object:4430"
select select "WA"
click at [217, 198] on input "Austin" at bounding box center [183, 197] width 110 height 17
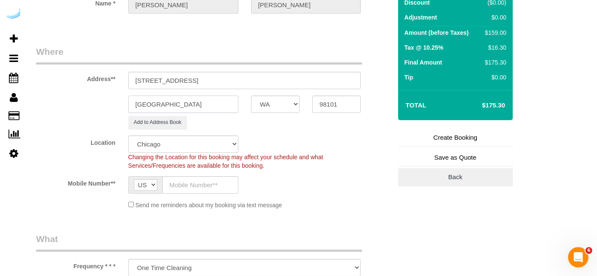
scroll to position [95, 0]
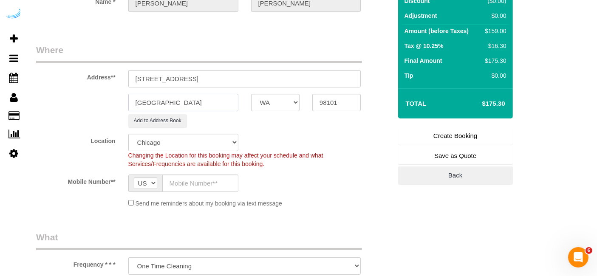
type input "[GEOGRAPHIC_DATA]"
drag, startPoint x: 191, startPoint y: 76, endPoint x: 388, endPoint y: 102, distance: 198.8
click at [388, 102] on sui-booking-address "Address** [STREET_ADDRESS] [GEOGRAPHIC_DATA] AK AL AR AZ CA CO CT DC DE [GEOGRA…" at bounding box center [213, 86] width 355 height 84
paste input "[PERSON_NAME]"
paste input "Met Tower"
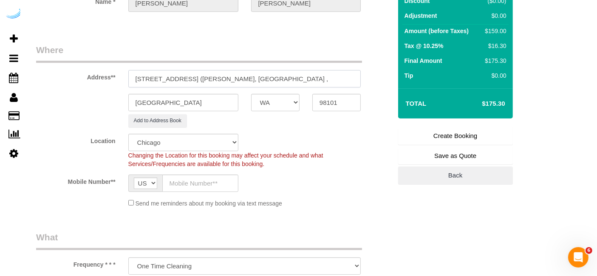
paste input "1464405"
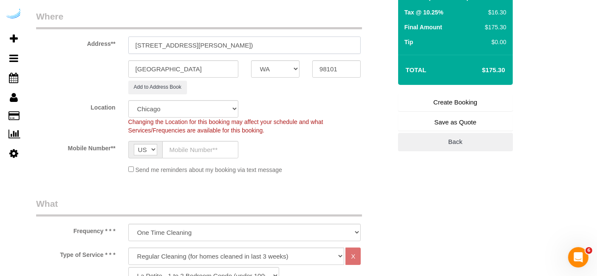
scroll to position [129, 0]
type input "[STREET_ADDRESS][PERSON_NAME])"
click at [197, 113] on select "Pro Housekeepers [GEOGRAPHIC_DATA] [GEOGRAPHIC_DATA] [GEOGRAPHIC_DATA] [GEOGRAP…" at bounding box center [183, 108] width 110 height 17
select select "4"
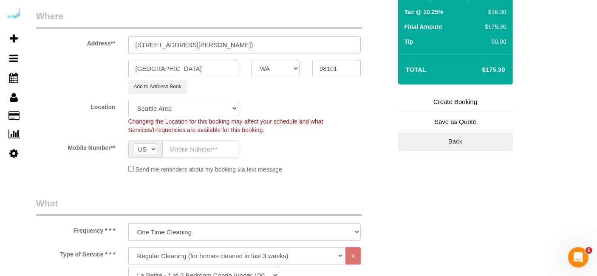
click at [128, 100] on select "Pro Housekeepers [GEOGRAPHIC_DATA] [GEOGRAPHIC_DATA] [GEOGRAPHIC_DATA] [GEOGRAP…" at bounding box center [183, 108] width 110 height 17
select select "object:4454"
select select "228"
click at [199, 150] on input "text" at bounding box center [200, 149] width 76 height 17
type input "[PHONE_NUMBER]"
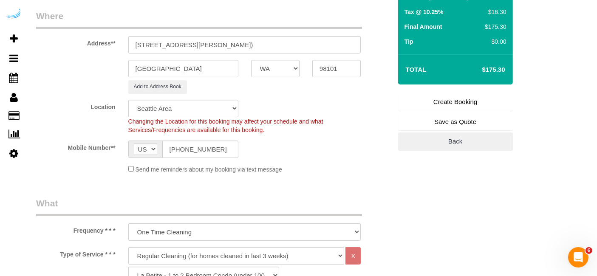
type input "[PERSON_NAME]"
type input "[PHONE_NUMBER]"
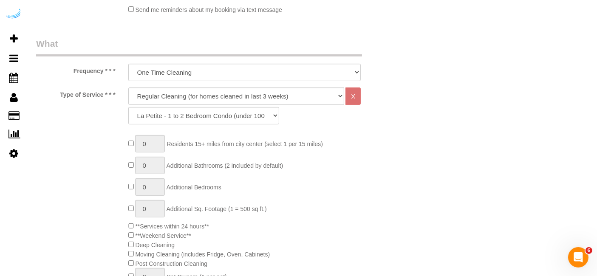
scroll to position [293, 0]
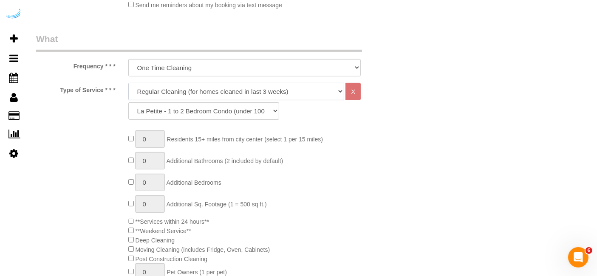
click at [231, 89] on select "Deep Cleaning (for homes that have not been cleaned in 3+ weeks) Spruce Regular…" at bounding box center [236, 91] width 216 height 17
select select "282"
click at [128, 83] on select "Deep Cleaning (for homes that have not been cleaned in 3+ weeks) Spruce Regular…" at bounding box center [236, 91] width 216 height 17
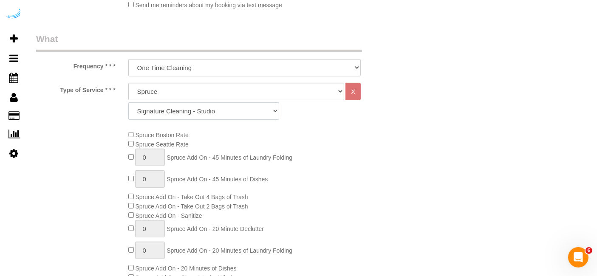
click at [194, 104] on select "Signature Cleaning - Studio Signature Cleaning - 1 Bed 1 Bath Signature Cleanin…" at bounding box center [203, 110] width 151 height 17
select select "325"
click at [128, 102] on select "Signature Cleaning - Studio Signature Cleaning - 1 Bed 1 Bath Signature Cleanin…" at bounding box center [203, 110] width 151 height 17
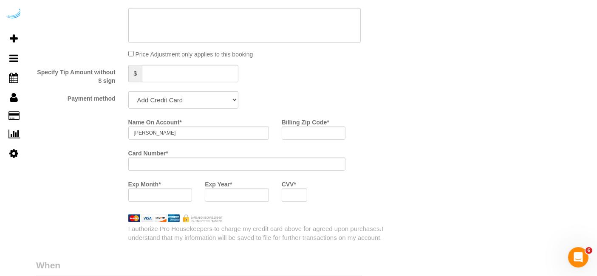
scroll to position [774, 0]
click at [205, 100] on select "Add Credit Card Cash Check Paypal" at bounding box center [183, 98] width 110 height 17
select select "string:check"
click at [128, 90] on select "Add Credit Card Cash Check Paypal" at bounding box center [183, 98] width 110 height 17
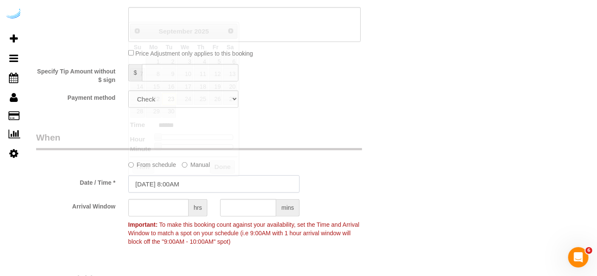
click at [165, 183] on input "[DATE] 8:00AM" at bounding box center [213, 183] width 171 height 17
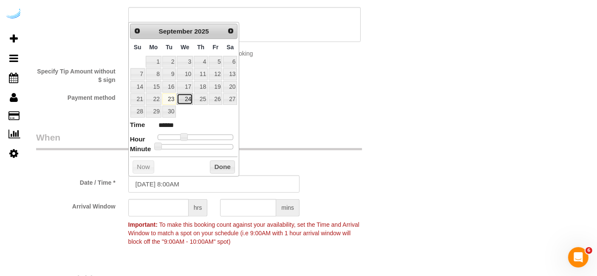
click at [187, 95] on link "24" at bounding box center [185, 98] width 16 height 11
type input "[DATE] 9:00AM"
type input "******"
type input "[DATE] 10:00AM"
type input "*******"
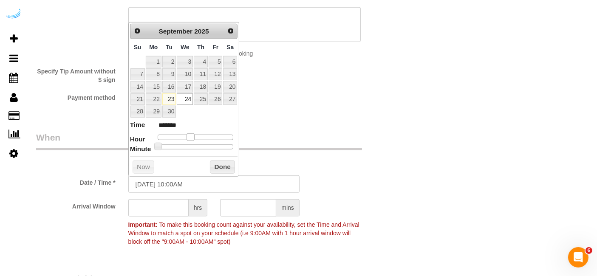
drag, startPoint x: 181, startPoint y: 137, endPoint x: 187, endPoint y: 137, distance: 5.5
click at [187, 137] on span at bounding box center [190, 137] width 8 height 8
type input "[DATE] 9:00AM"
type input "******"
type input "[DATE] 8:00AM"
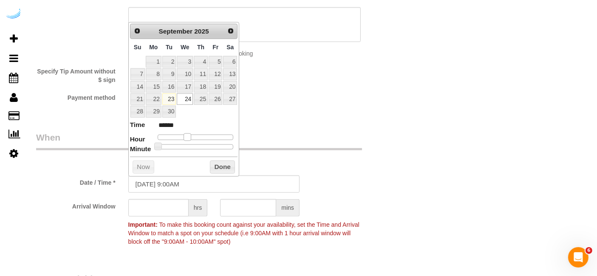
type input "******"
drag, startPoint x: 187, startPoint y: 137, endPoint x: 181, endPoint y: 137, distance: 5.5
click at [181, 137] on span at bounding box center [184, 137] width 8 height 8
type input "[DATE] 9:00AM"
type input "******"
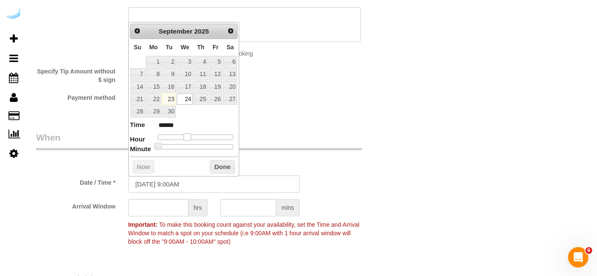
click at [185, 137] on span at bounding box center [187, 137] width 8 height 8
click at [158, 205] on input "text" at bounding box center [158, 207] width 60 height 17
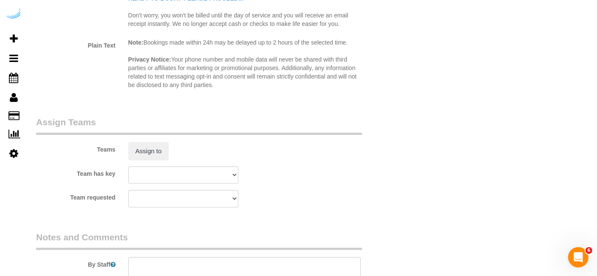
scroll to position [1168, 0]
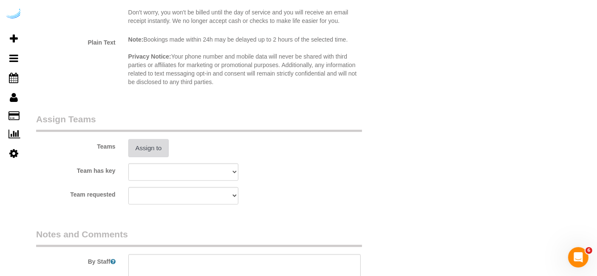
type input "8"
click at [153, 140] on button "Assign to" at bounding box center [148, 148] width 41 height 18
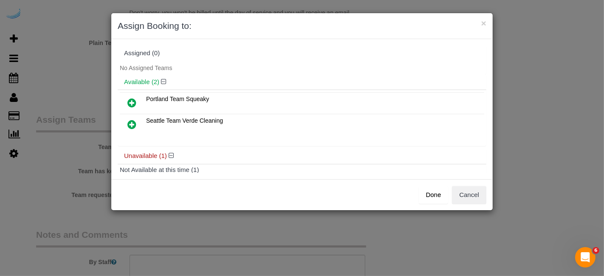
scroll to position [36, 0]
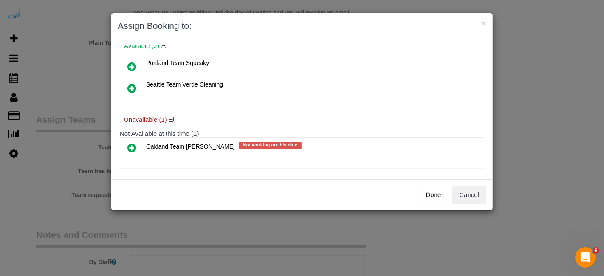
click at [129, 144] on icon at bounding box center [131, 148] width 9 height 10
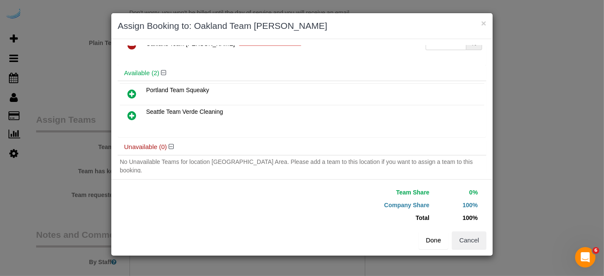
click at [434, 237] on button "Done" at bounding box center [434, 240] width 30 height 18
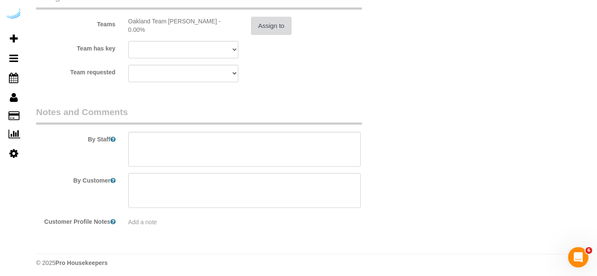
scroll to position [1292, 0]
click at [279, 162] on textarea at bounding box center [244, 148] width 233 height 35
click at [236, 149] on textarea at bounding box center [244, 148] width 233 height 35
paste textarea "Permanent Notes:No notes from this [DOMAIN_NAME][DATE] Notes:We have 2 cats. bu…"
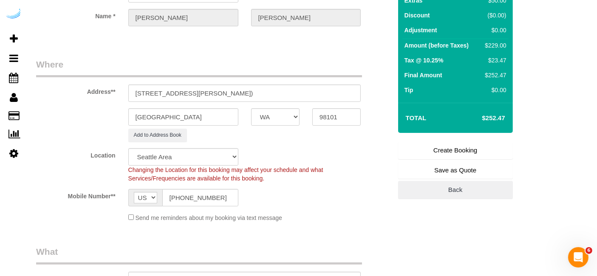
scroll to position [80, 0]
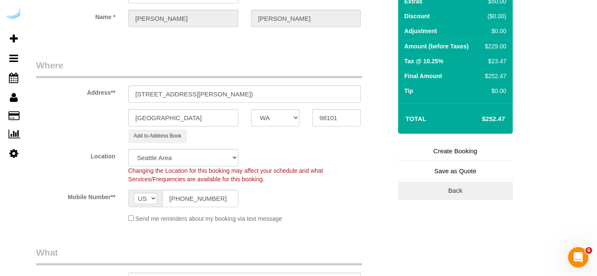
type textarea "Recurrency: Every 4 weeks Permanent Notes:No notes from this [DOMAIN_NAME][DATE…"
click at [442, 151] on link "Create Booking" at bounding box center [455, 151] width 115 height 18
